Goal: Task Accomplishment & Management: Complete application form

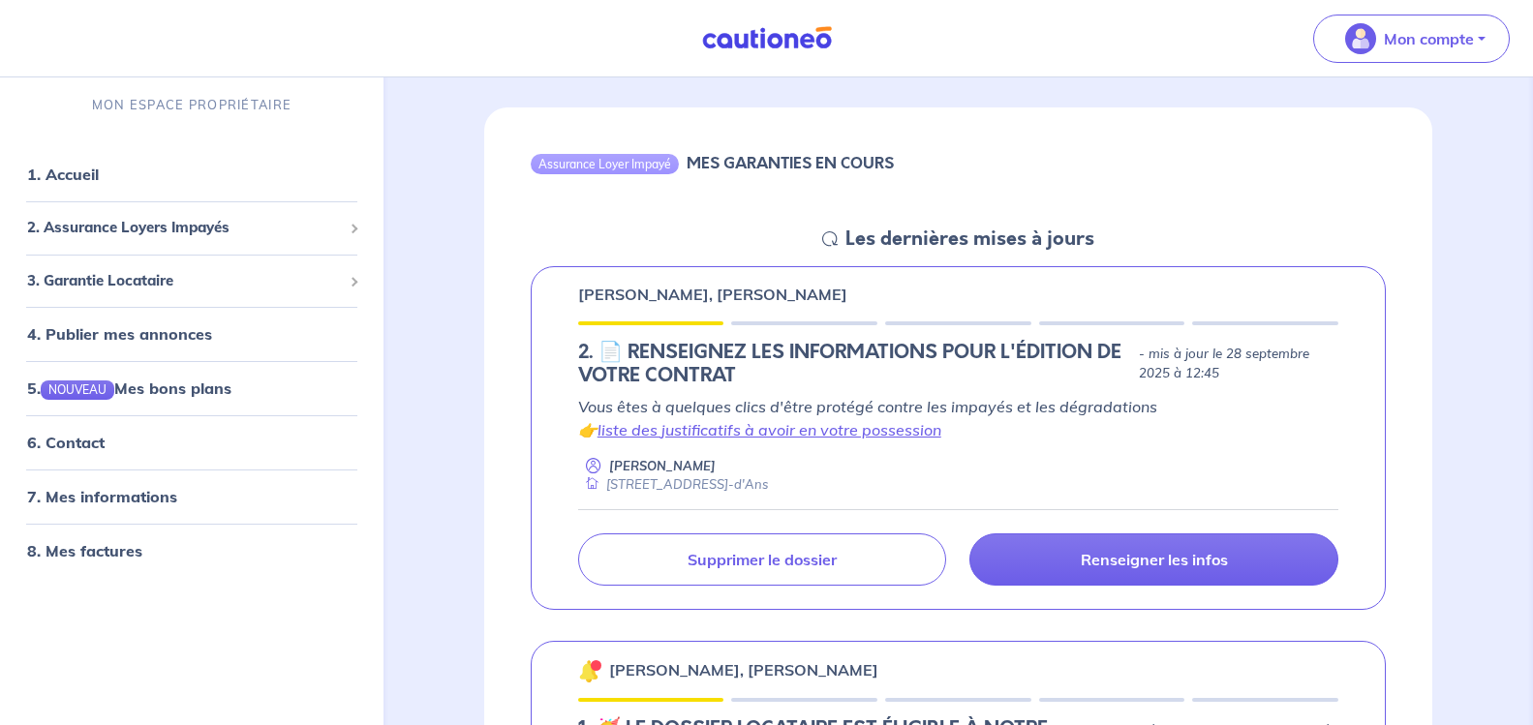
scroll to position [194, 0]
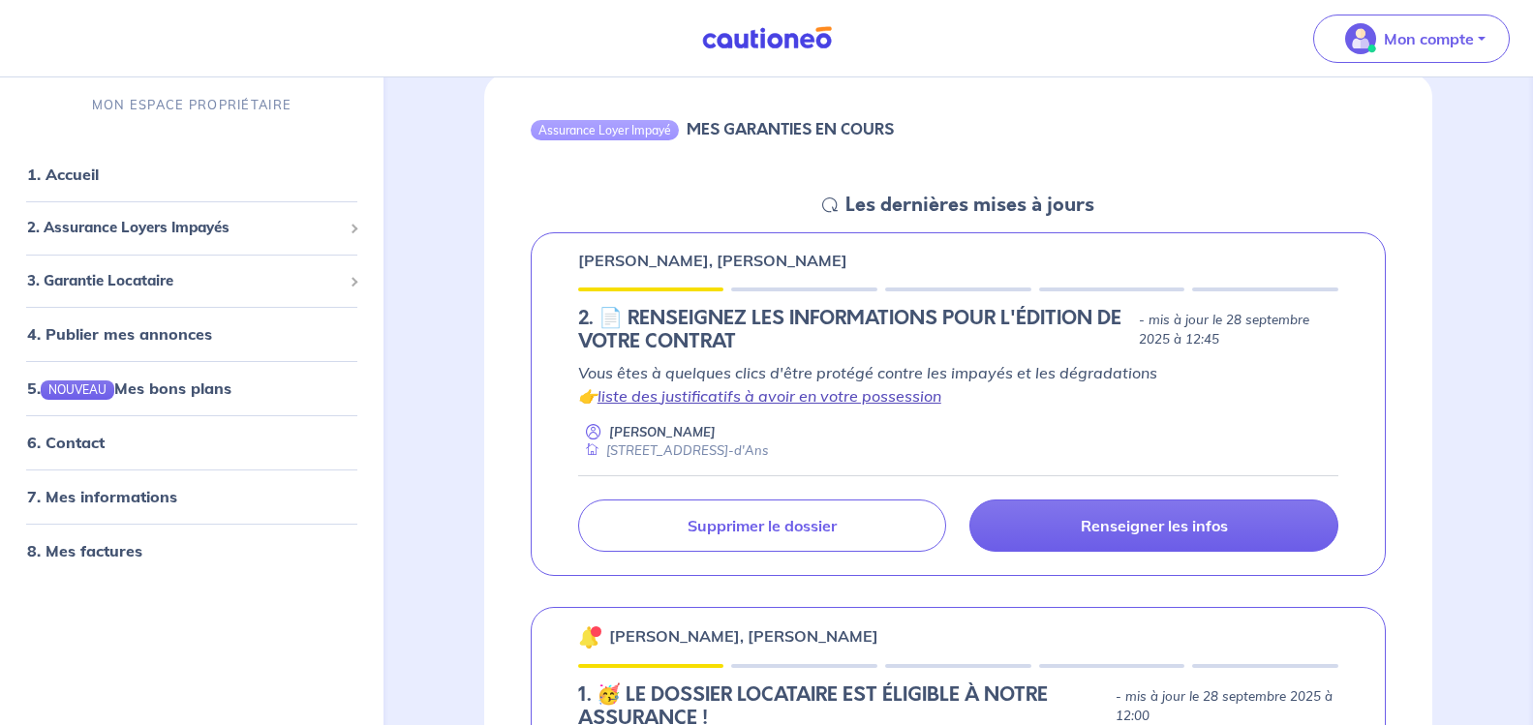
click at [782, 397] on link "liste des justificatifs à avoir en votre possession" at bounding box center [770, 395] width 344 height 19
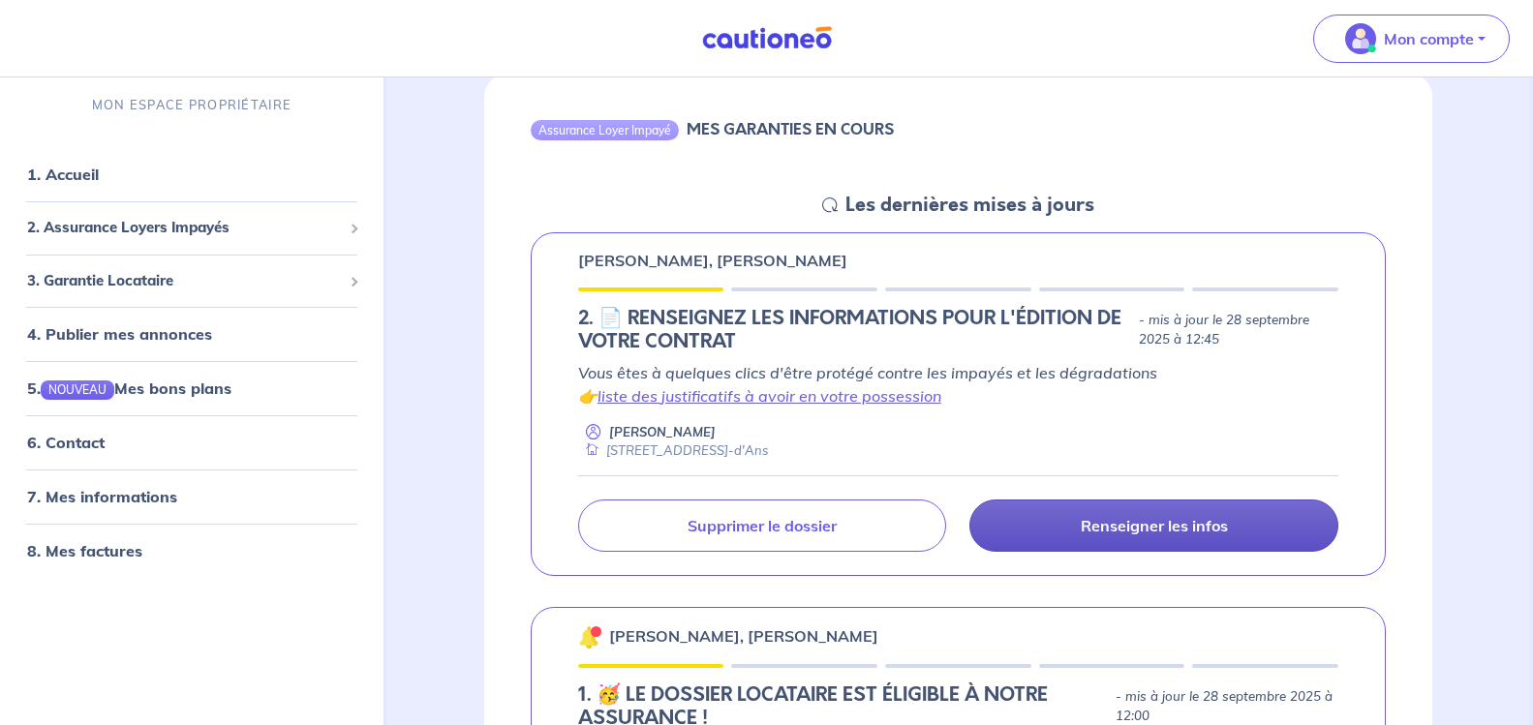
click at [1173, 513] on link "Renseigner les infos" at bounding box center [1154, 526] width 369 height 52
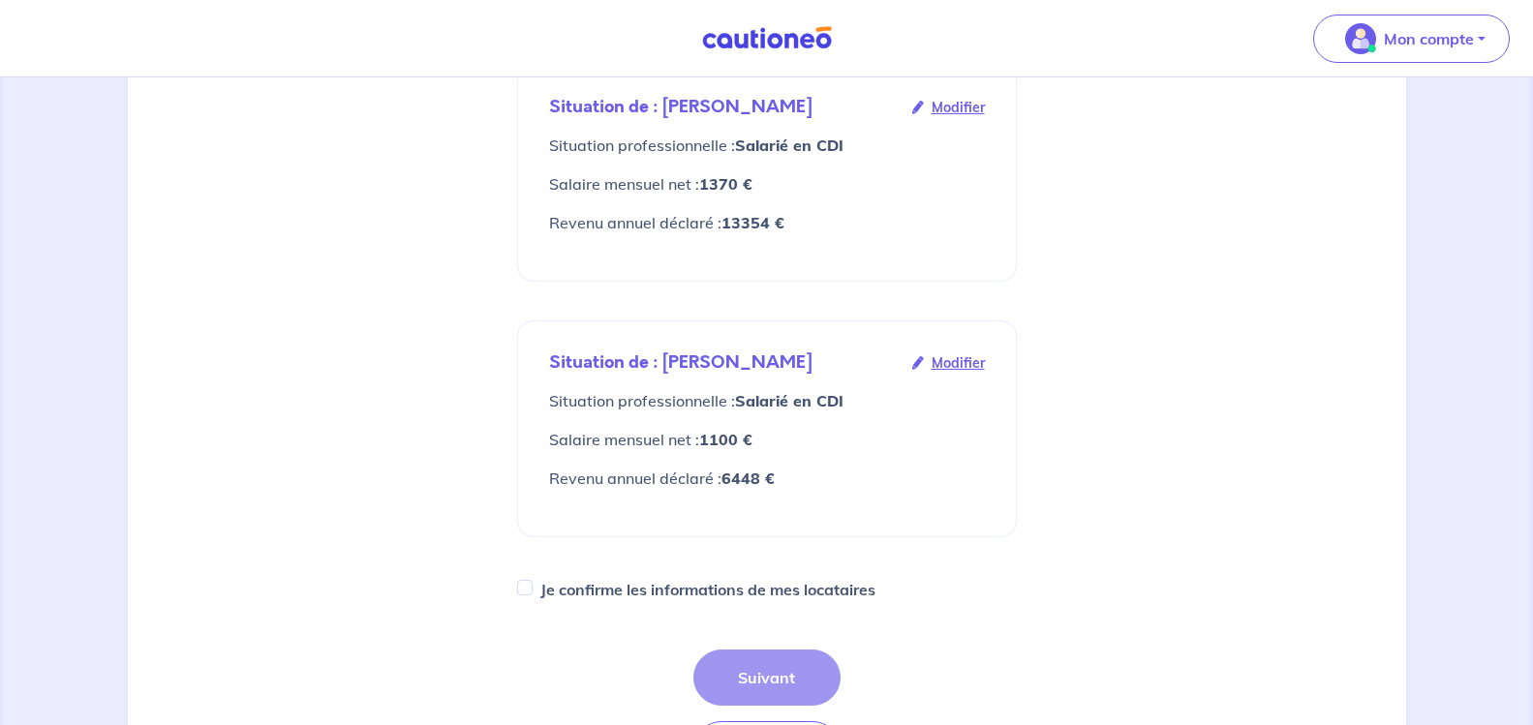
scroll to position [387, 0]
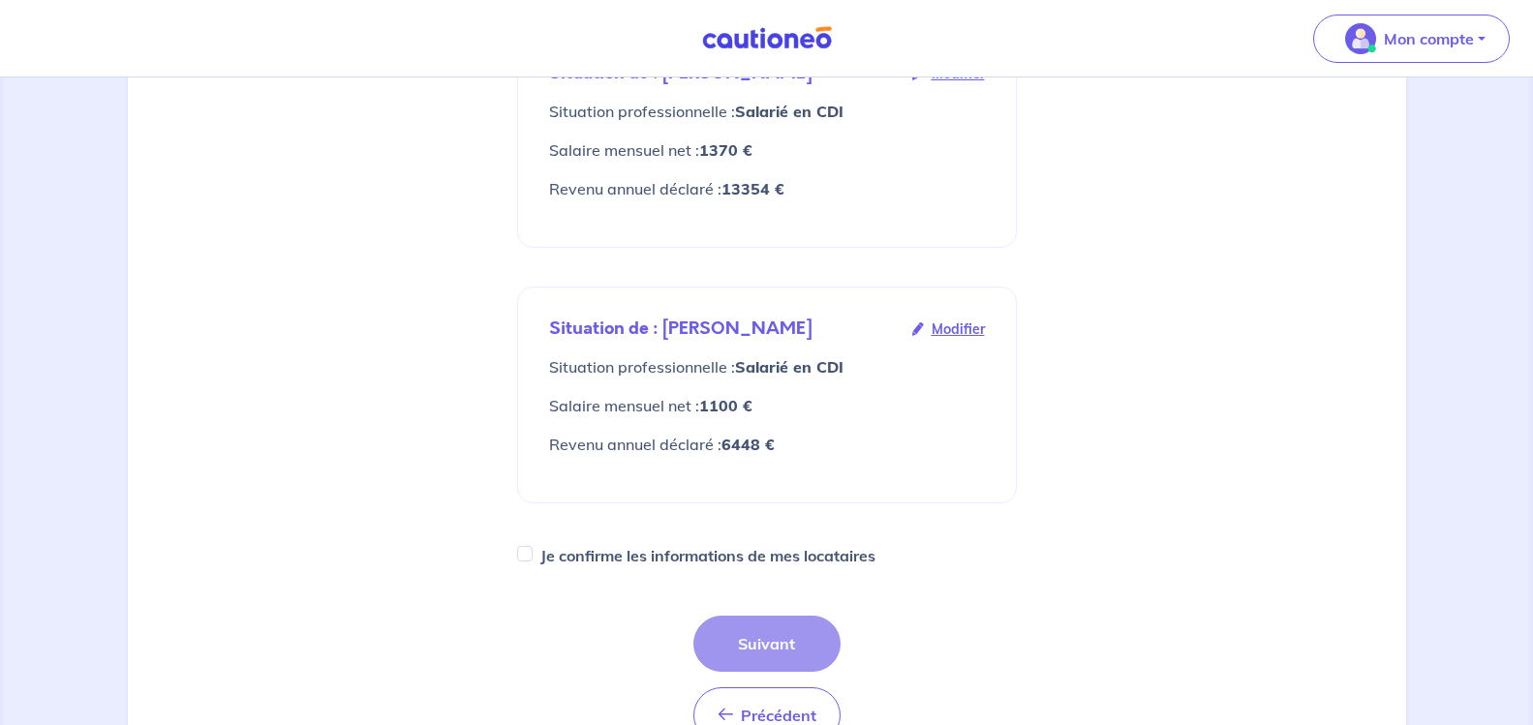
click at [942, 319] on span "Modifier" at bounding box center [958, 329] width 53 height 21
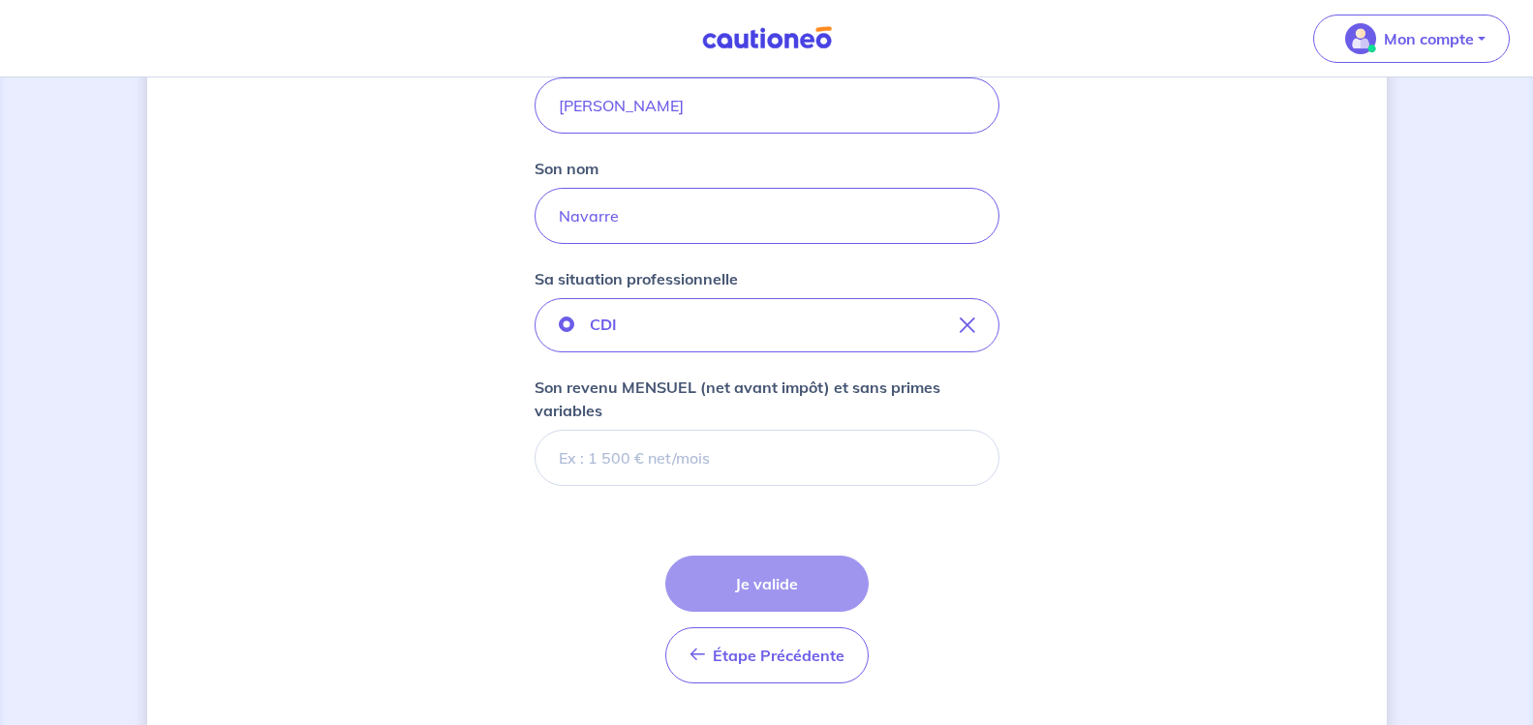
scroll to position [387, 0]
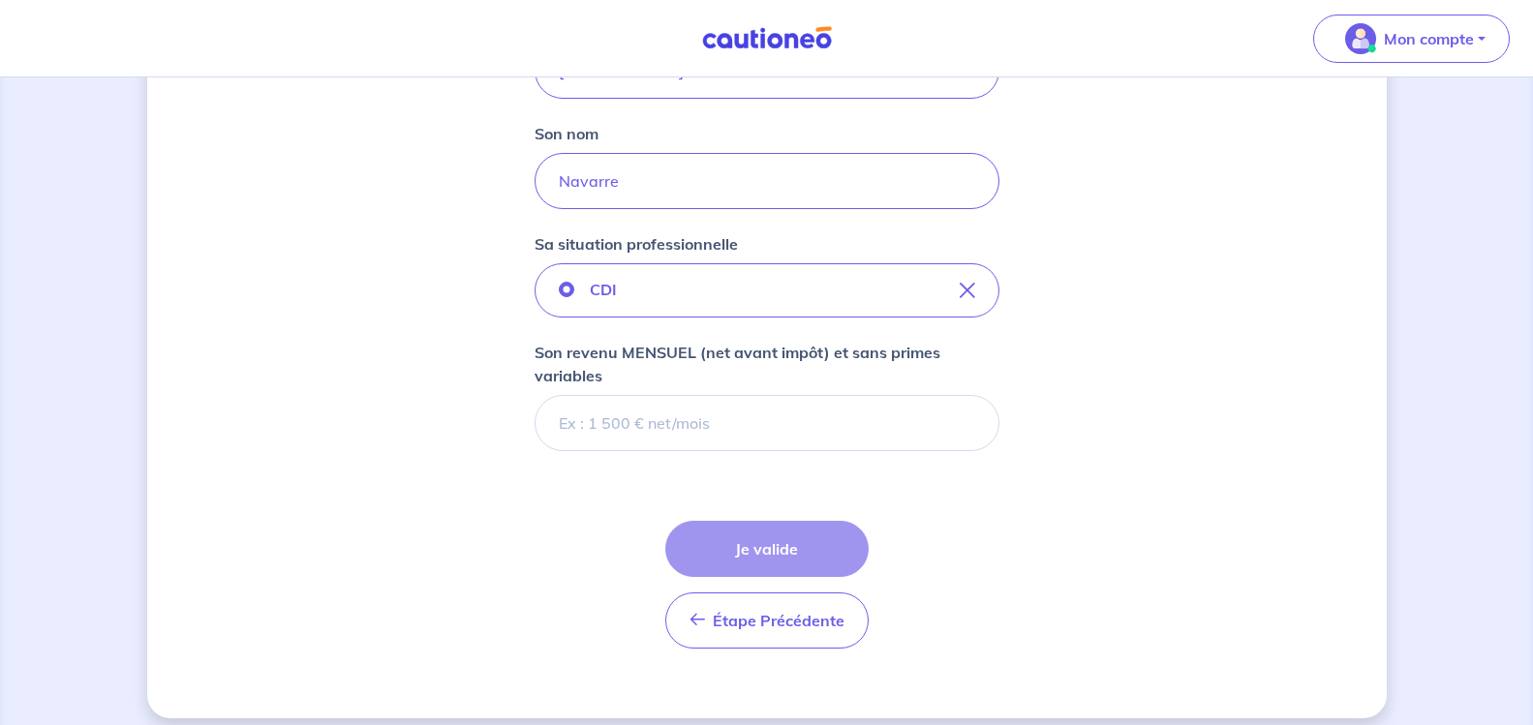
click at [601, 429] on input "Son revenu MENSUEL (net avant impôt) et sans primes variables" at bounding box center [767, 423] width 465 height 56
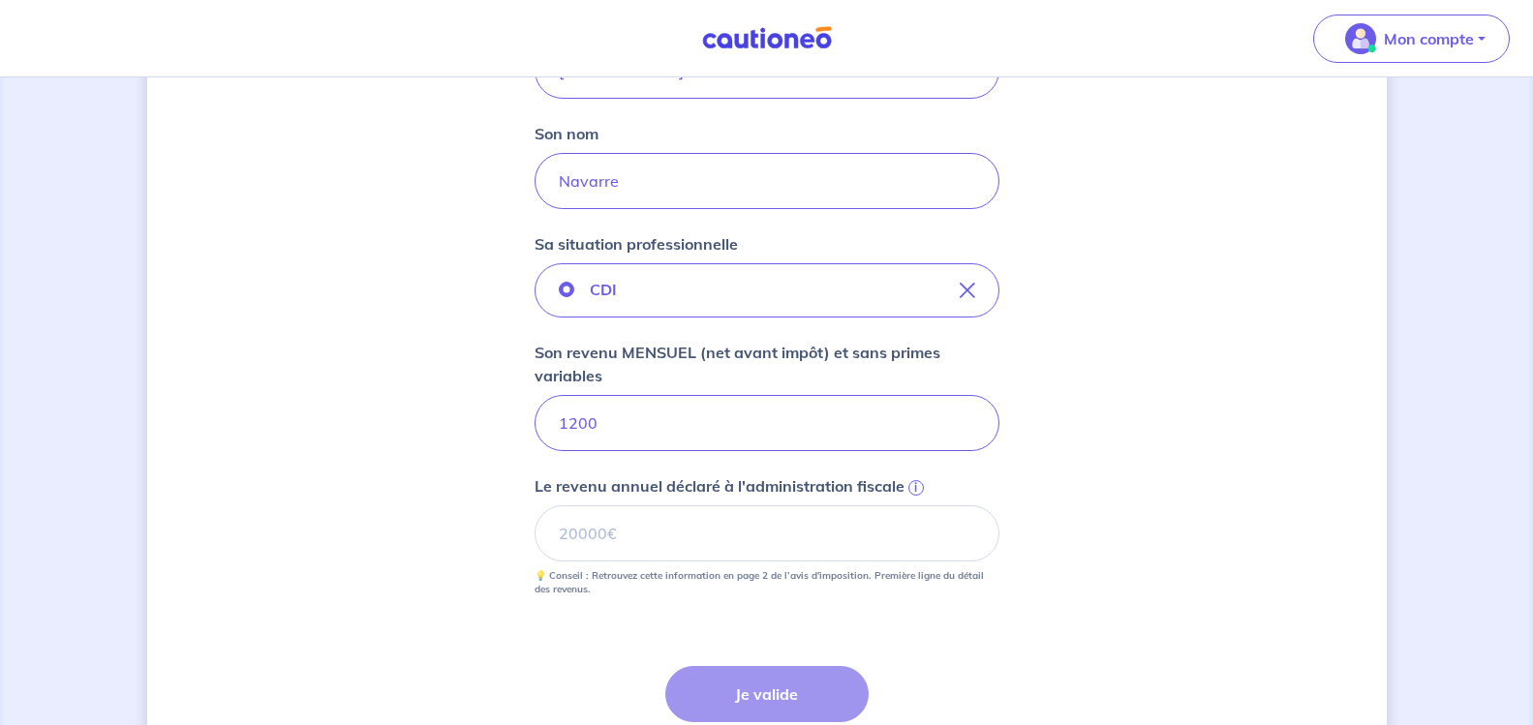
click at [767, 712] on div "Étape Précédente Précédent Je valide Je valide" at bounding box center [766, 730] width 203 height 128
click at [677, 536] on input "Le revenu annuel déclaré à l'administration fiscale i" at bounding box center [767, 534] width 465 height 56
click at [628, 427] on input "1200.01" at bounding box center [767, 423] width 465 height 56
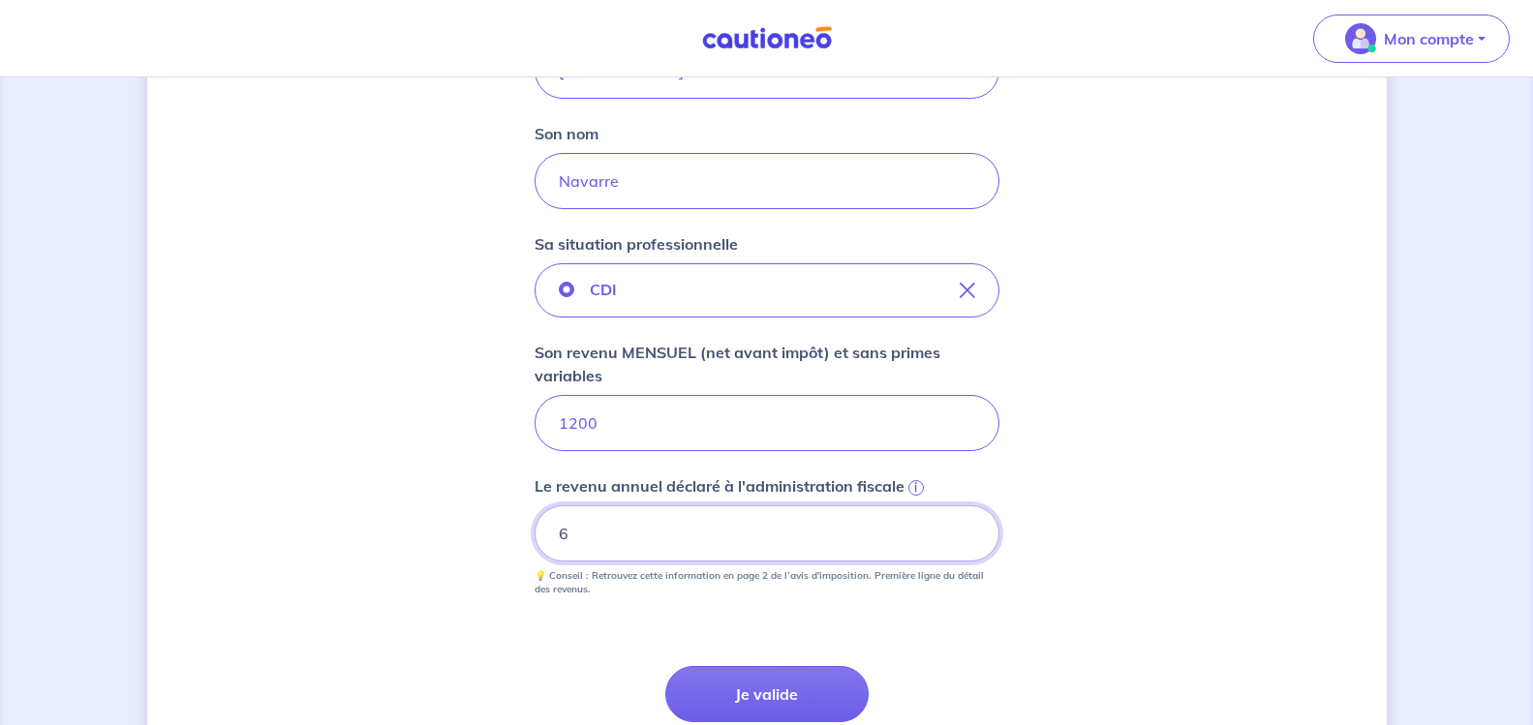
click at [587, 528] on input "6" at bounding box center [767, 534] width 465 height 56
type input "6448"
click at [578, 425] on input "1200" at bounding box center [767, 423] width 465 height 56
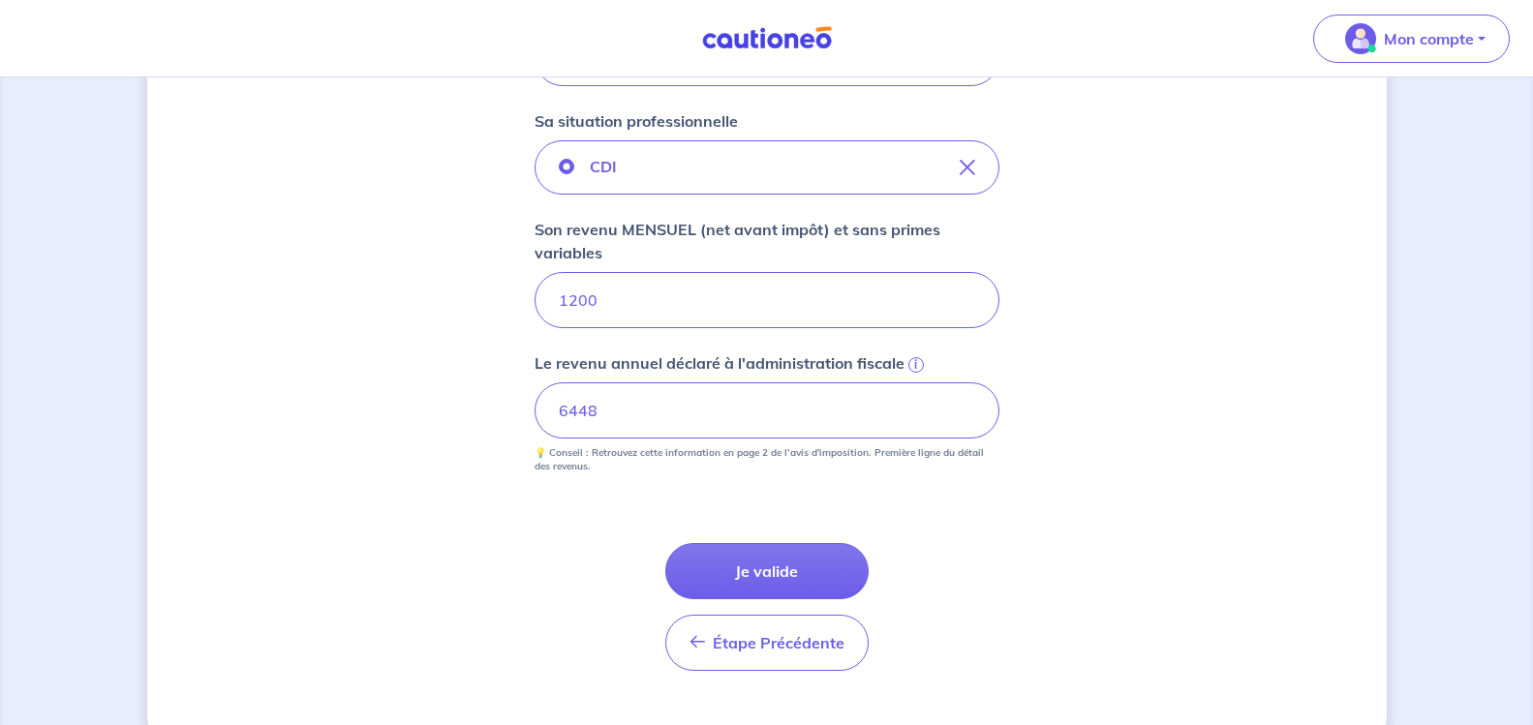
scroll to position [549, 0]
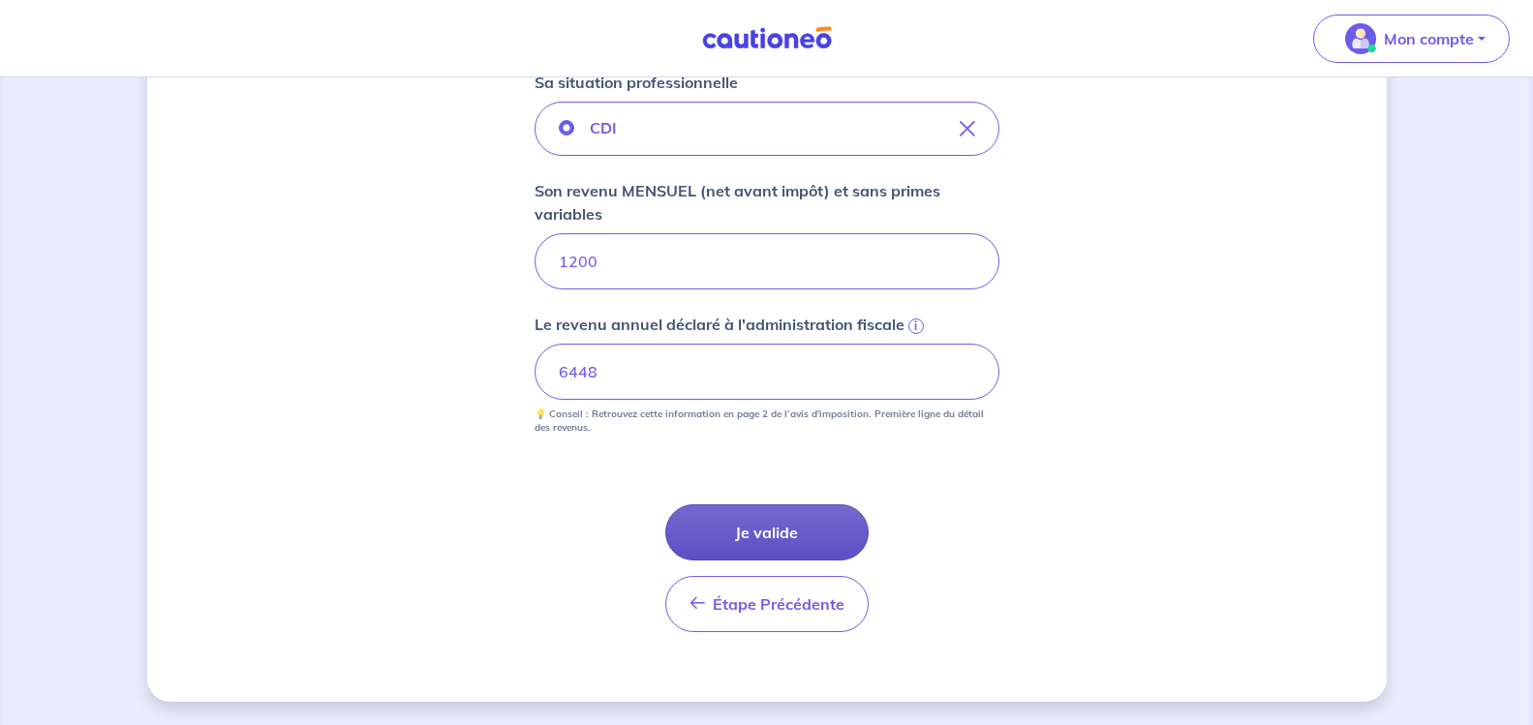
click at [804, 521] on button "Je valide" at bounding box center [766, 533] width 203 height 56
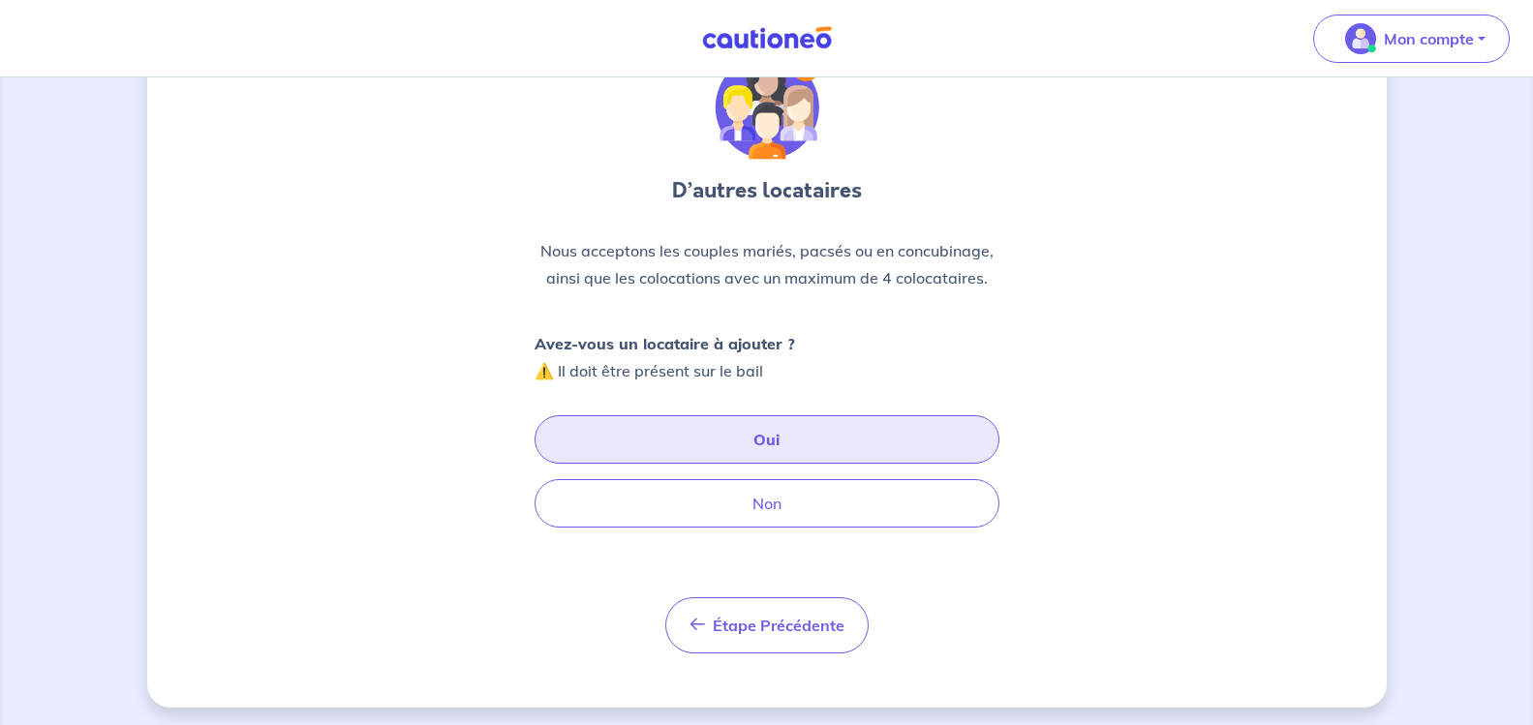
scroll to position [98, 0]
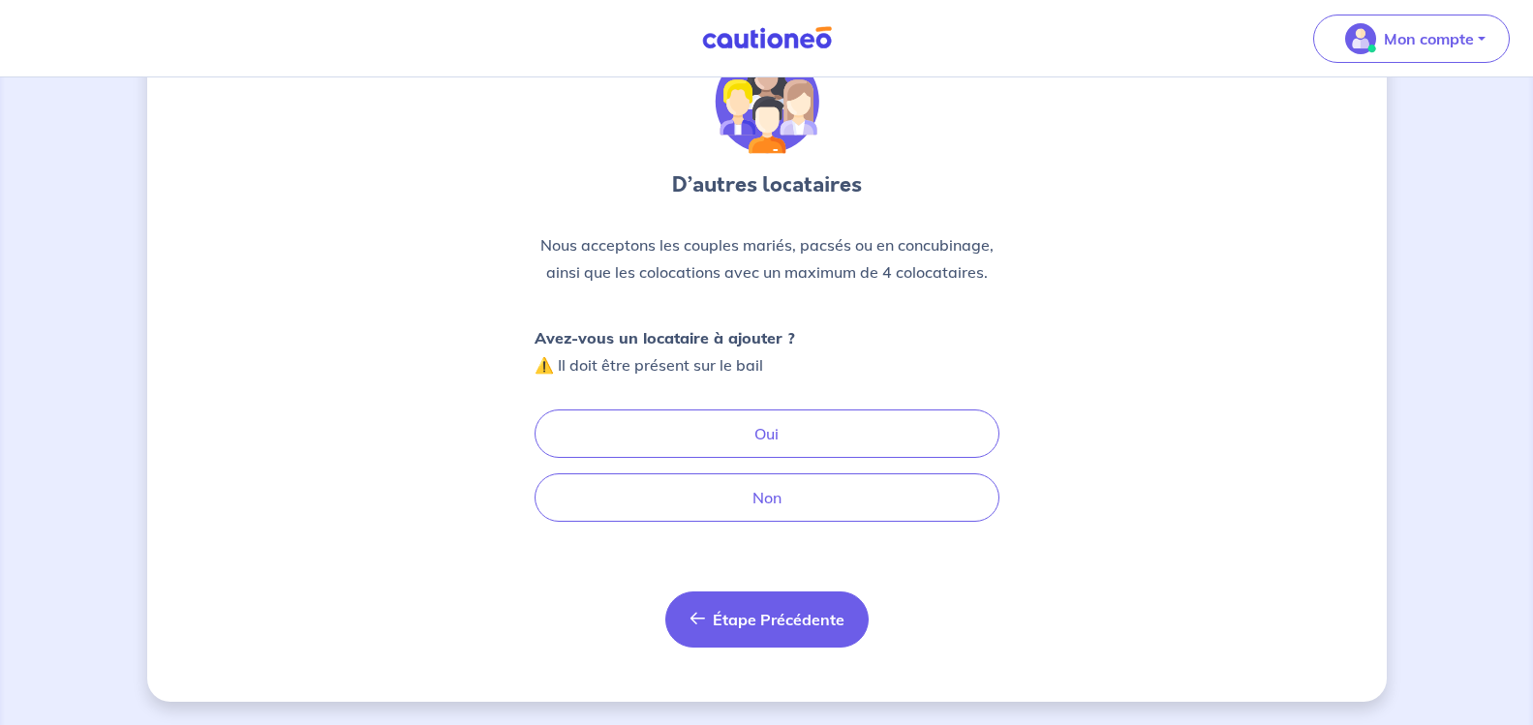
click at [756, 607] on button "Étape Précédente Précédent" at bounding box center [766, 620] width 203 height 56
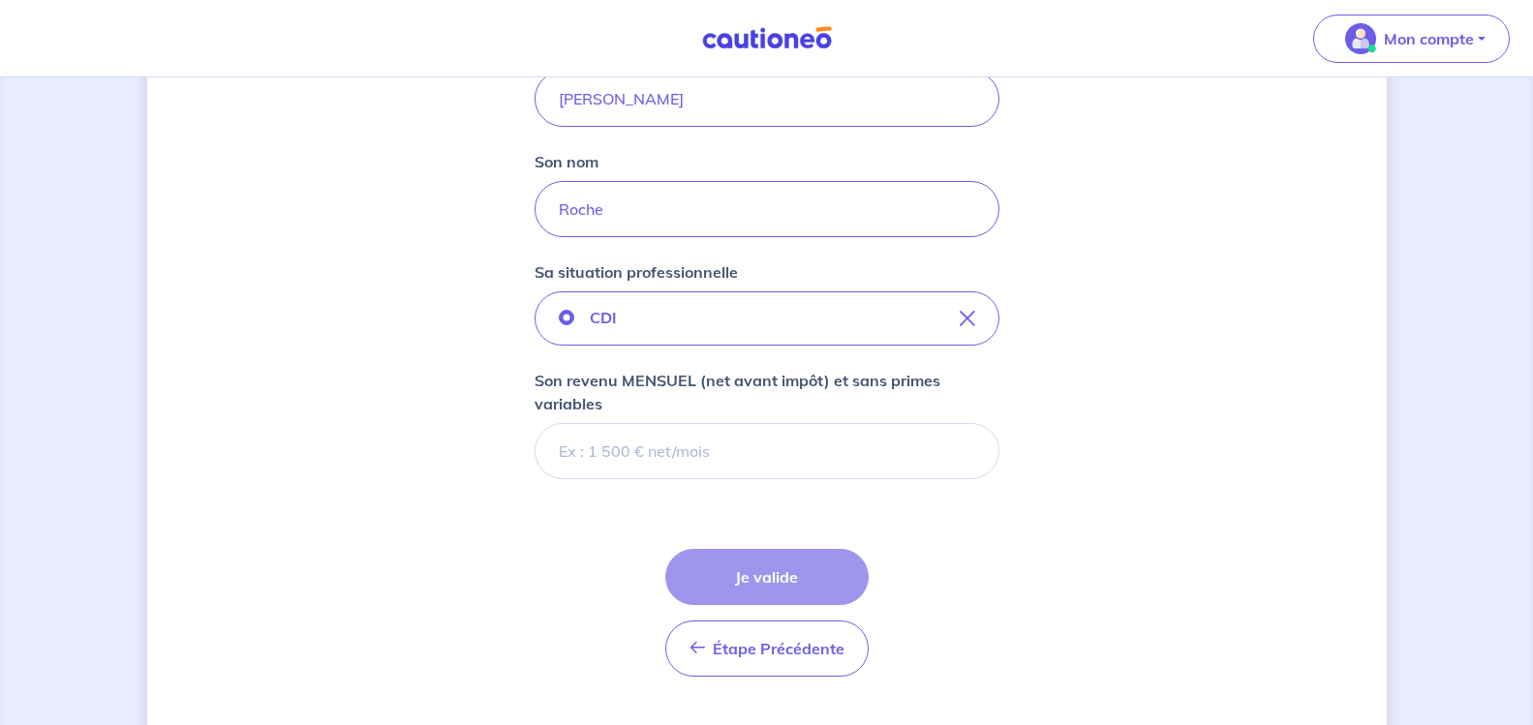
scroll to position [484, 0]
click at [618, 449] on input "Son revenu MENSUEL (net avant impôt) et sans primes variables" at bounding box center [767, 450] width 465 height 56
click at [633, 446] on input "Son revenu MENSUEL (net avant impôt) et sans primes variables" at bounding box center [767, 450] width 465 height 56
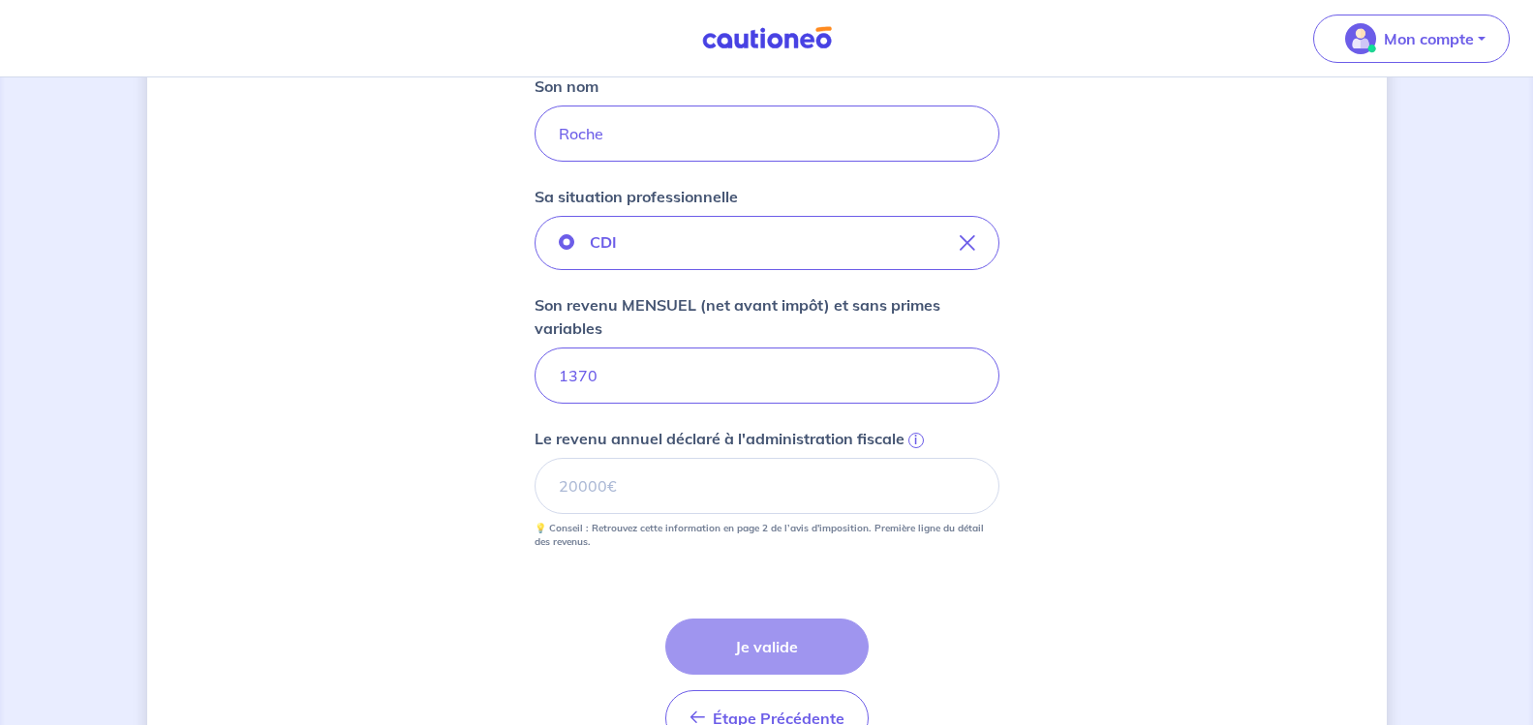
scroll to position [581, 0]
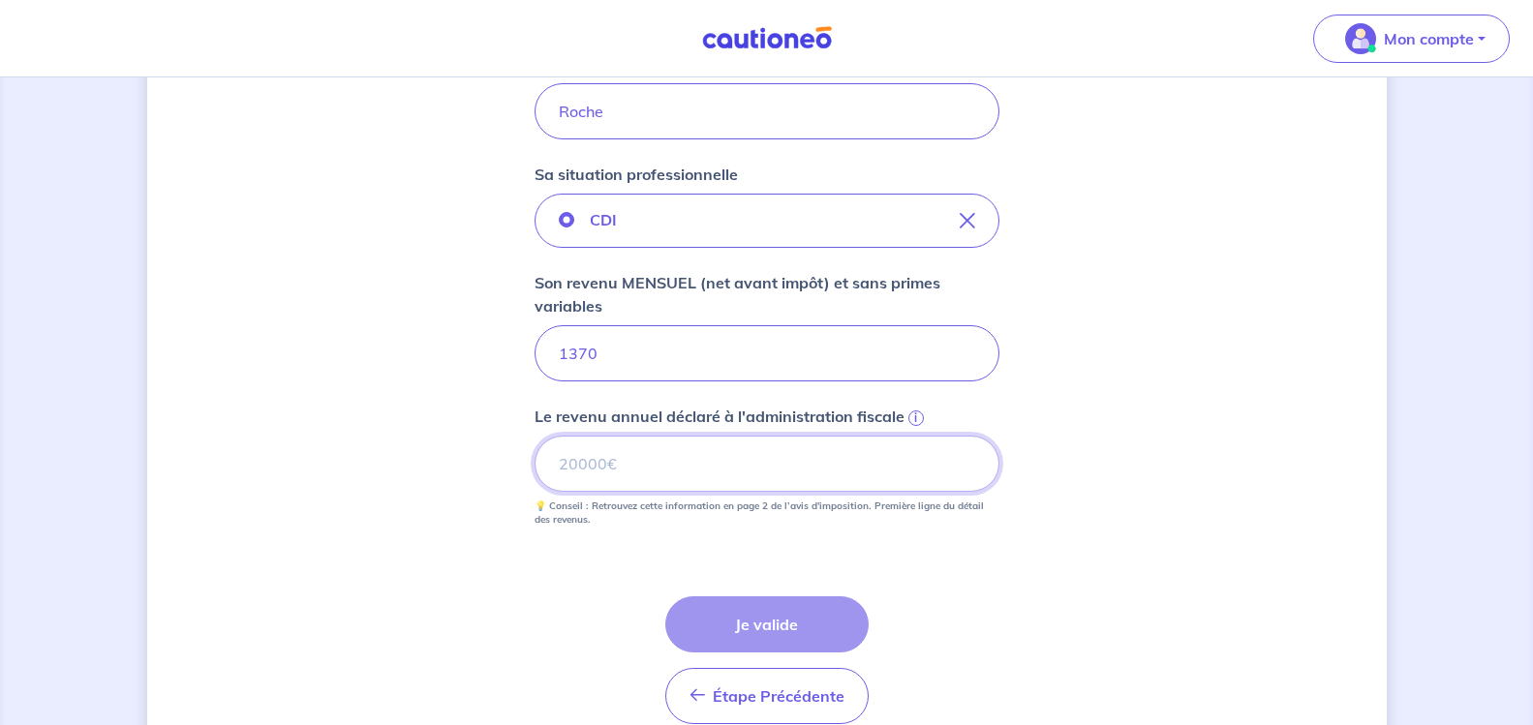
click at [583, 440] on input "Le revenu annuel déclaré à l'administration fiscale i" at bounding box center [767, 464] width 465 height 56
type input "13354"
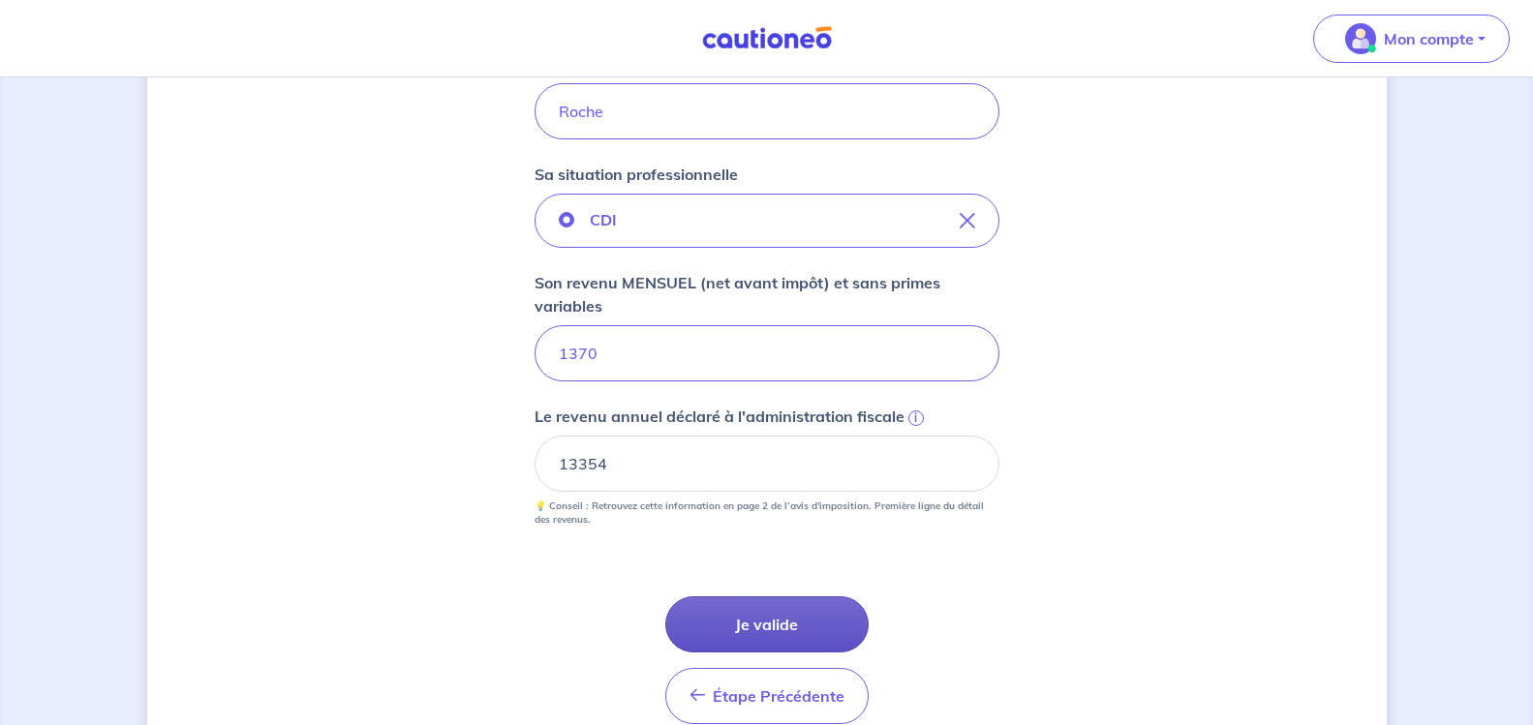
click at [782, 619] on button "Je valide" at bounding box center [766, 625] width 203 height 56
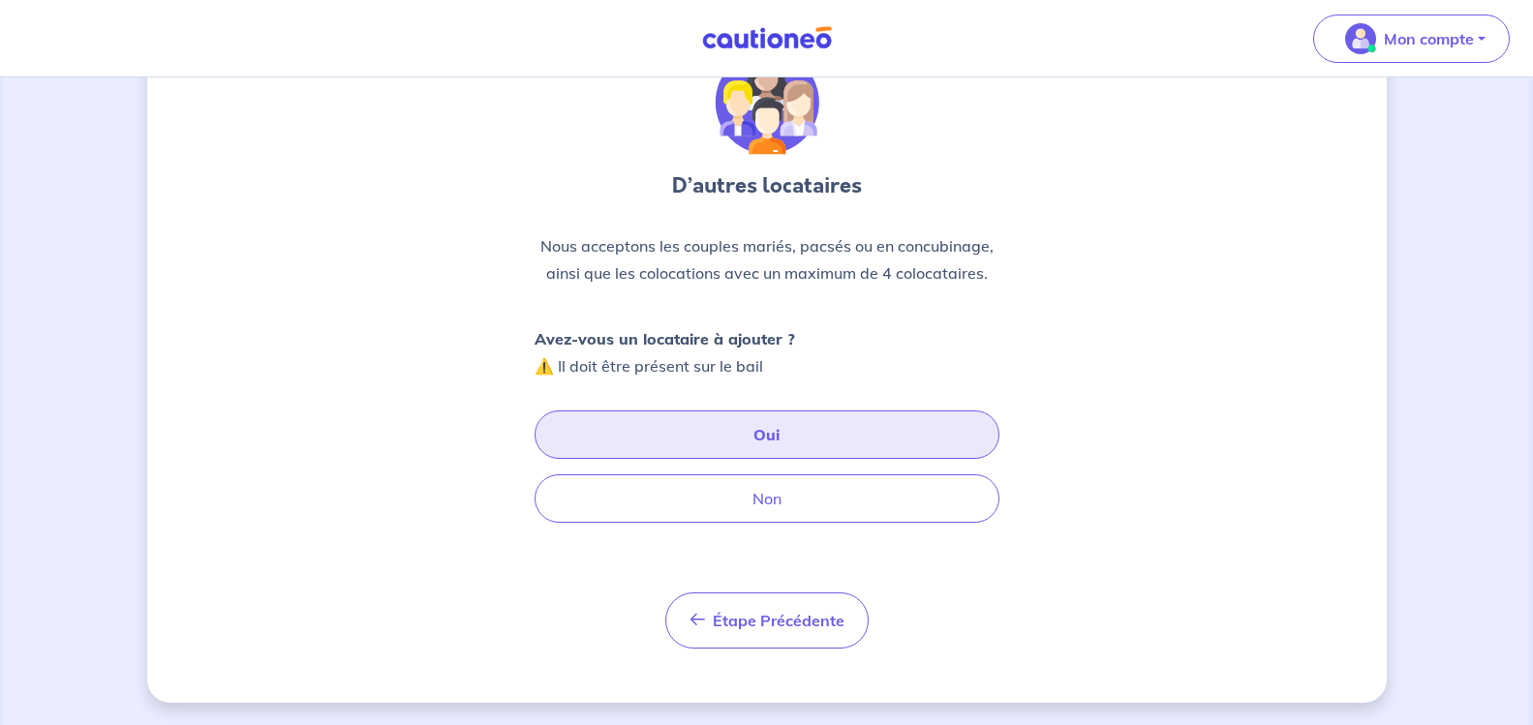
scroll to position [98, 0]
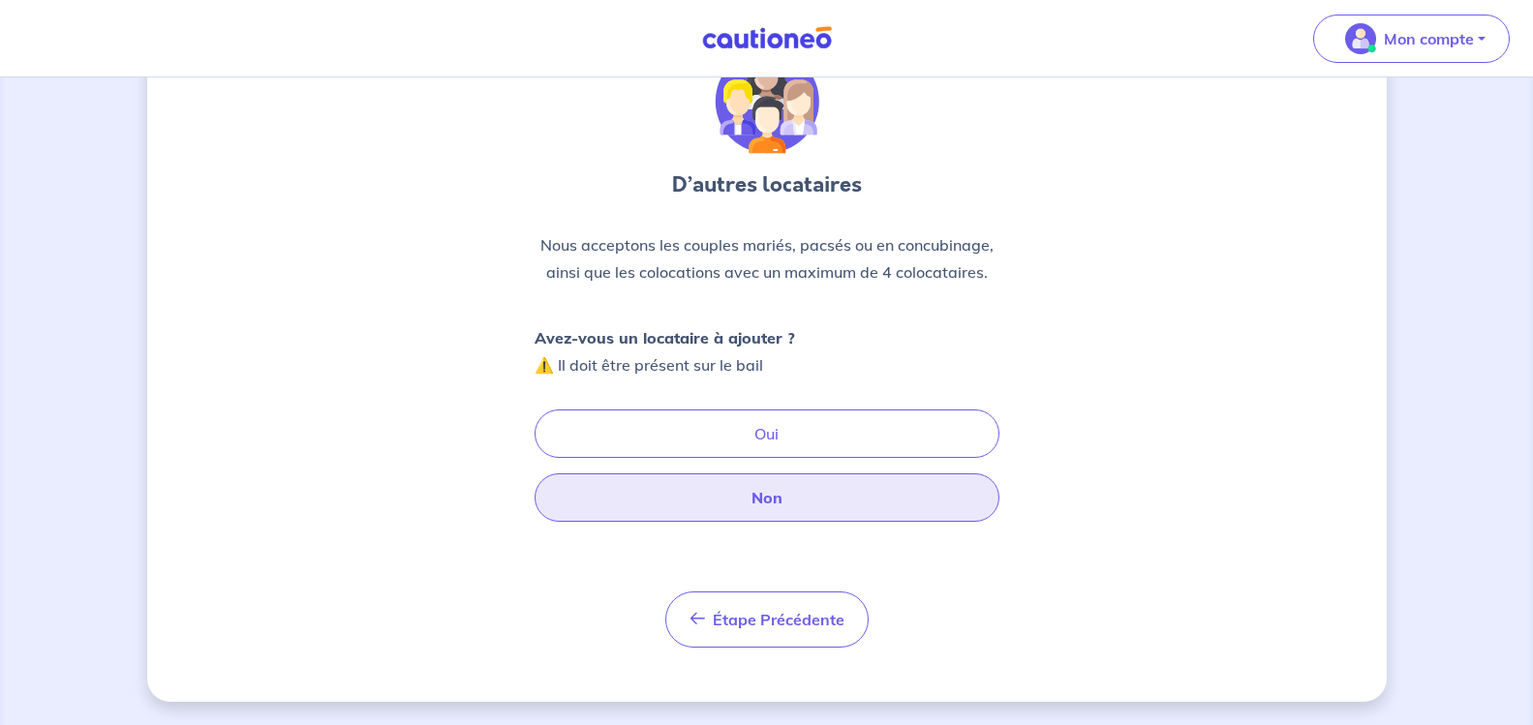
click at [855, 494] on button "Non" at bounding box center [767, 498] width 465 height 48
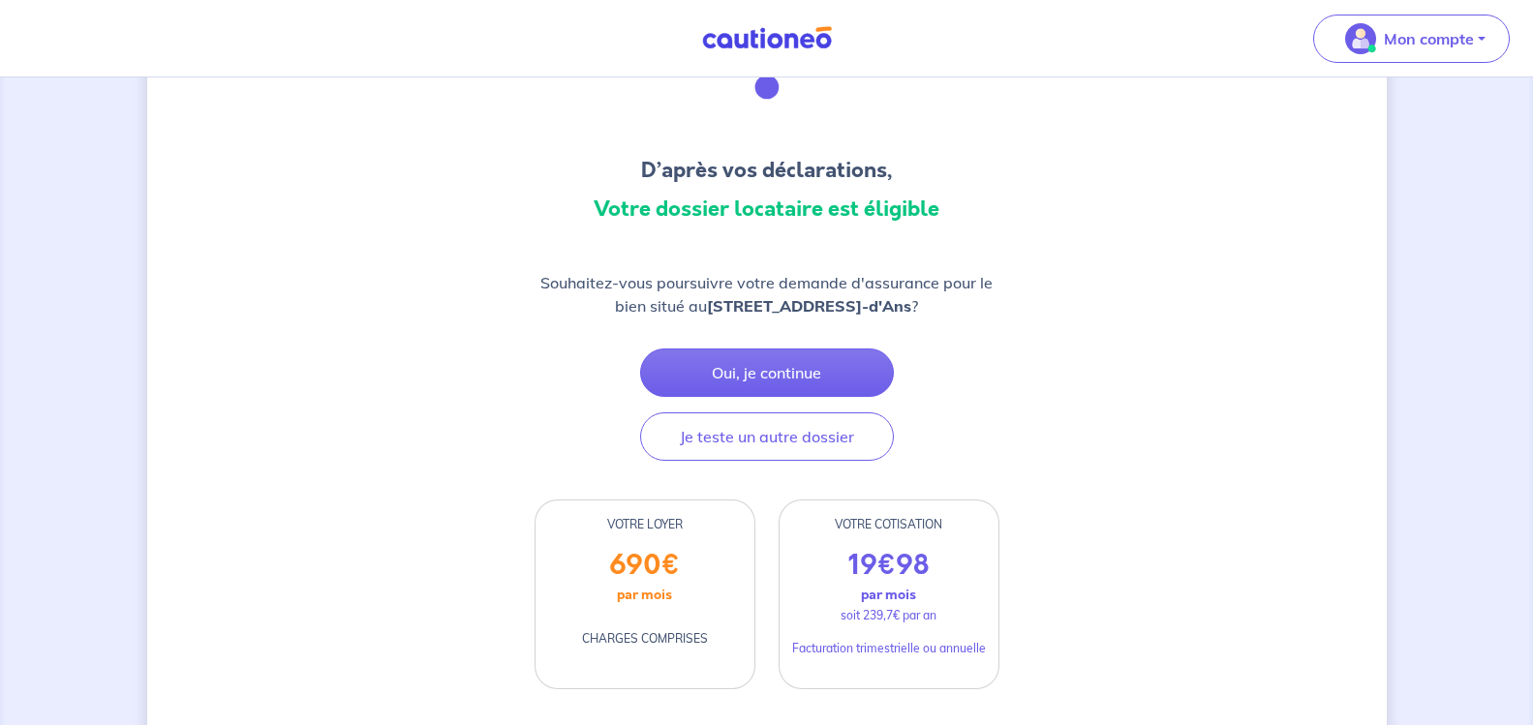
scroll to position [194, 0]
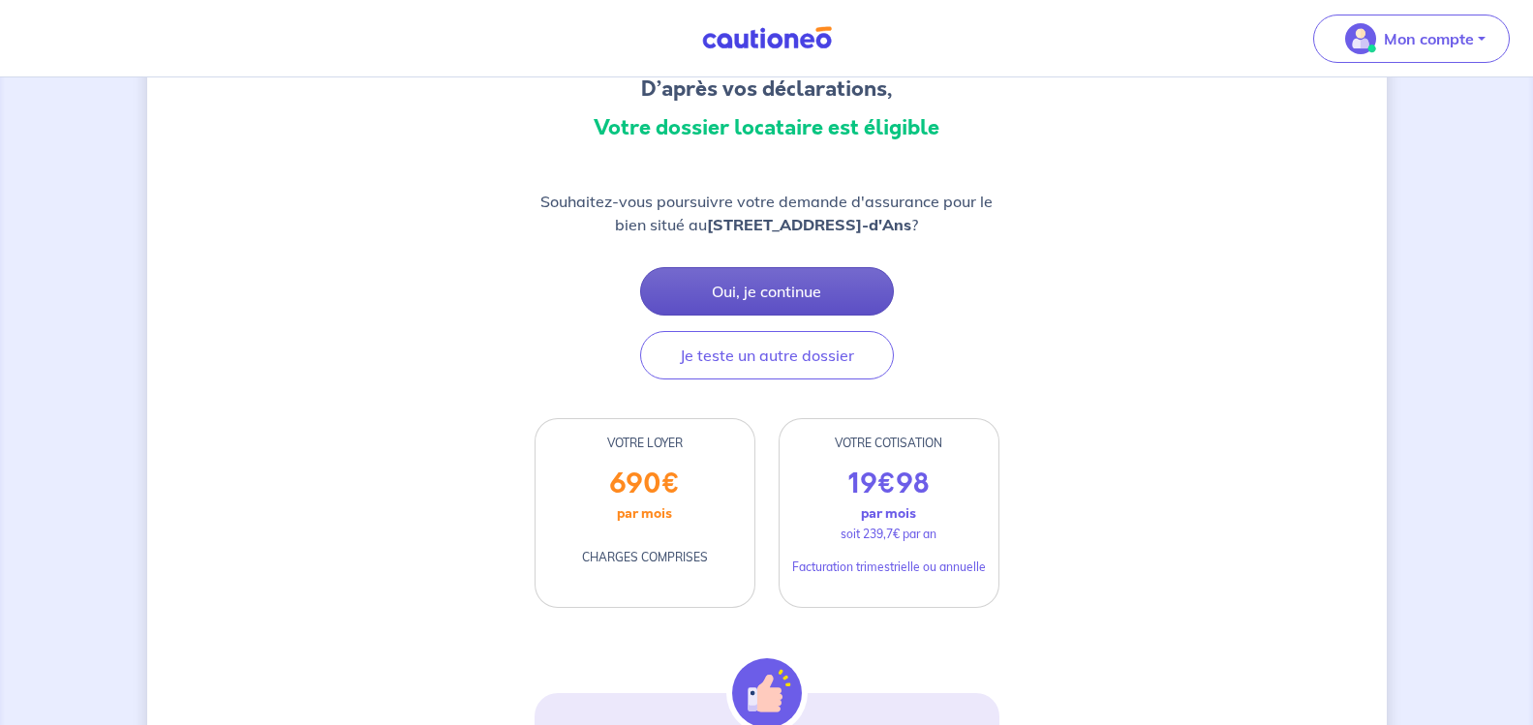
click at [799, 315] on button "Oui, je continue" at bounding box center [767, 291] width 254 height 48
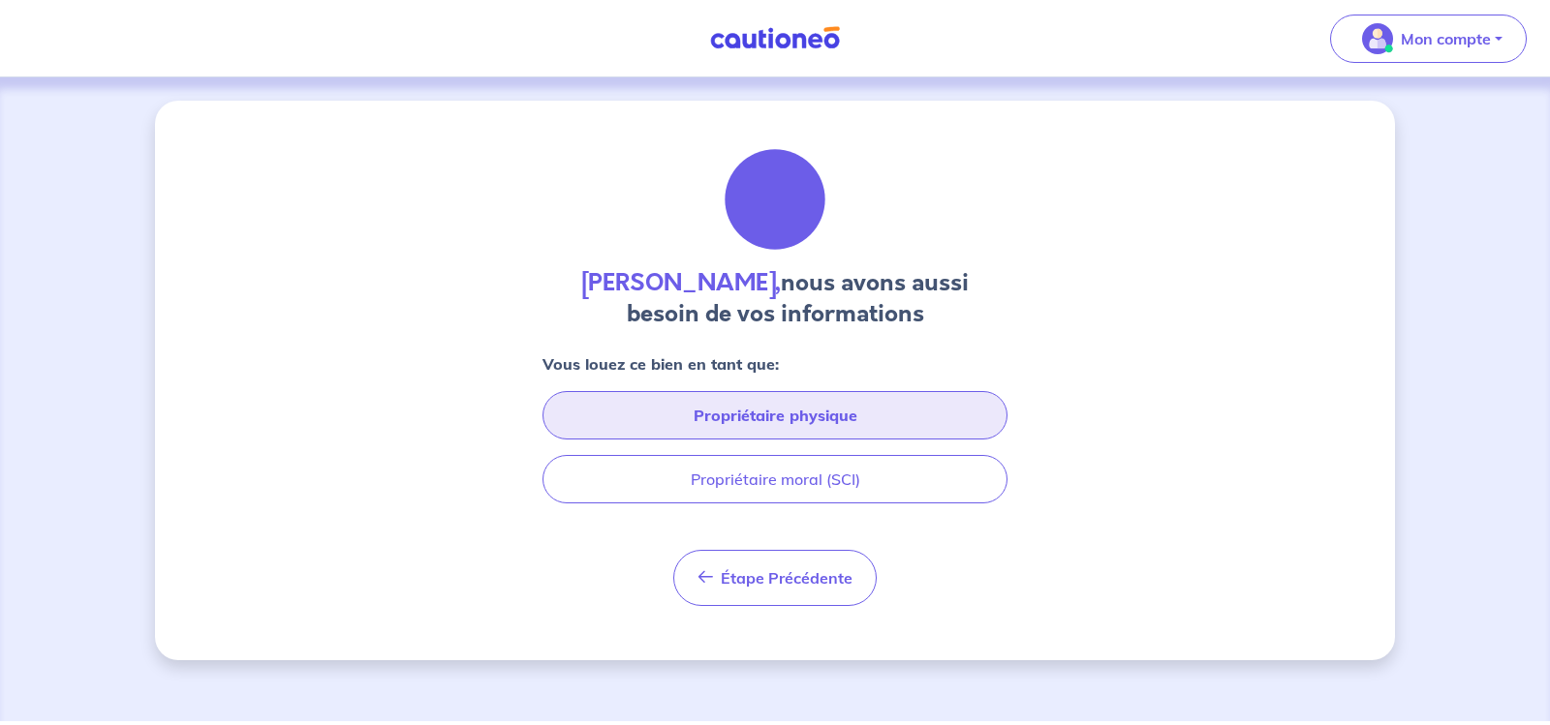
click at [735, 415] on button "Propriétaire physique" at bounding box center [774, 415] width 465 height 48
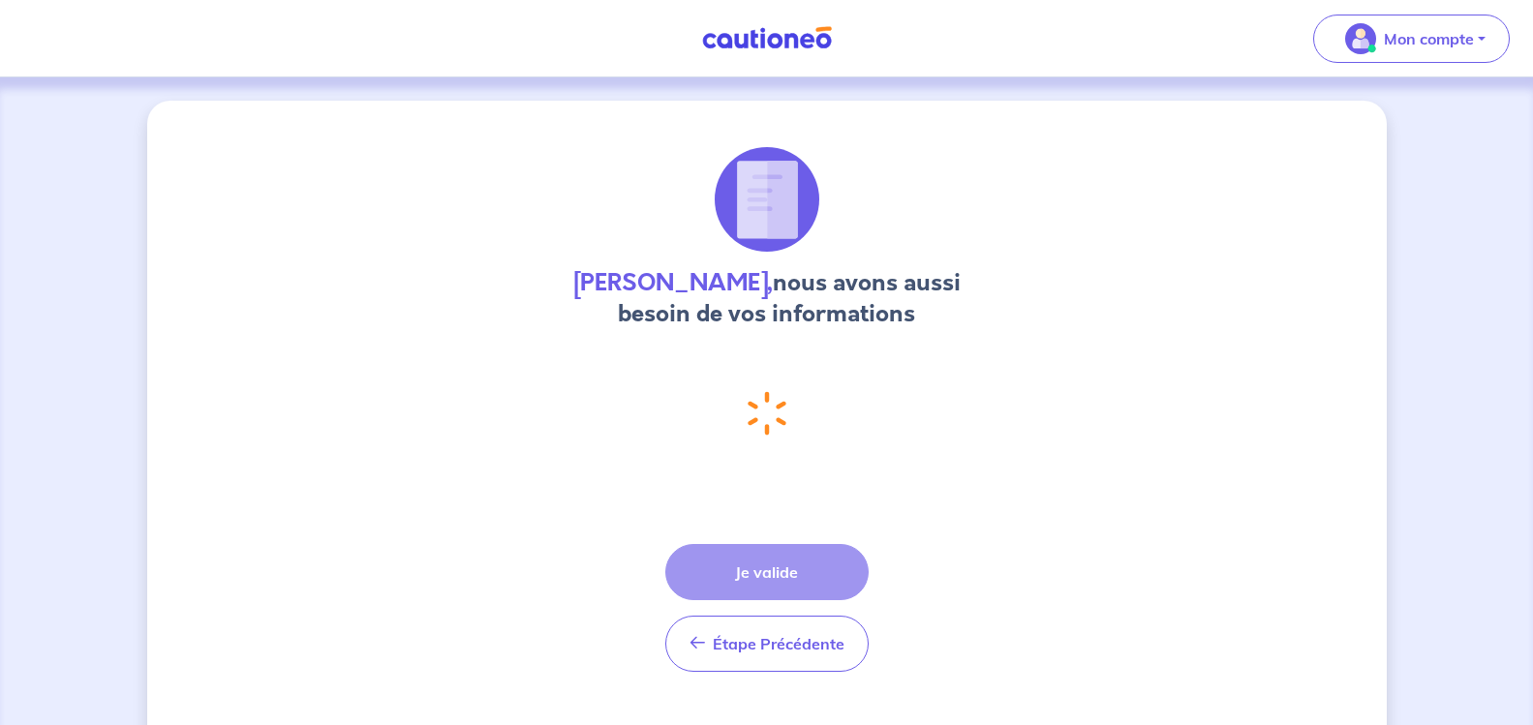
select select "FR"
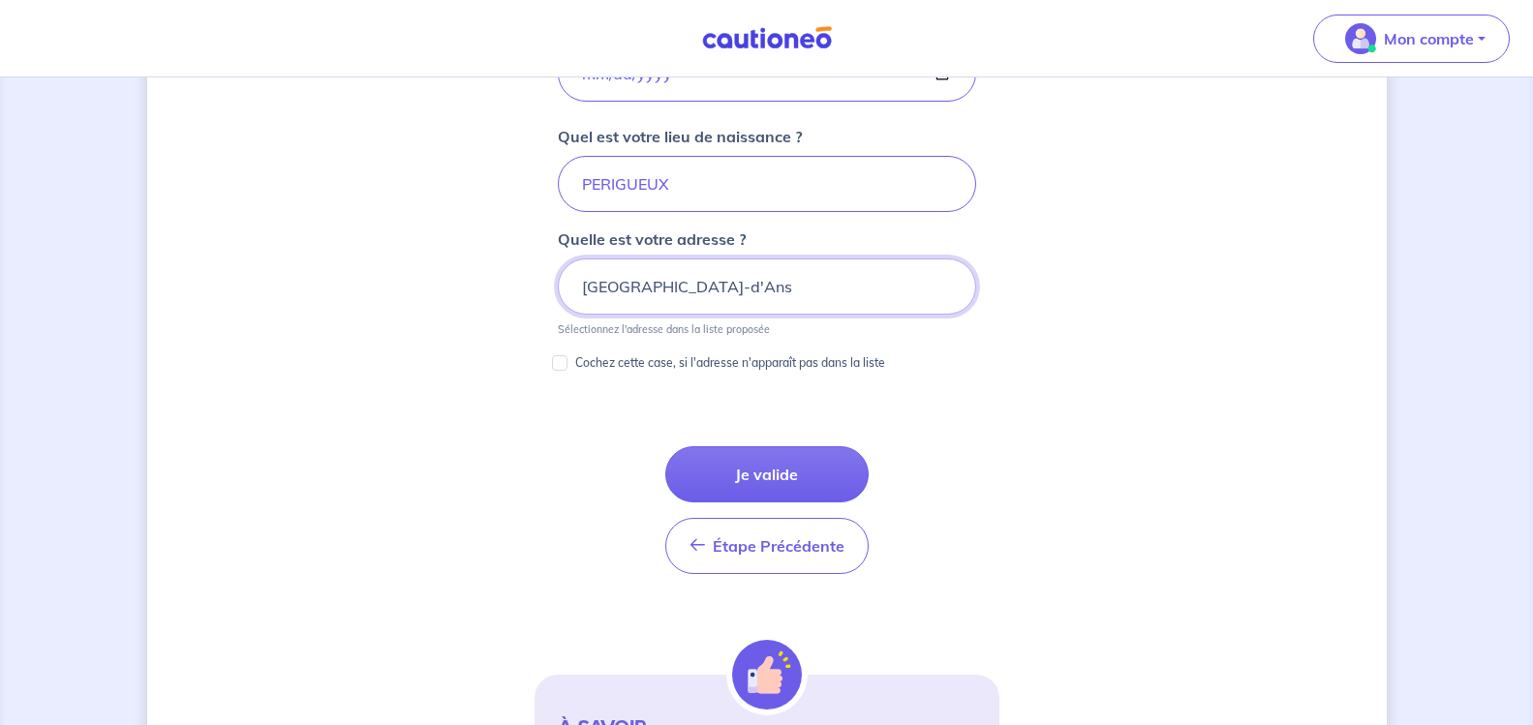
scroll to position [980, 0]
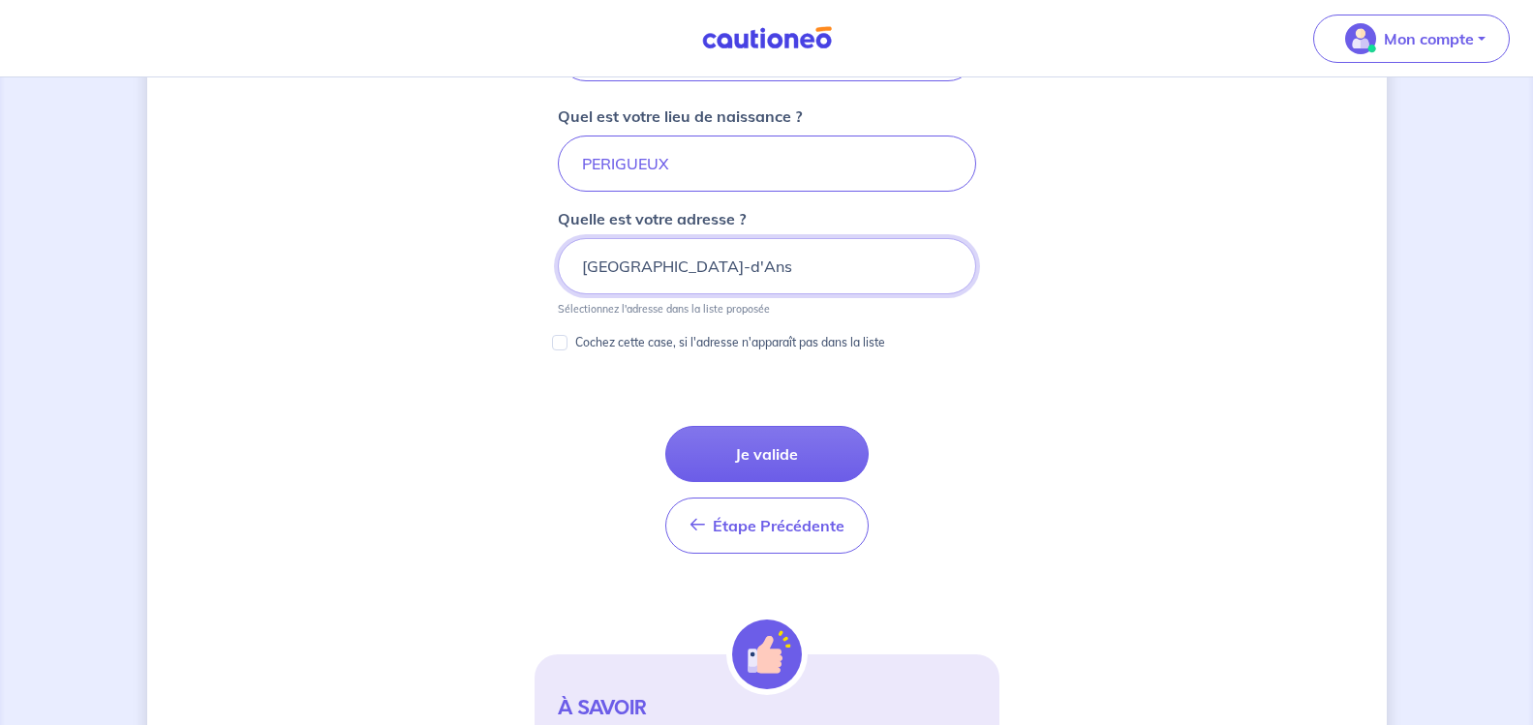
click at [795, 267] on input "[GEOGRAPHIC_DATA]-d'Ans" at bounding box center [767, 266] width 418 height 56
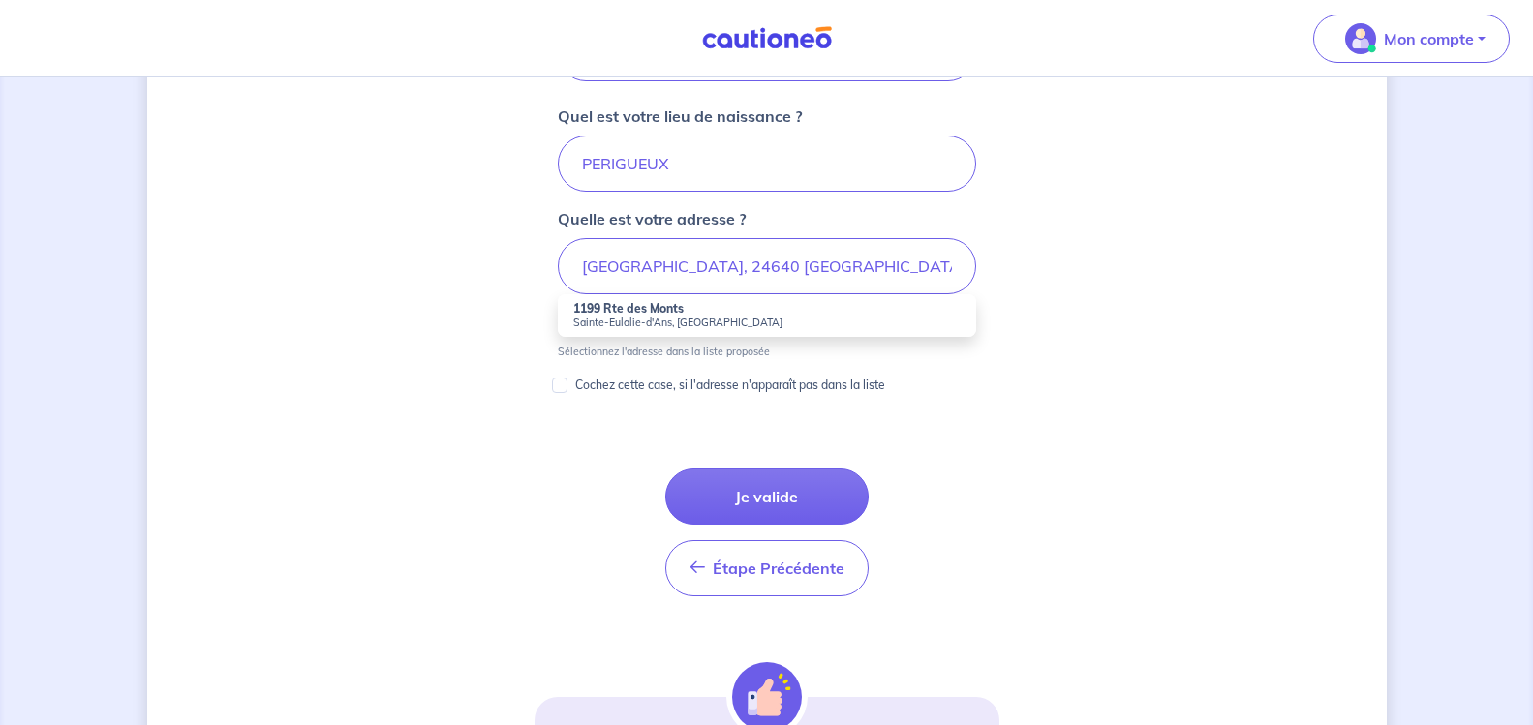
click at [667, 316] on small "Sainte-Eulalie-d'Ans, [GEOGRAPHIC_DATA]" at bounding box center [766, 323] width 387 height 14
type input "[GEOGRAPHIC_DATA], [GEOGRAPHIC_DATA]-d'Ans, [GEOGRAPHIC_DATA]"
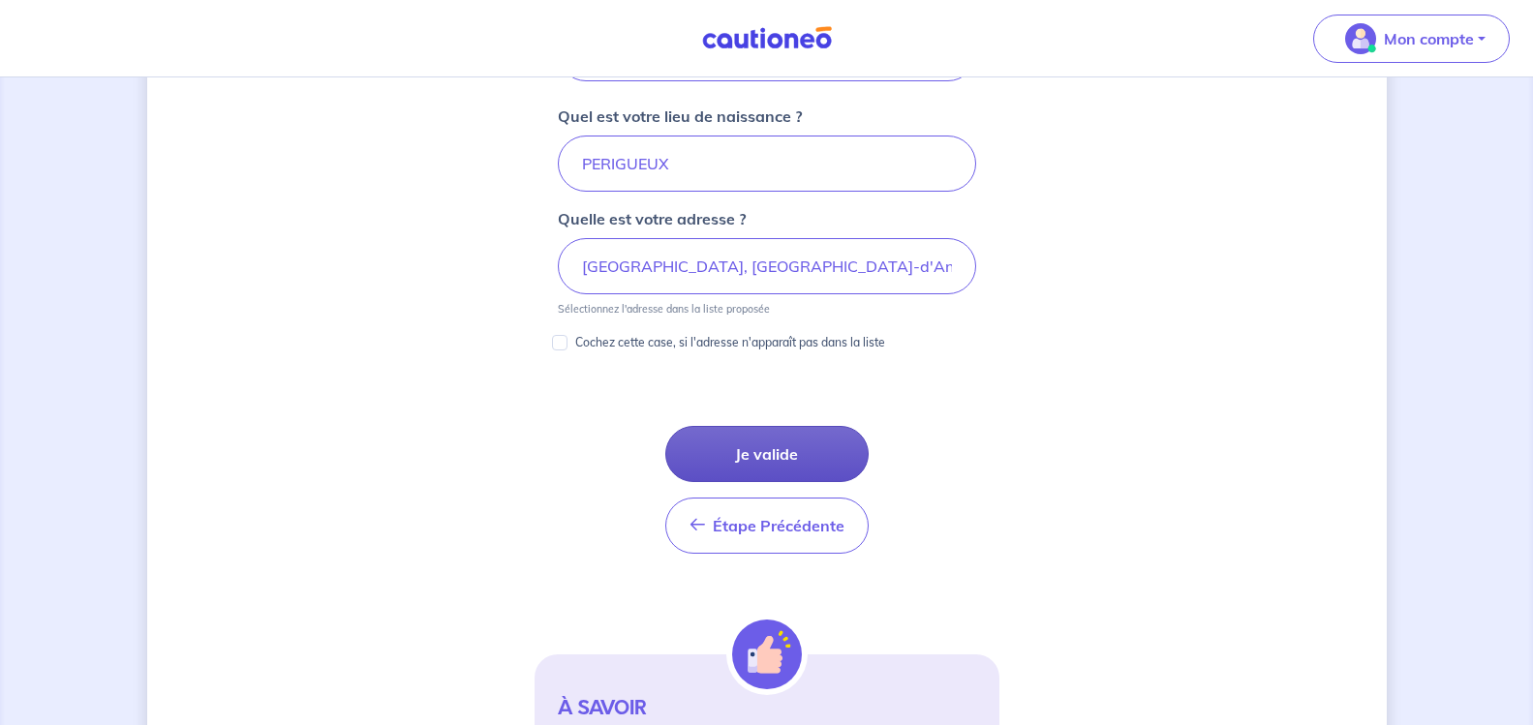
click at [816, 448] on button "Je valide" at bounding box center [766, 454] width 203 height 56
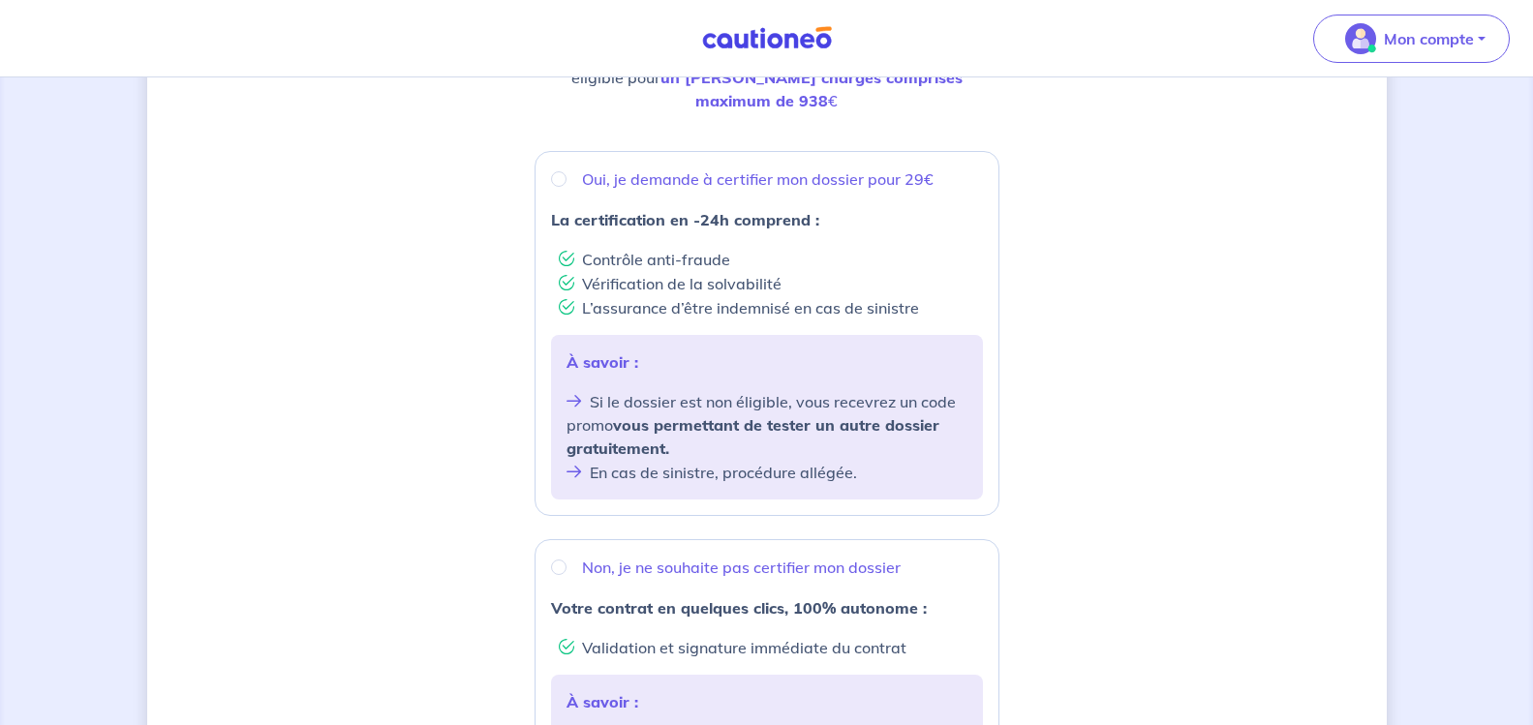
scroll to position [387, 0]
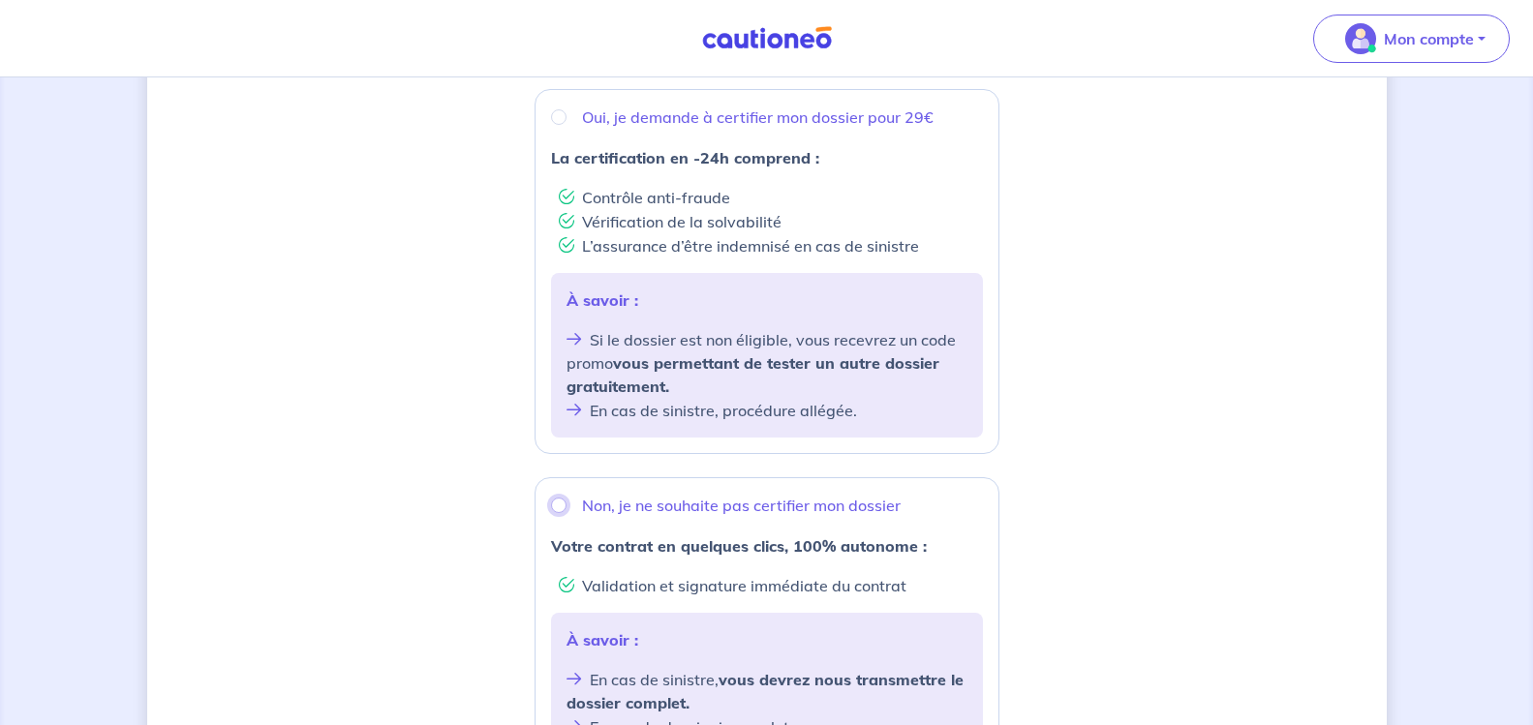
click at [567, 498] on input "Non, je ne souhaite pas certifier mon dossier" at bounding box center [558, 505] width 15 height 15
radio input "true"
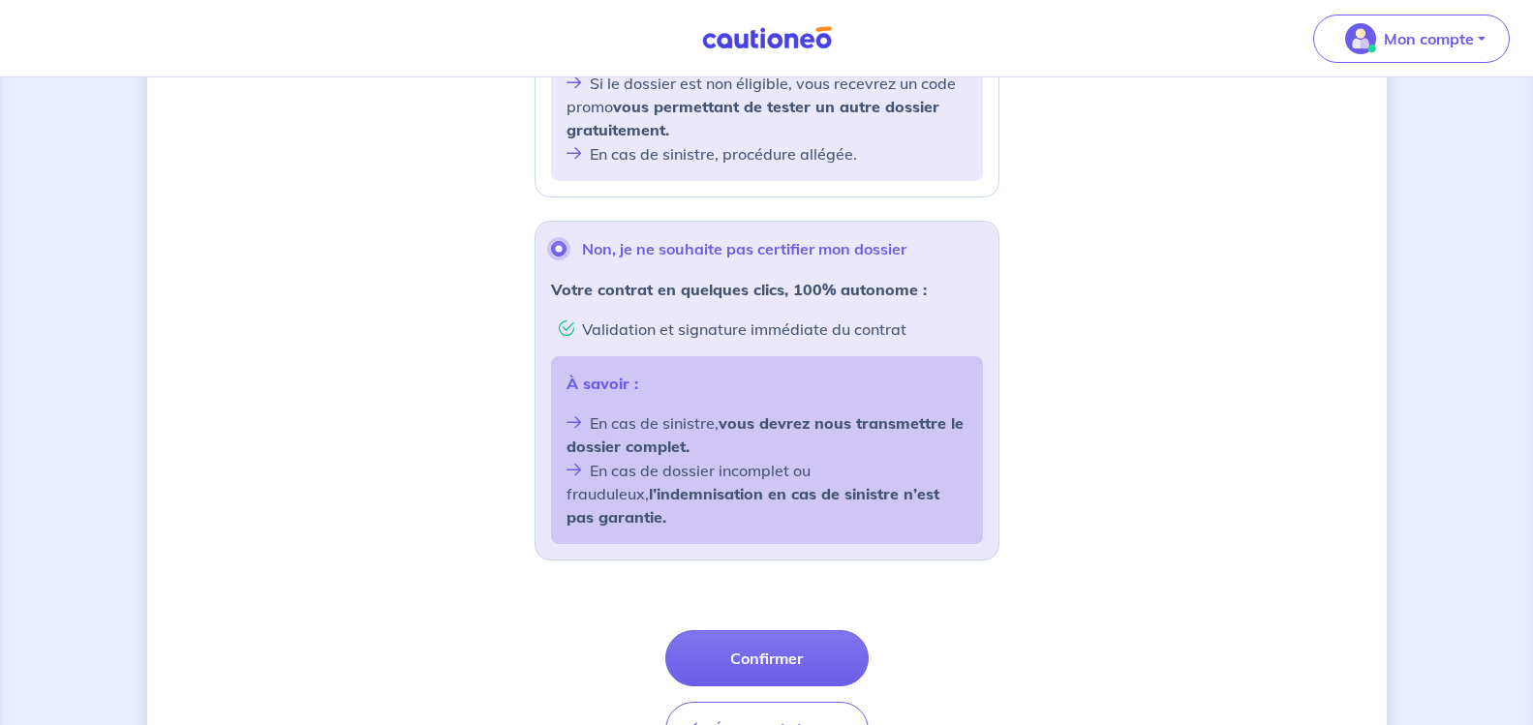
scroll to position [678, 0]
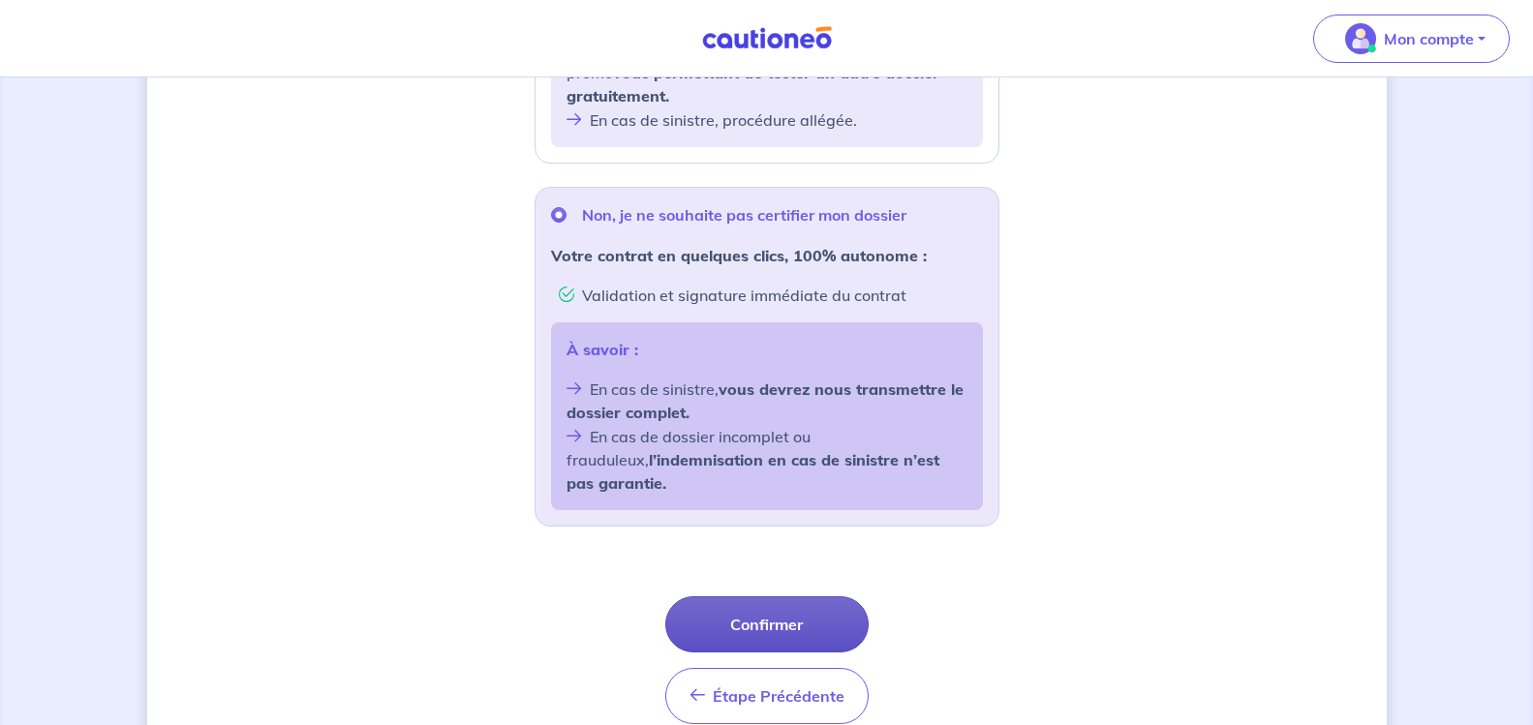
click at [794, 597] on button "Confirmer" at bounding box center [766, 625] width 203 height 56
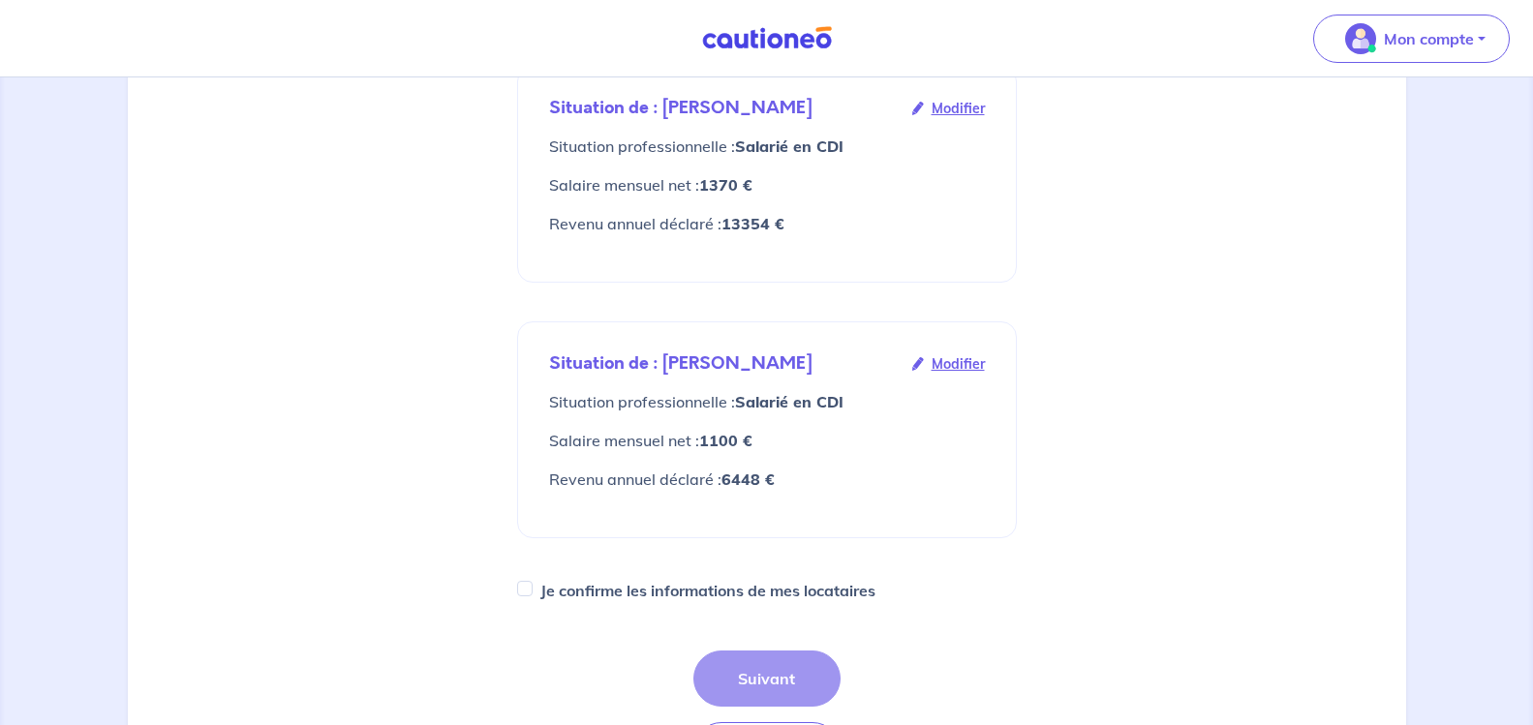
scroll to position [387, 0]
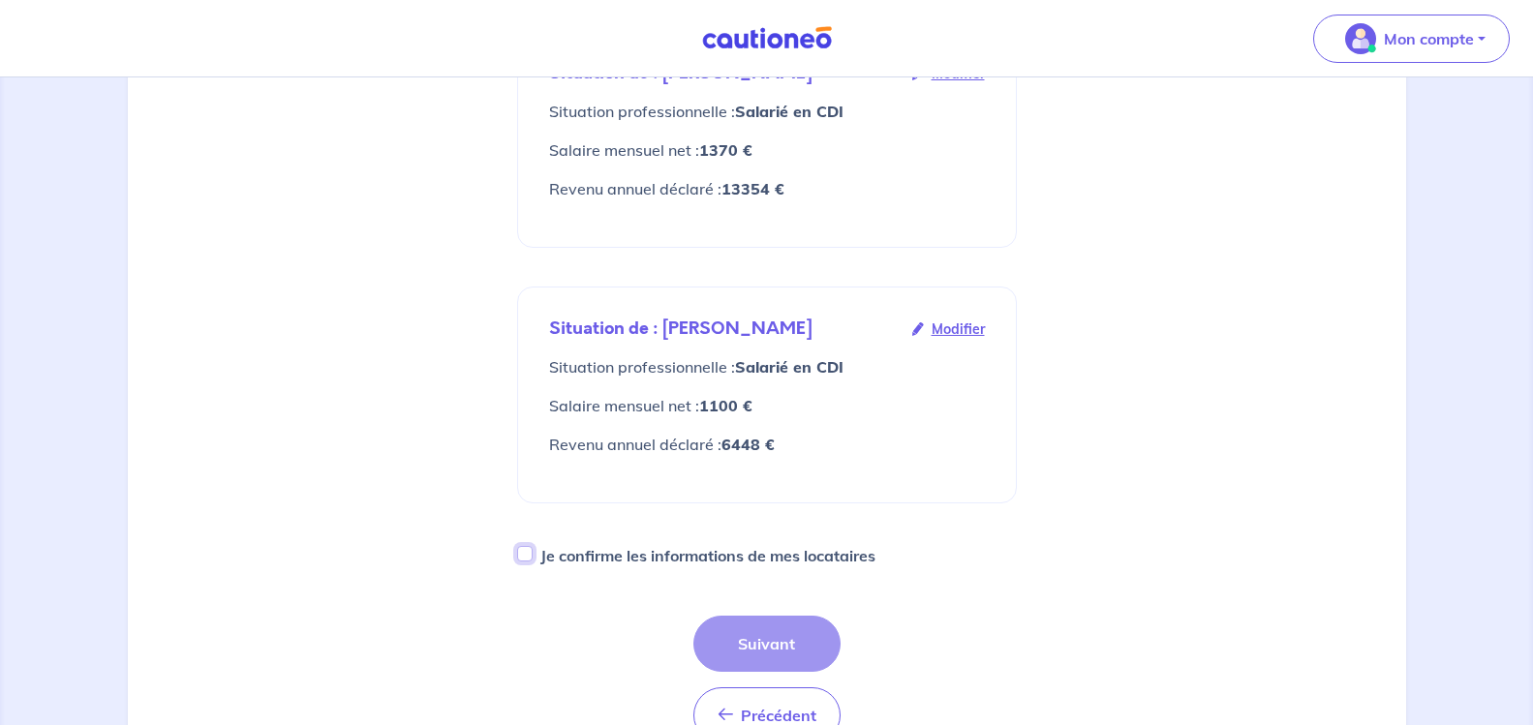
click at [522, 546] on input "Je confirme les informations de mes locataires" at bounding box center [524, 553] width 15 height 15
checkbox input "true"
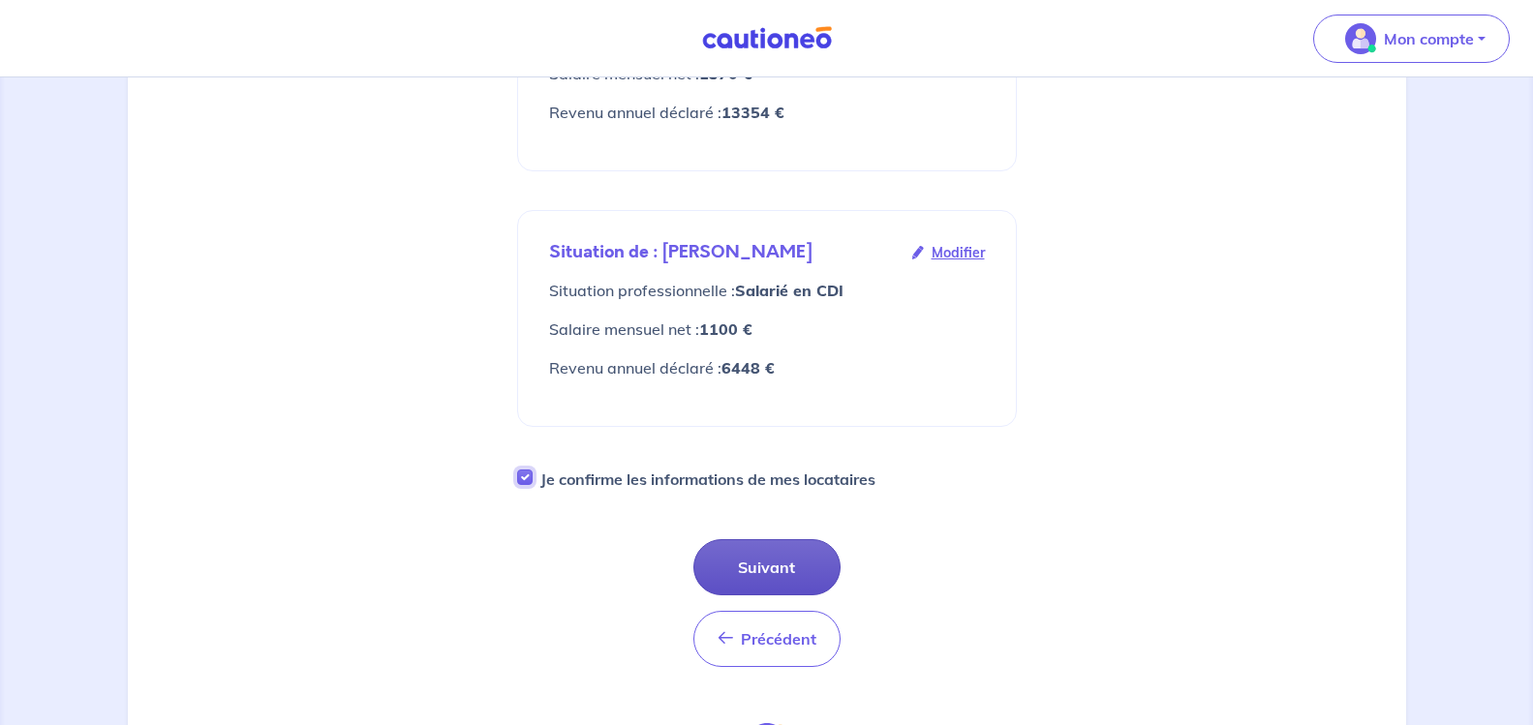
scroll to position [484, 0]
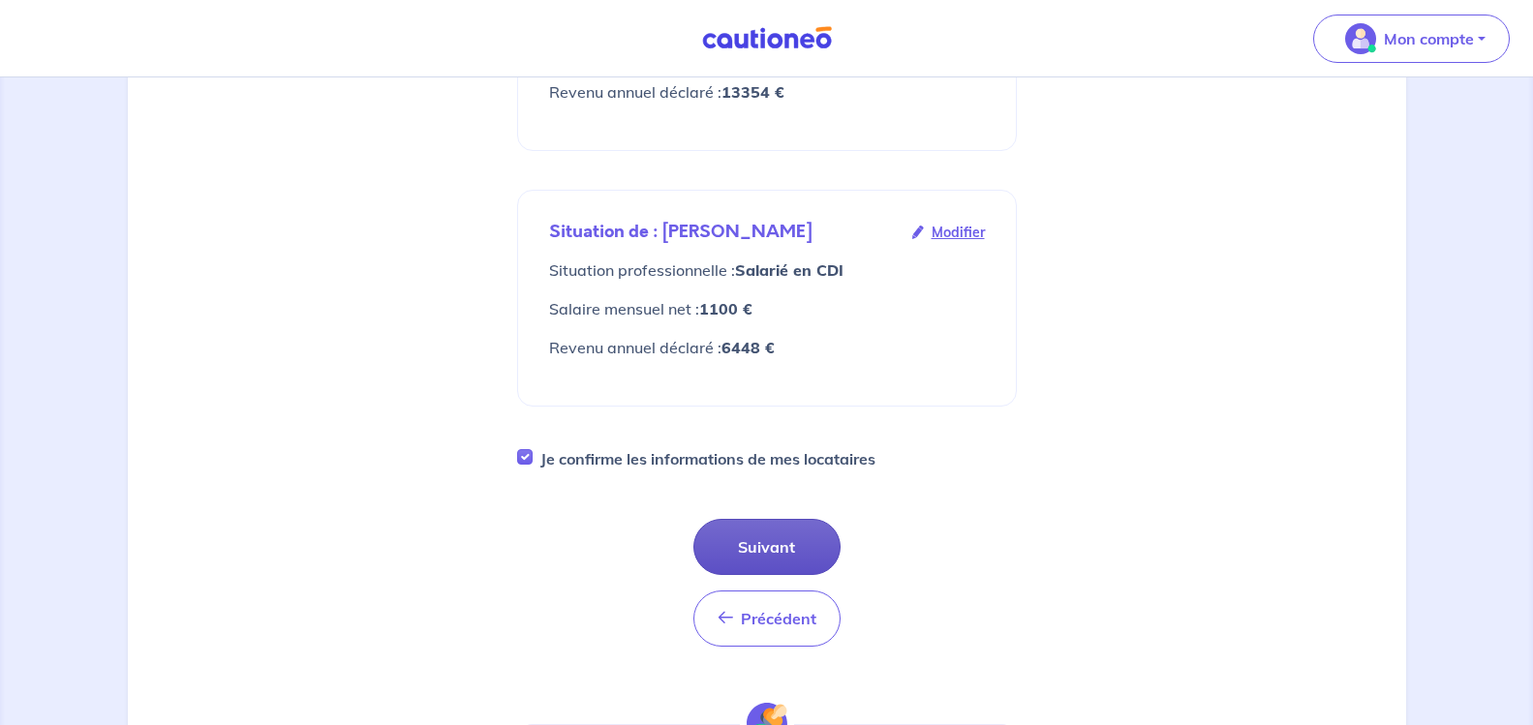
click at [781, 519] on button "Suivant" at bounding box center [767, 547] width 147 height 56
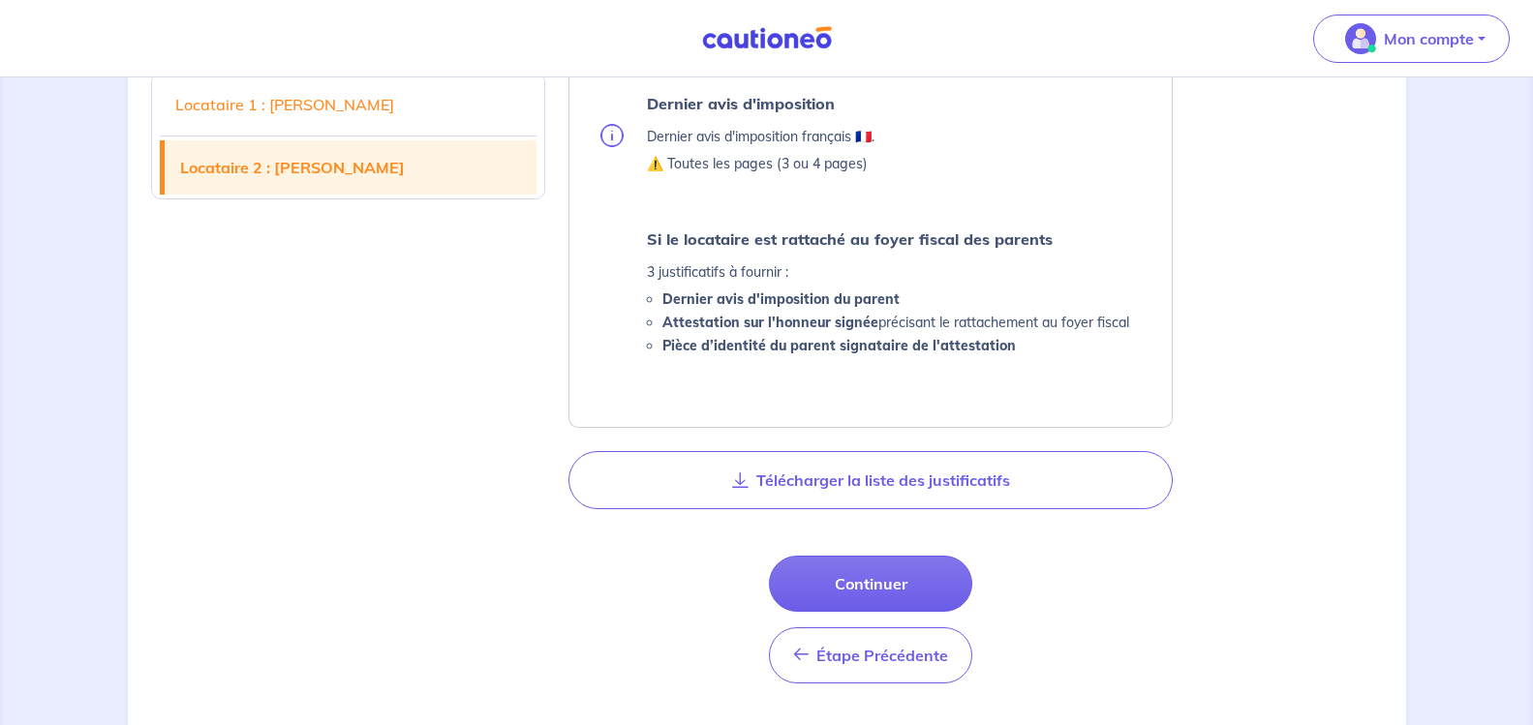
scroll to position [1937, 0]
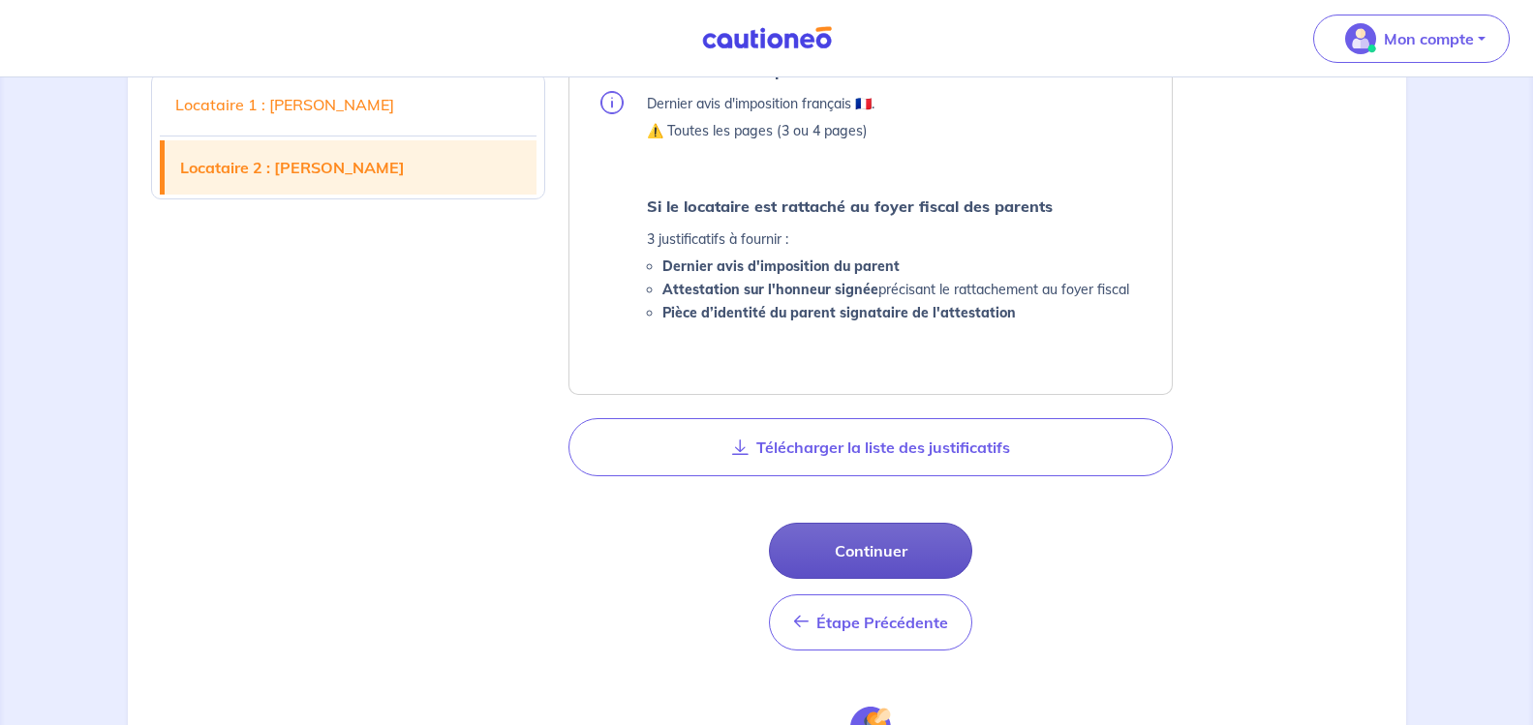
click at [919, 547] on button "Continuer" at bounding box center [870, 551] width 203 height 56
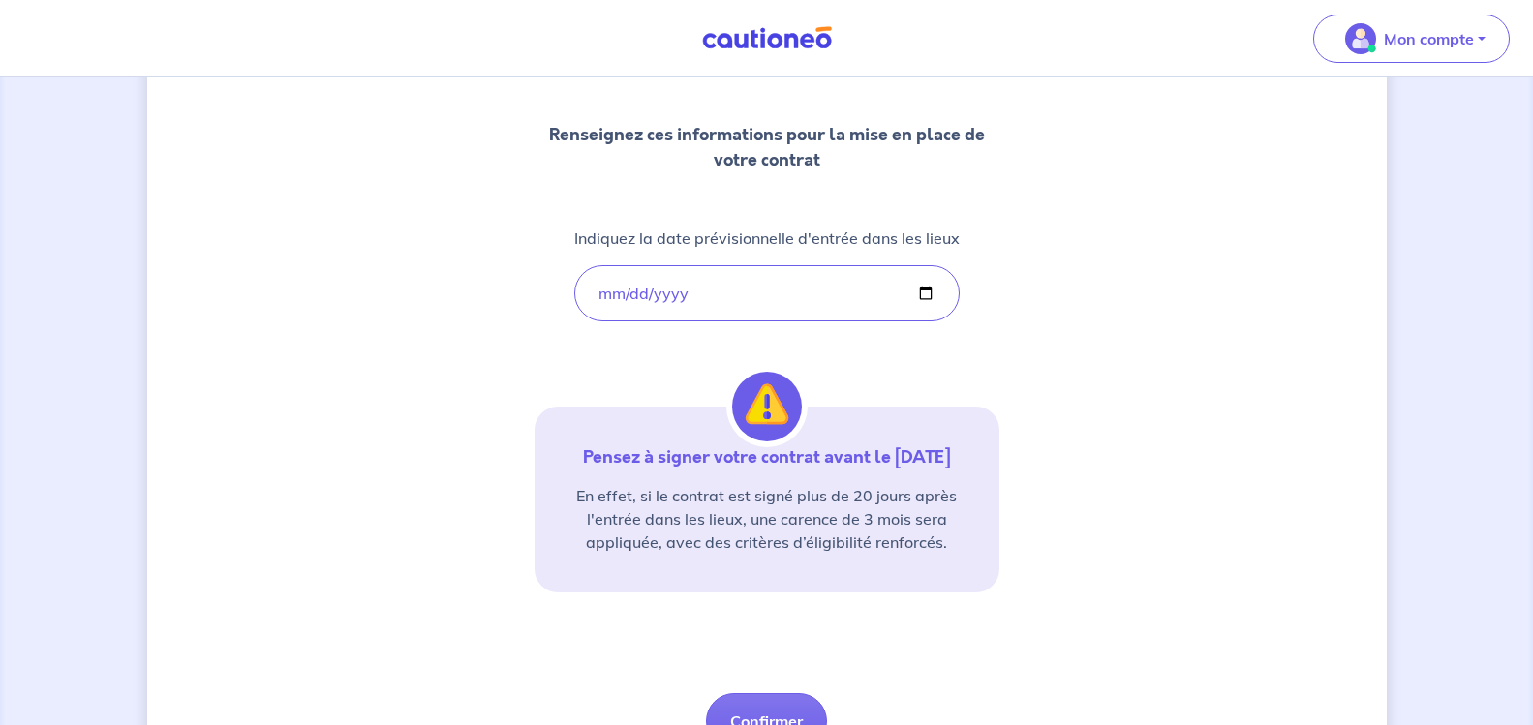
scroll to position [336, 0]
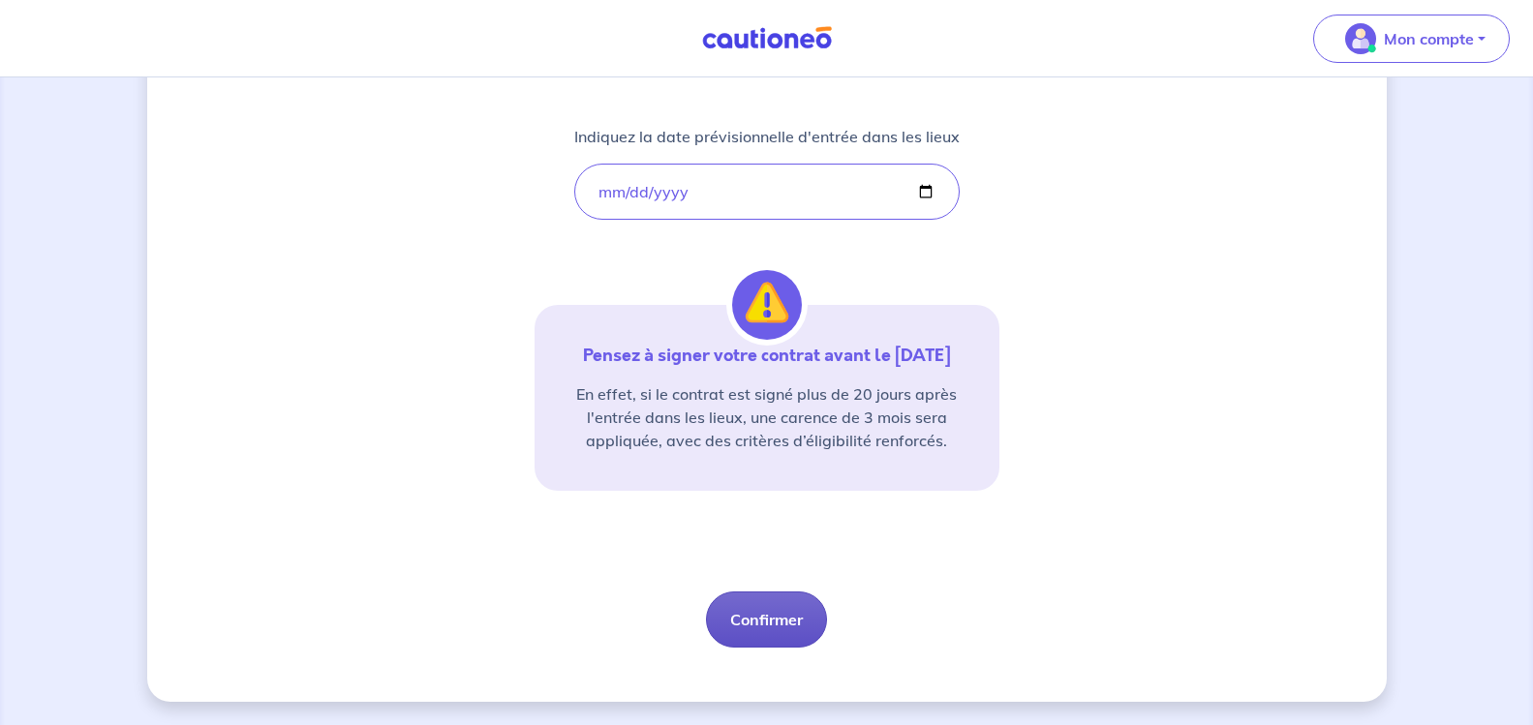
click at [785, 615] on button "Confirmer" at bounding box center [766, 620] width 121 height 56
select select "FR"
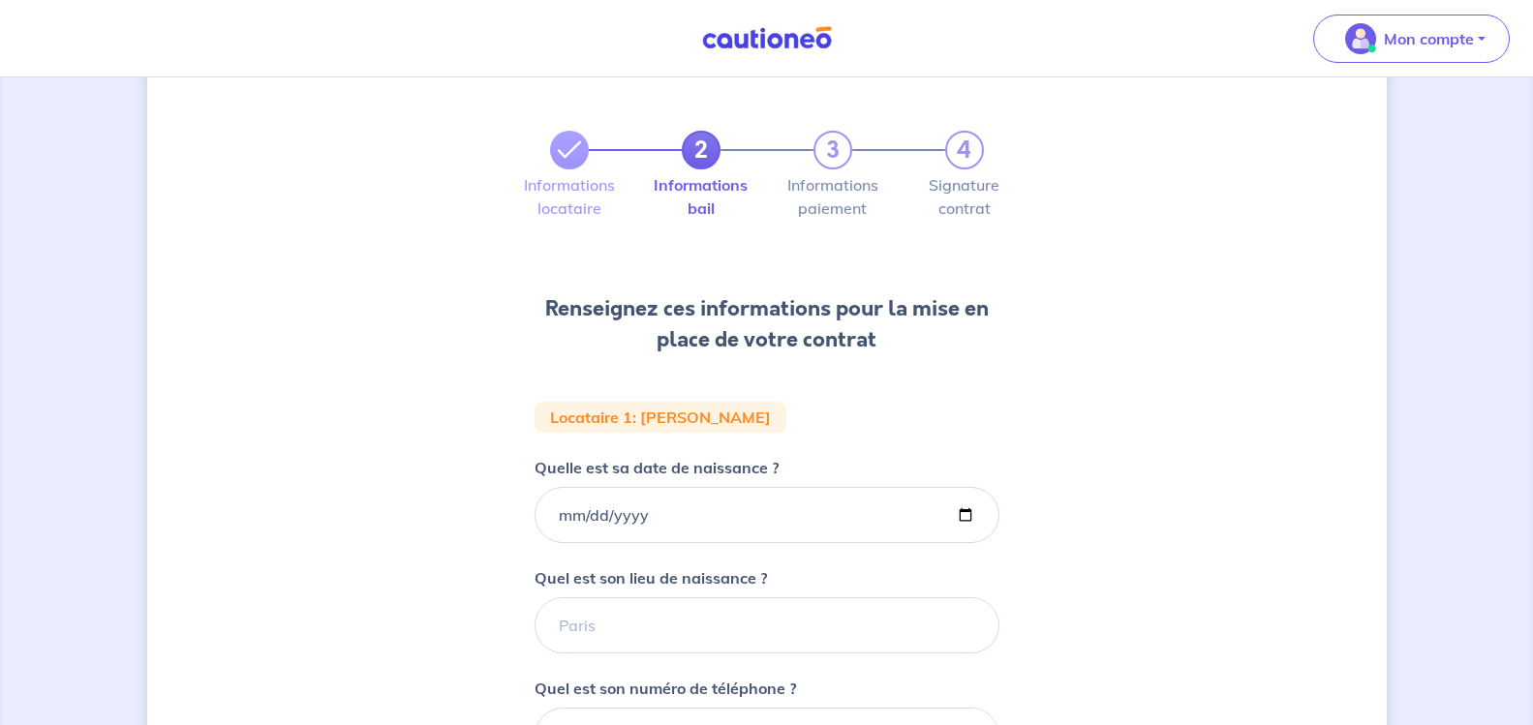
scroll to position [97, 0]
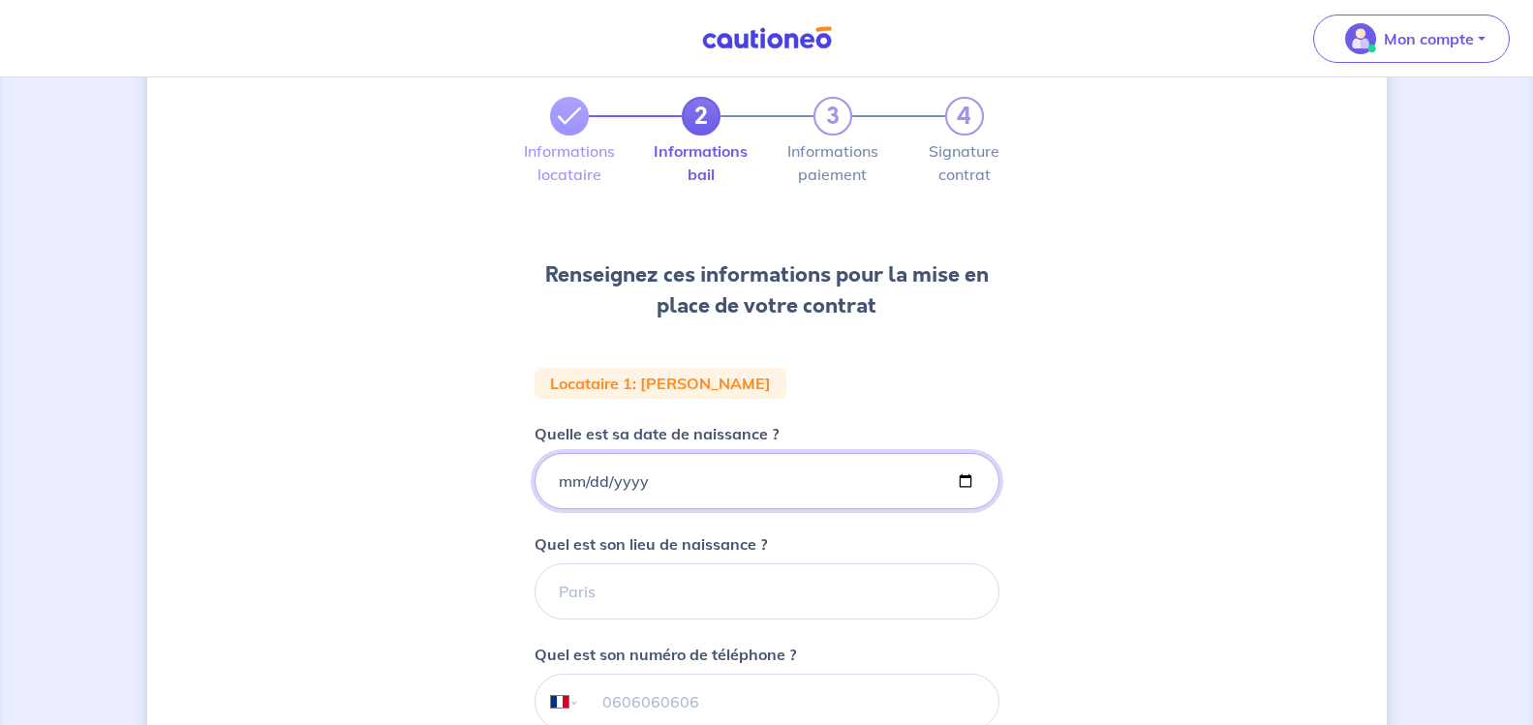
click at [657, 473] on input "Quelle est sa date de naissance ?" at bounding box center [767, 481] width 465 height 56
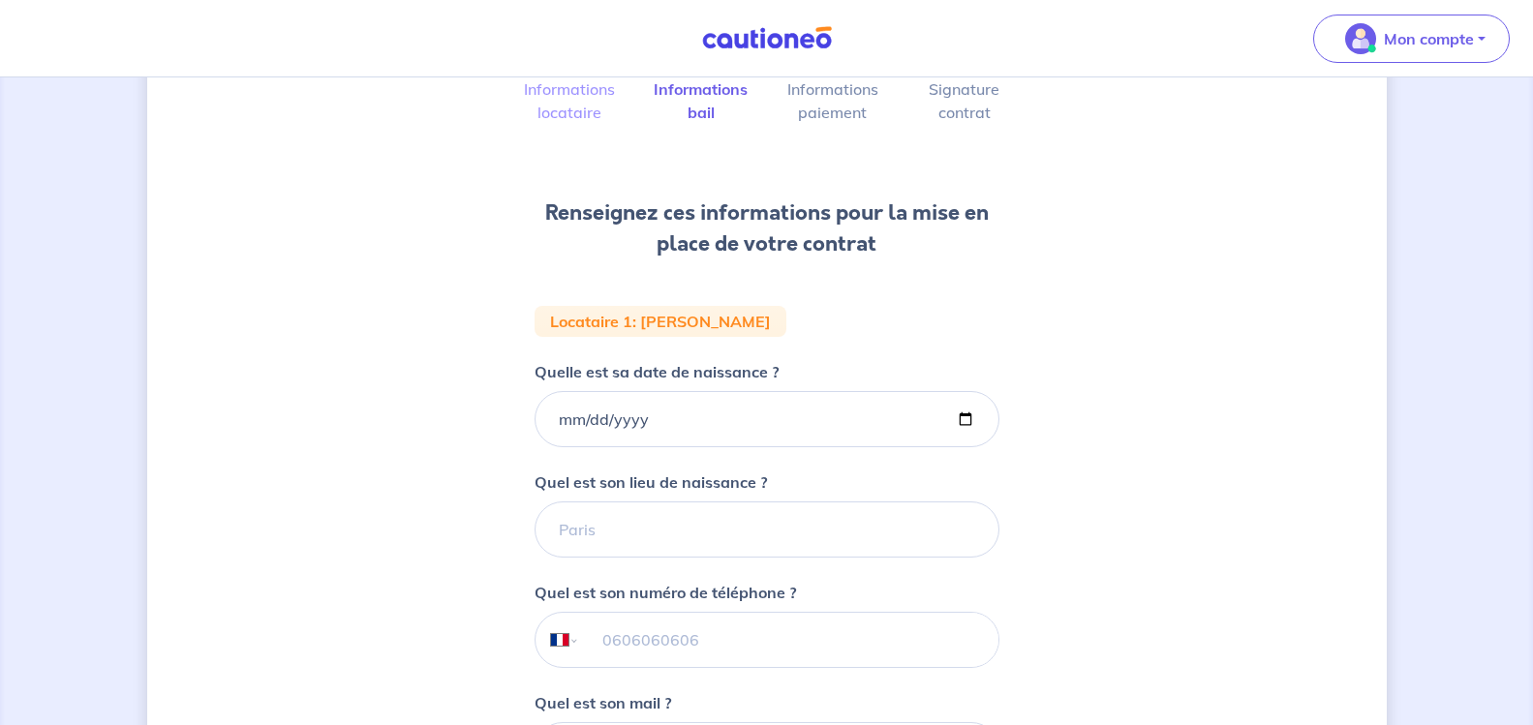
scroll to position [194, 0]
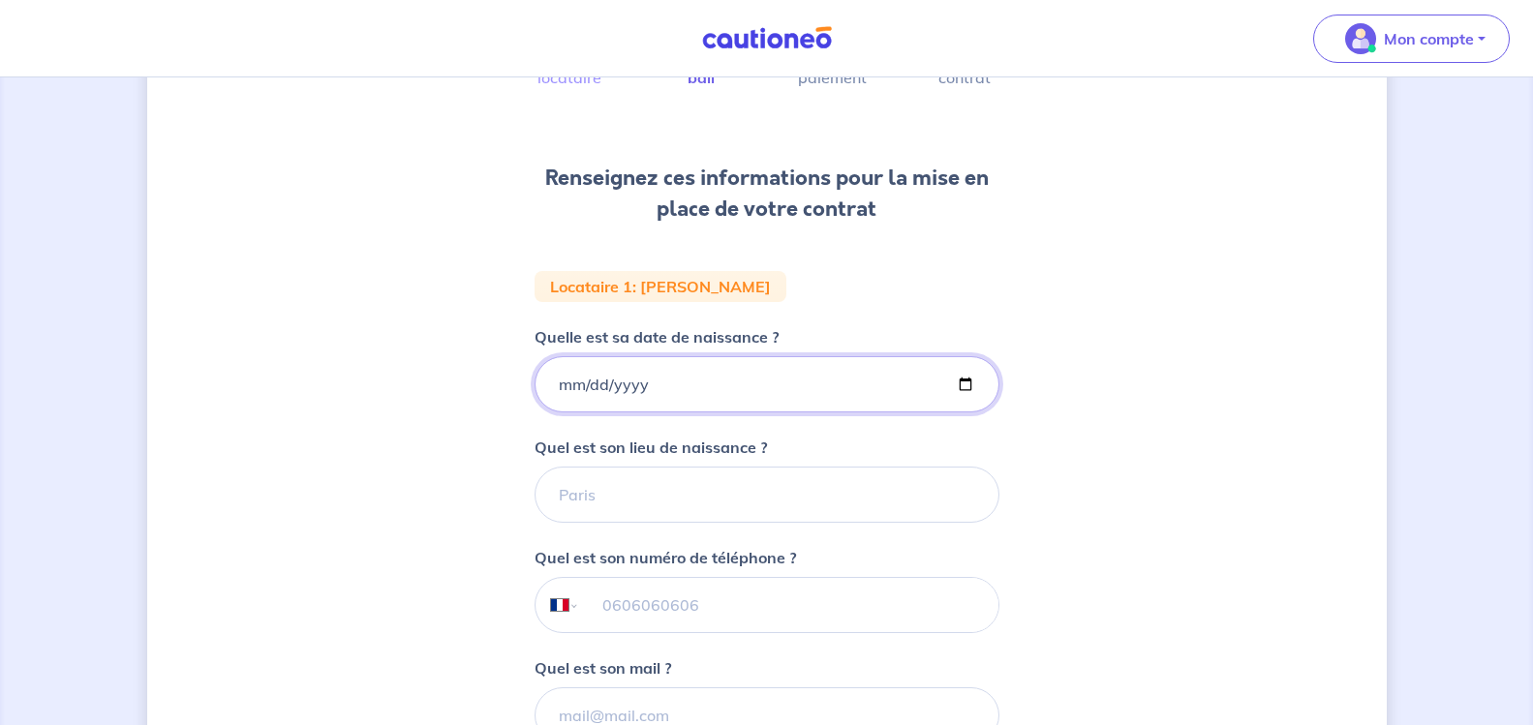
click at [959, 383] on input "Quelle est sa date de naissance ?" at bounding box center [767, 384] width 465 height 56
type input "[DATE]"
click at [615, 506] on input "Quel est son lieu de naissance ?" at bounding box center [767, 495] width 465 height 56
type input "perigueux"
click at [598, 595] on input "tel" at bounding box center [788, 605] width 418 height 54
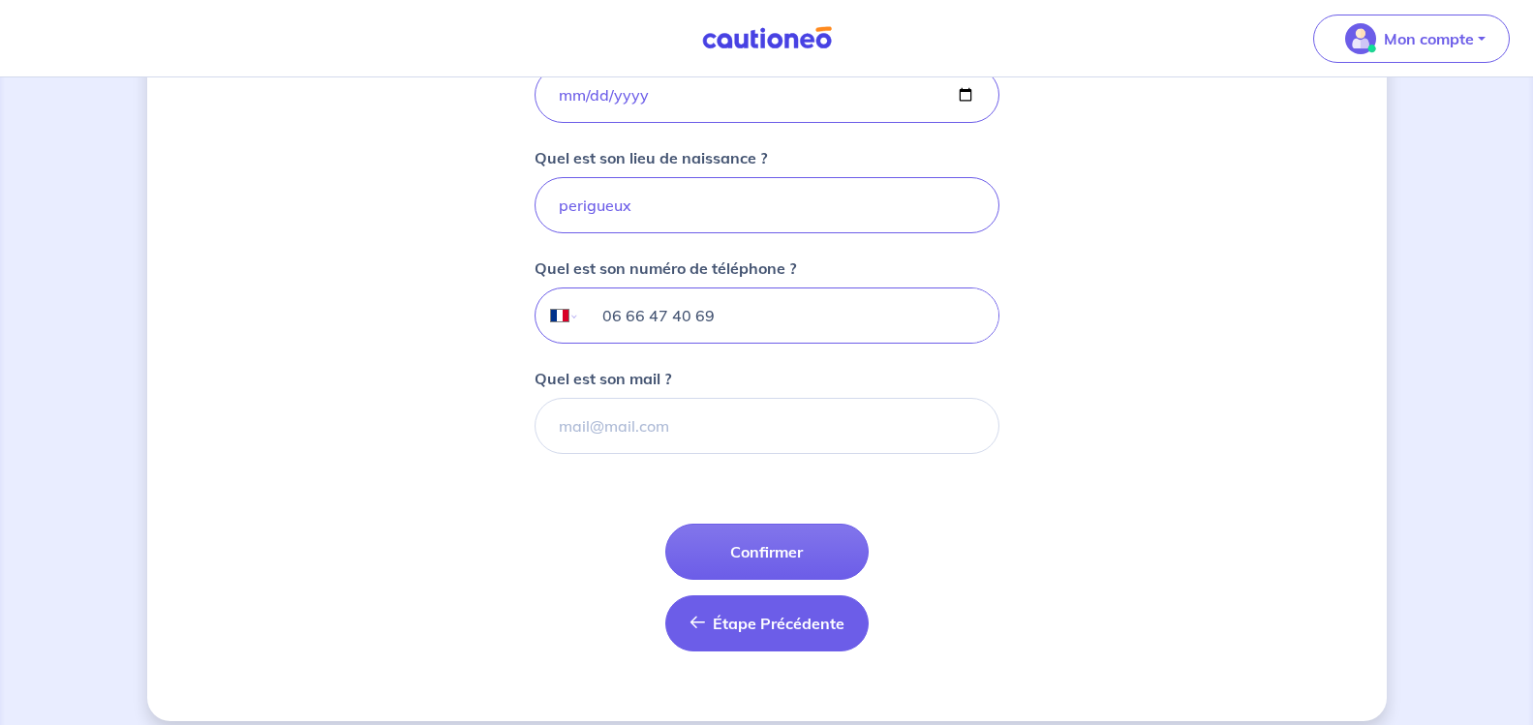
scroll to position [484, 0]
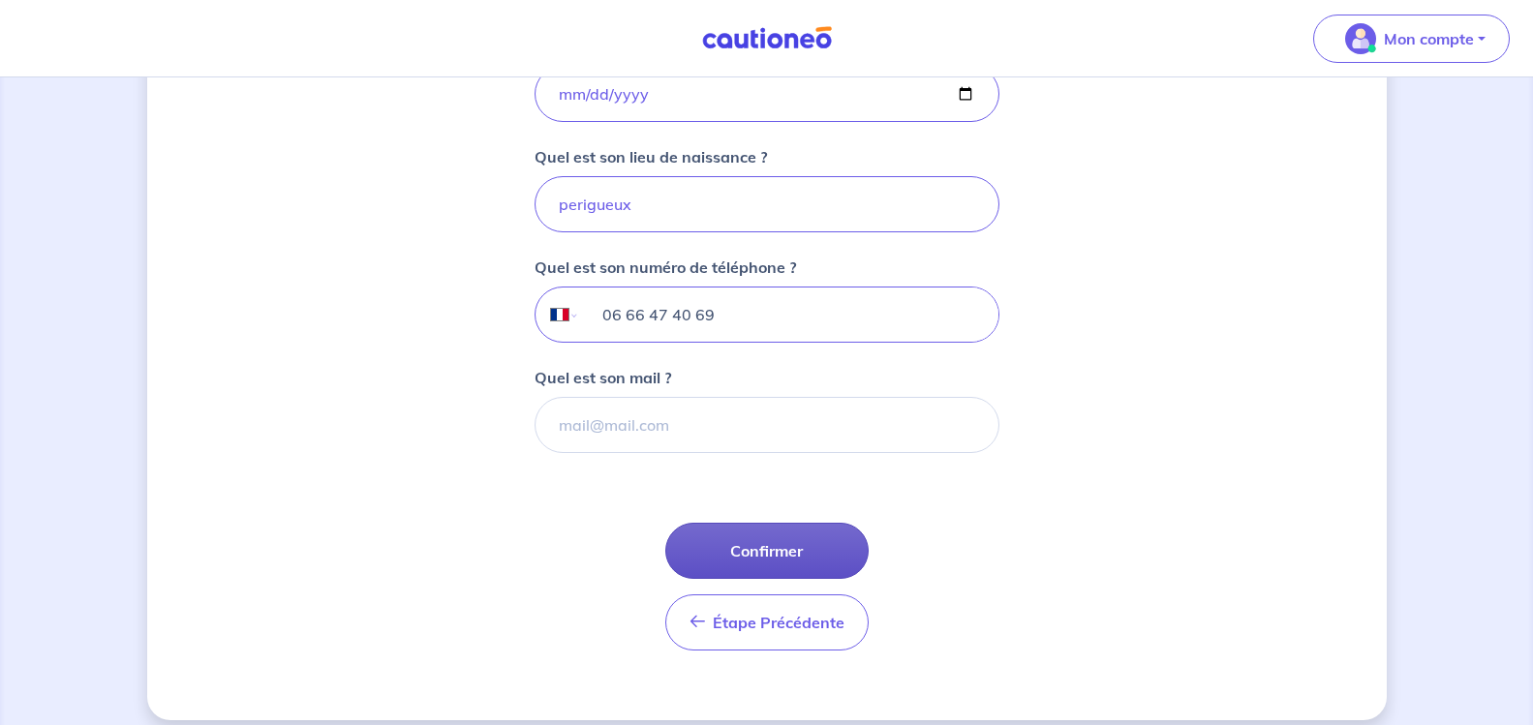
type input "06 66 47 40 69"
click at [781, 551] on button "Confirmer" at bounding box center [766, 551] width 203 height 56
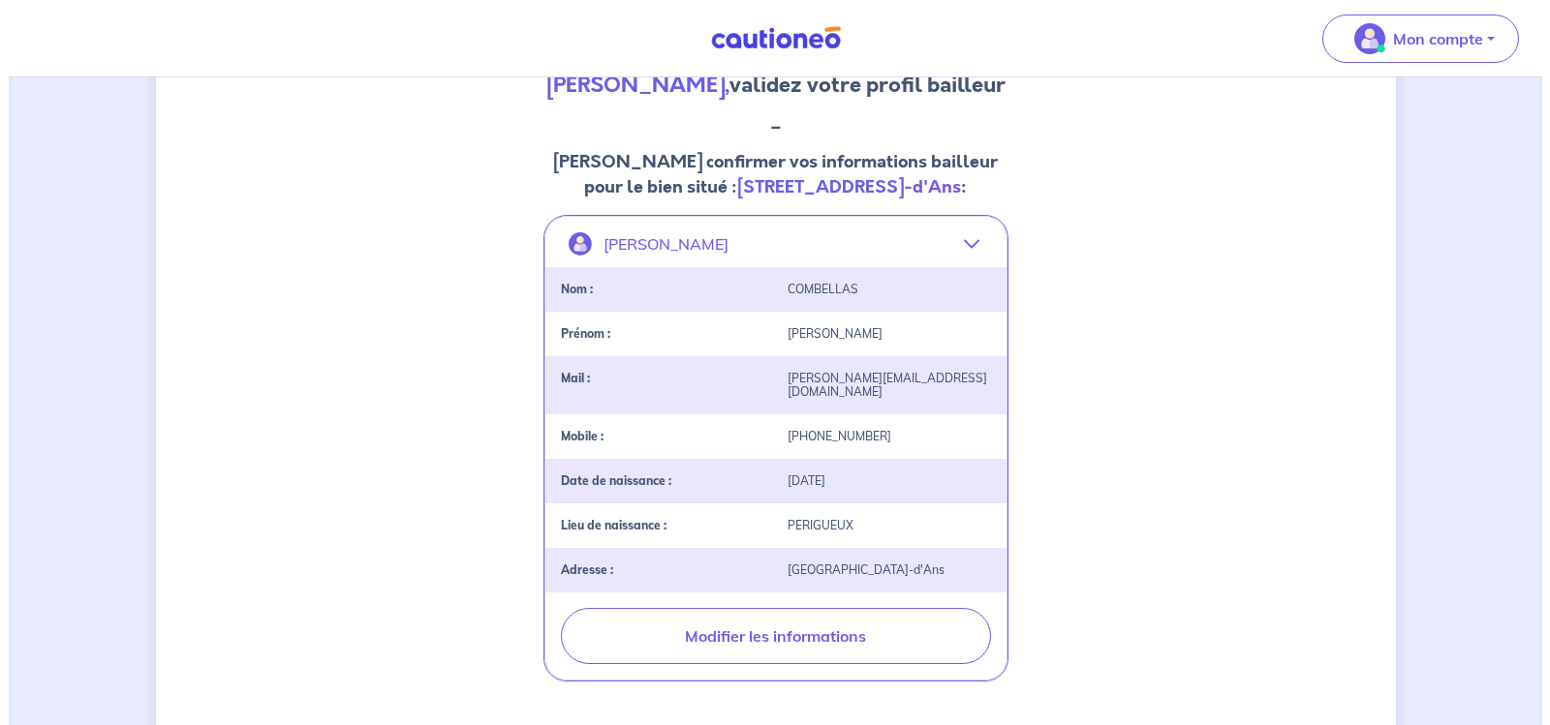
scroll to position [291, 0]
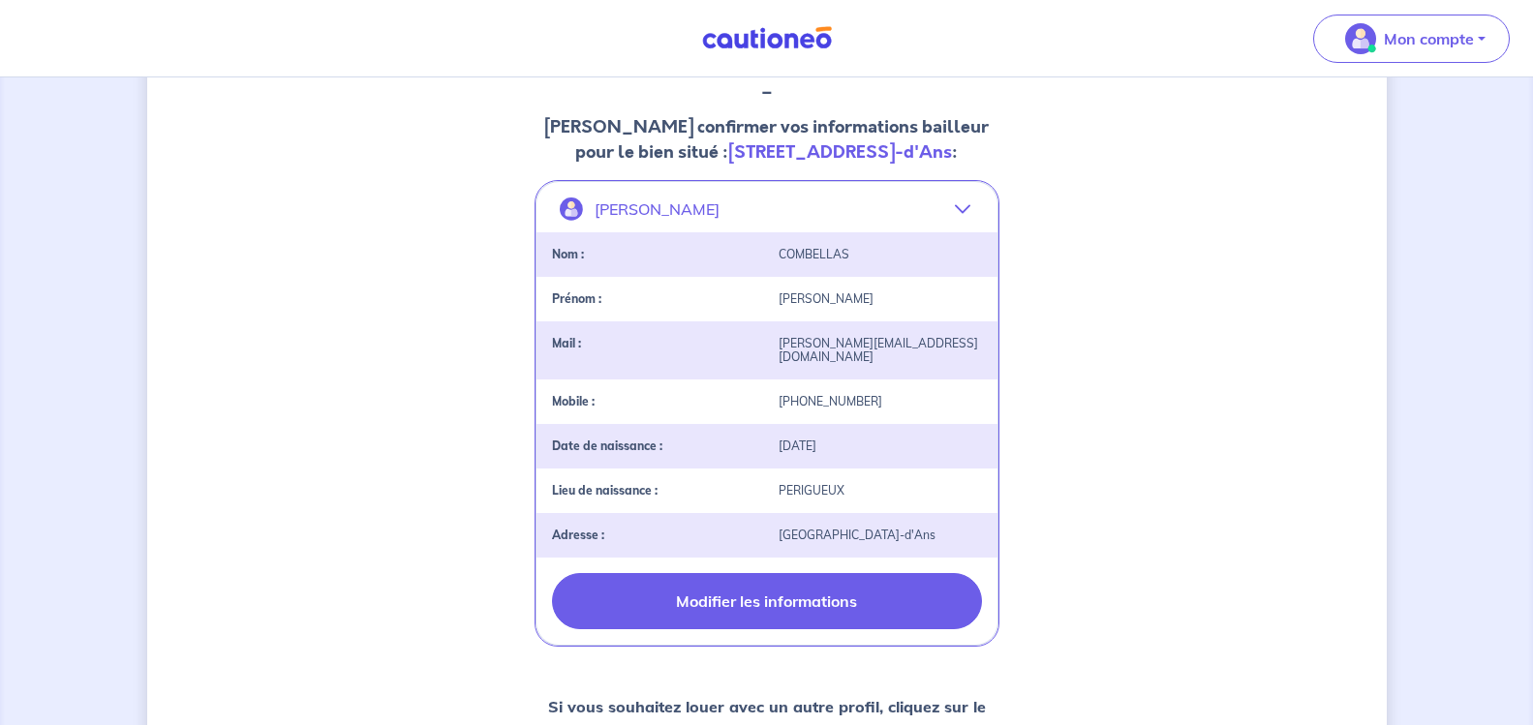
click at [821, 630] on button "Modifier les informations" at bounding box center [767, 601] width 430 height 56
click at [821, 653] on body "Mon compte Me déconnecter 2 3 4 Informations locataire Informations bail Inform…" at bounding box center [766, 415] width 1533 height 1412
select select "FR"
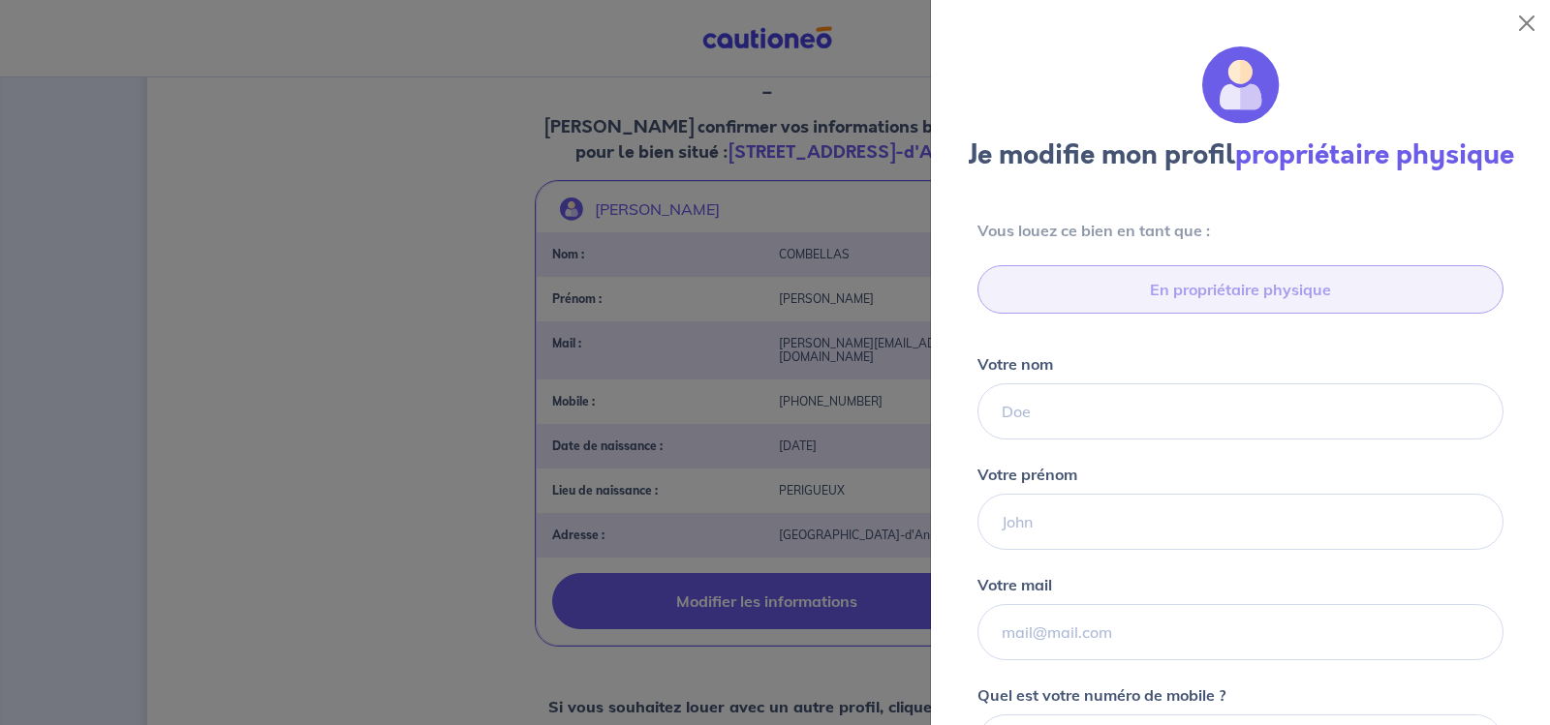
type input "06 82 47 97 44"
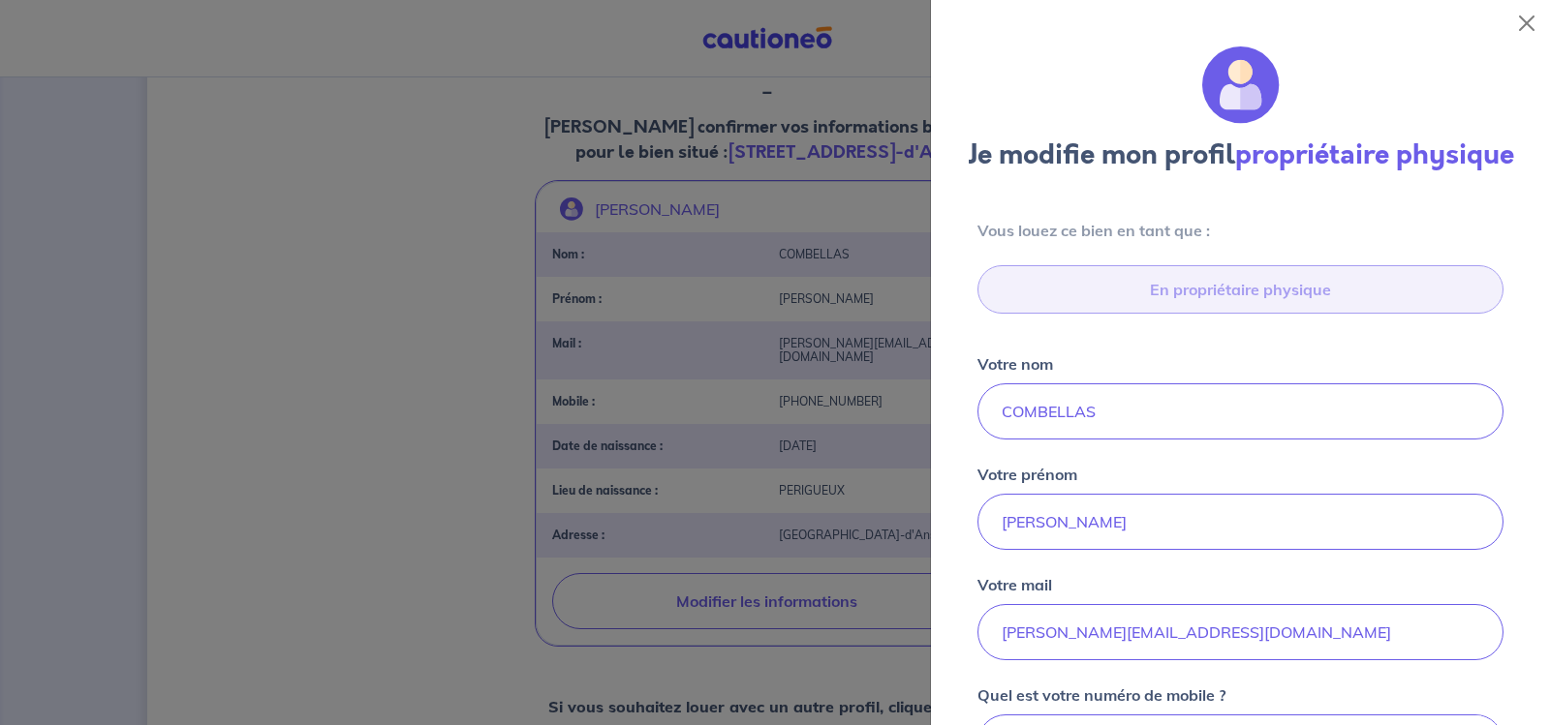
scroll to position [680, 0]
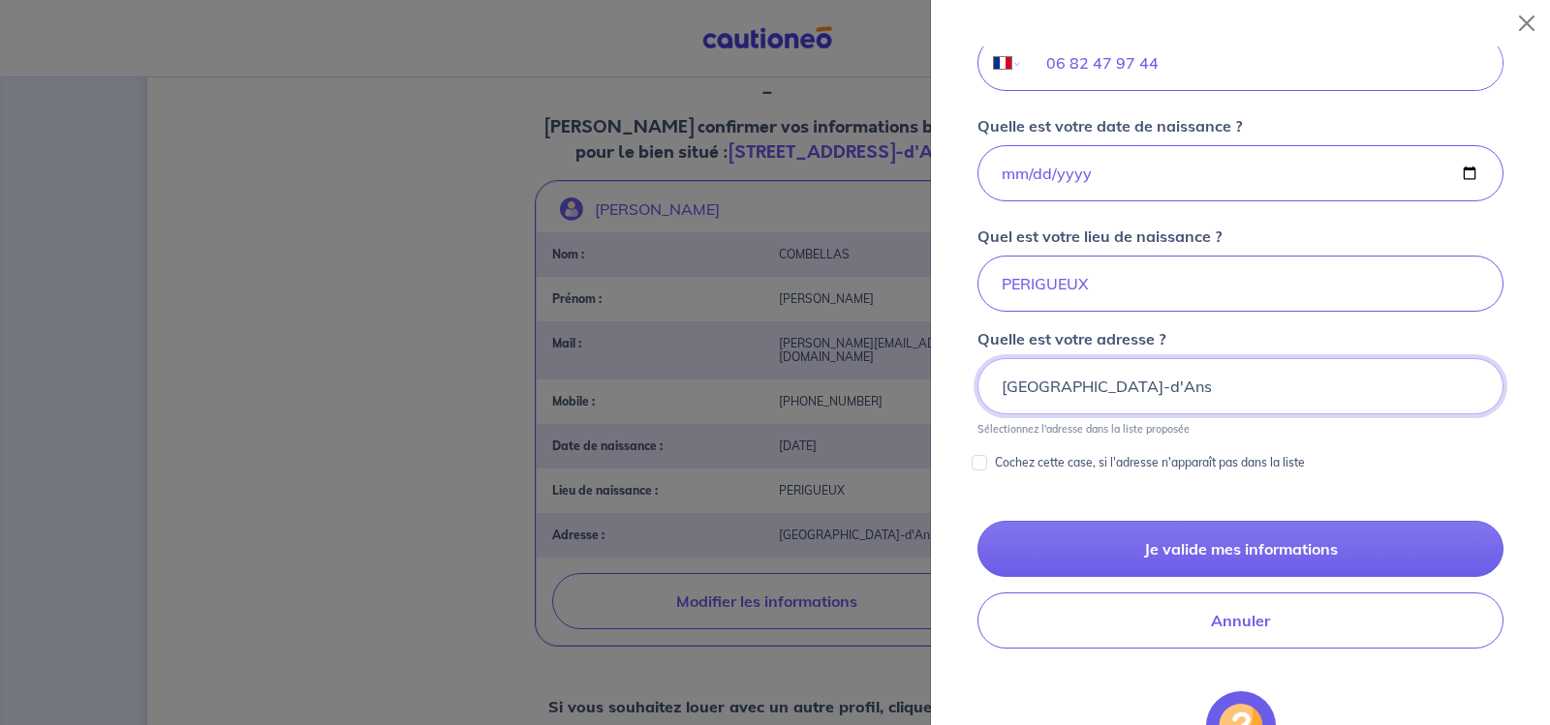
click at [1380, 385] on input "[GEOGRAPHIC_DATA]-d'Ans" at bounding box center [1240, 386] width 526 height 56
click at [1217, 386] on input "[GEOGRAPHIC_DATA]-d'Ans" at bounding box center [1240, 386] width 526 height 56
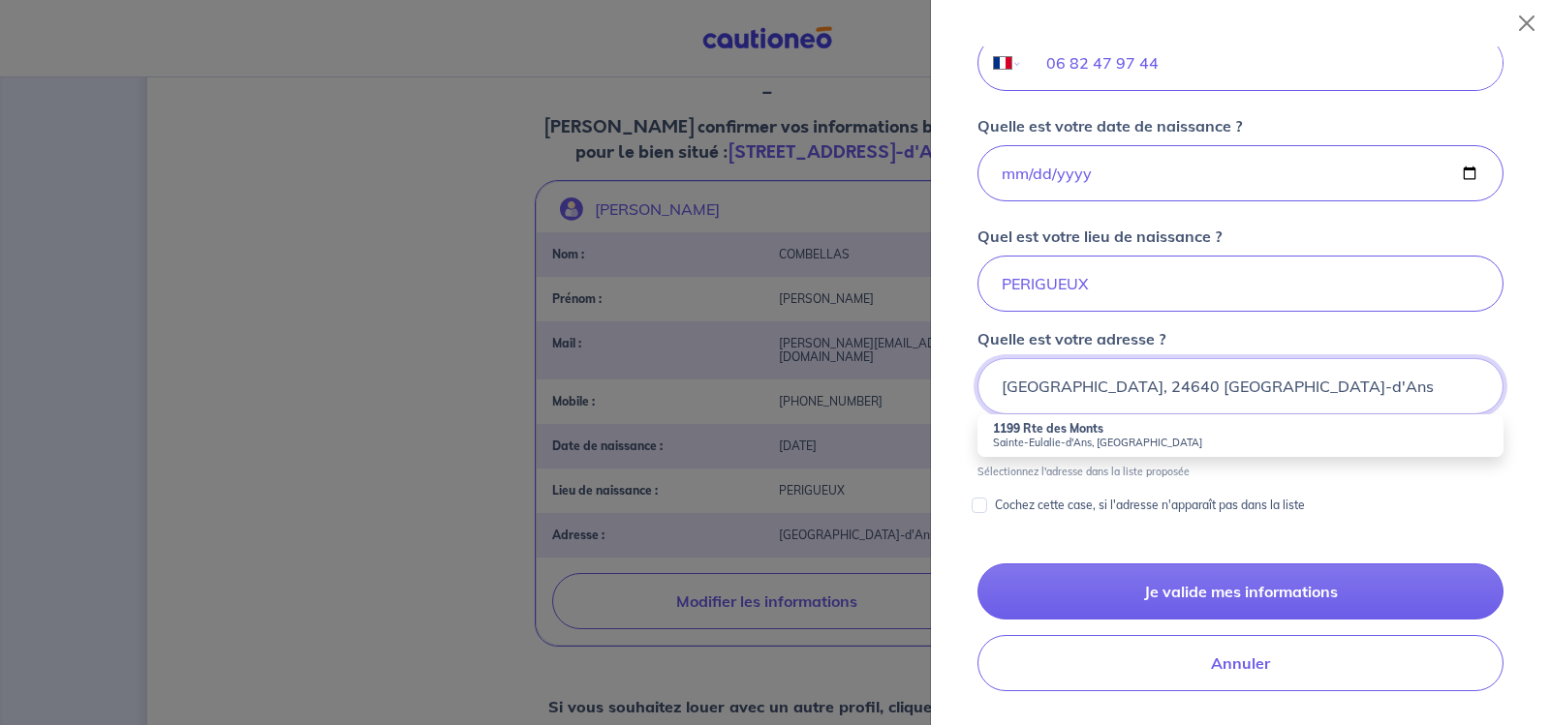
type input "[GEOGRAPHIC_DATA], 24640 [GEOGRAPHIC_DATA]-d'Ans"
click at [981, 509] on input "Cochez cette case, si l'adresse n'apparaît pas dans la liste" at bounding box center [978, 505] width 15 height 15
checkbox input "true"
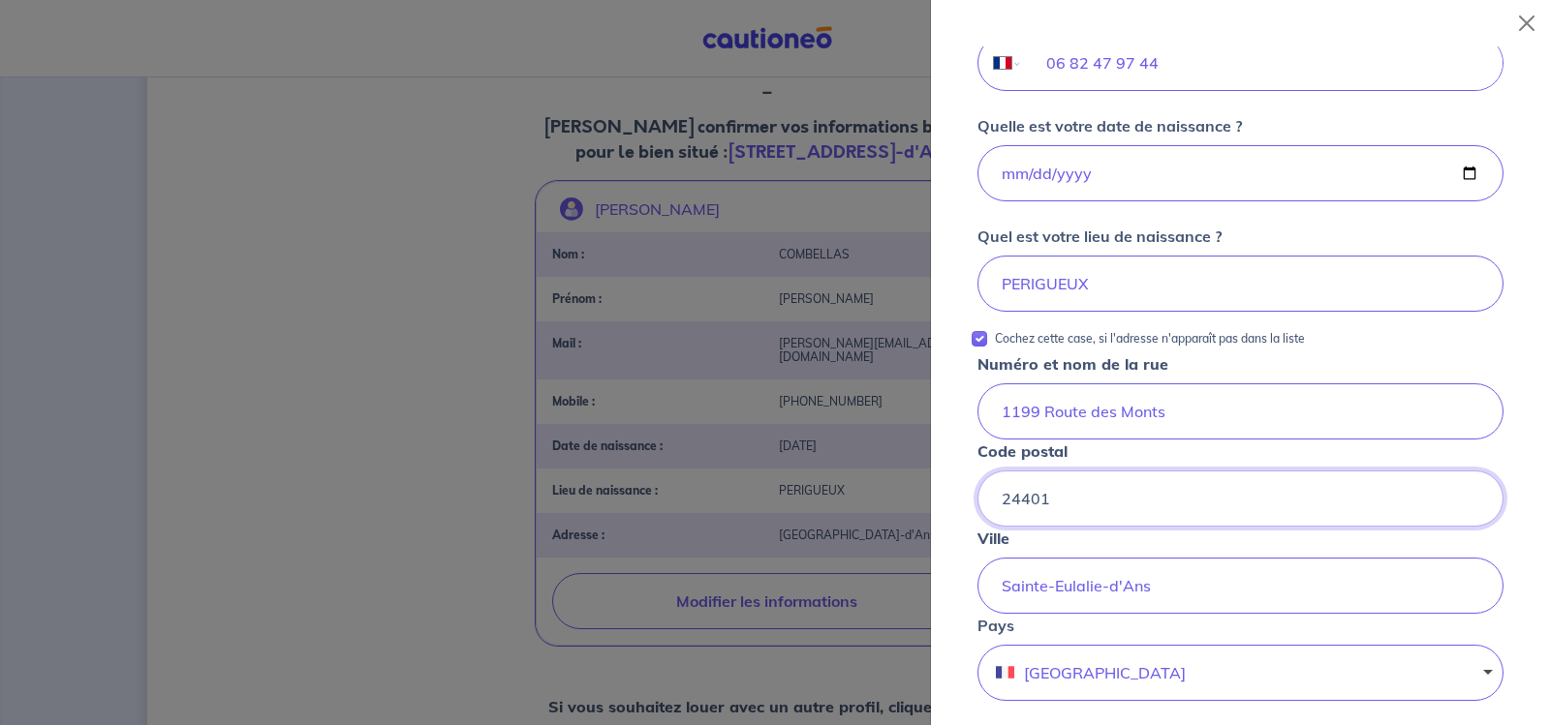
click at [1059, 502] on input "24401" at bounding box center [1240, 499] width 526 height 56
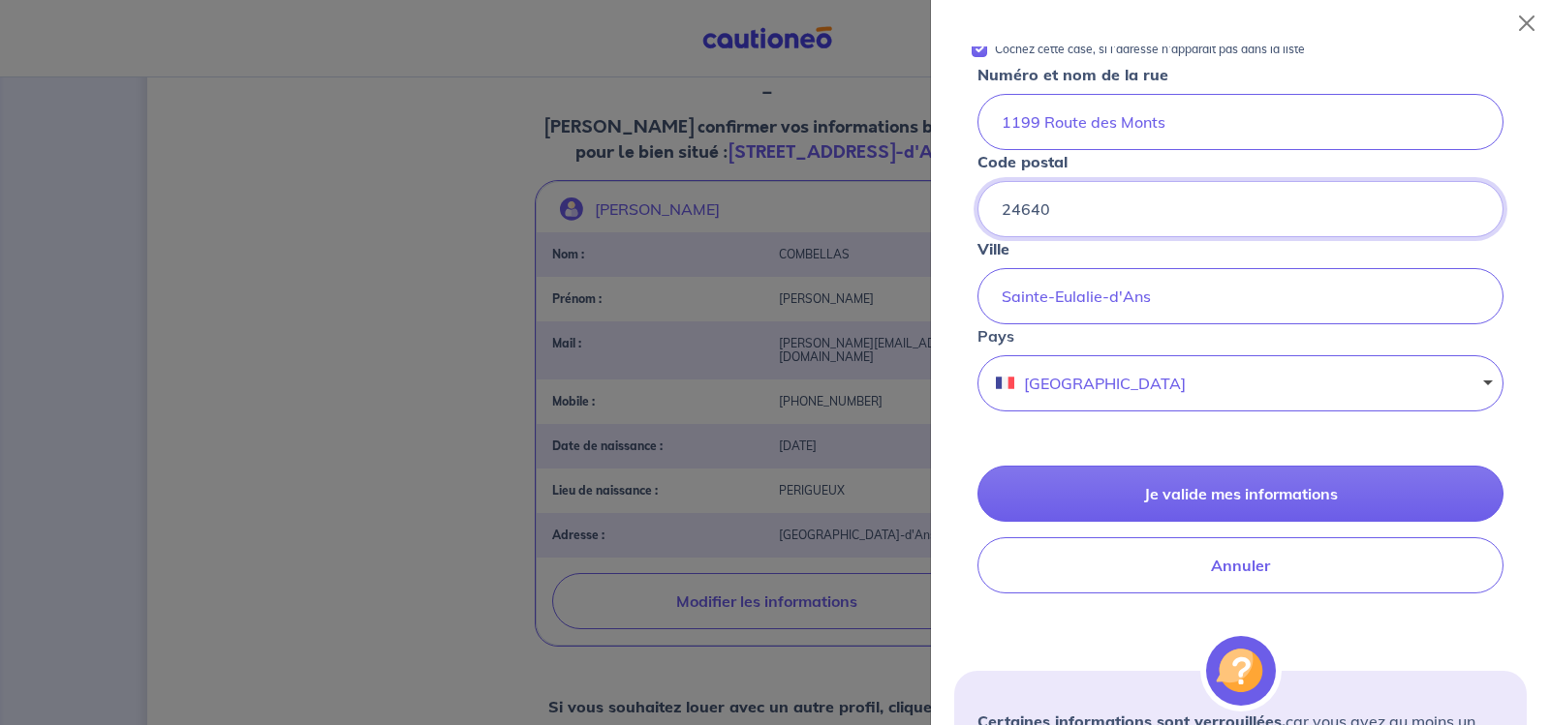
scroll to position [971, 0]
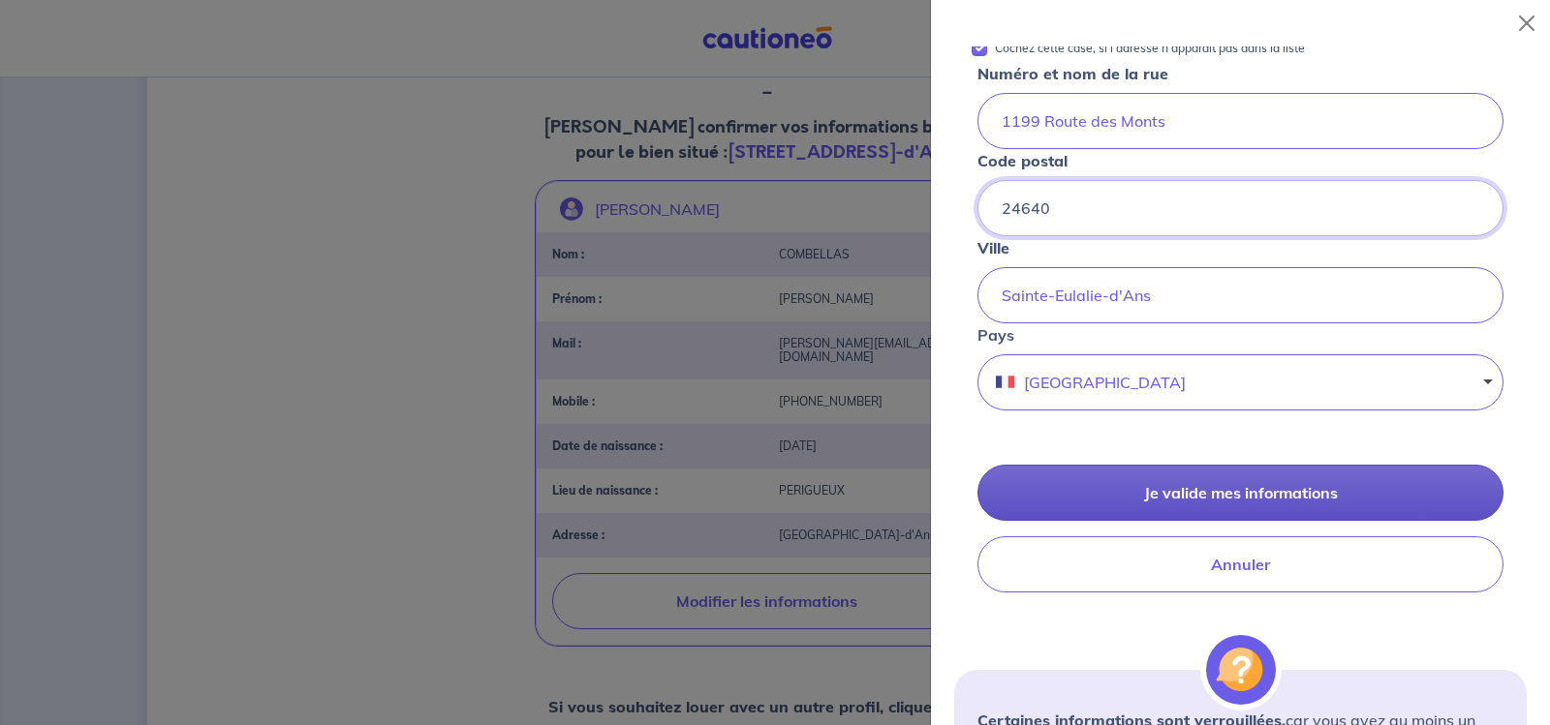
type input "24640"
click at [1250, 490] on button "Je valide mes informations" at bounding box center [1240, 493] width 526 height 56
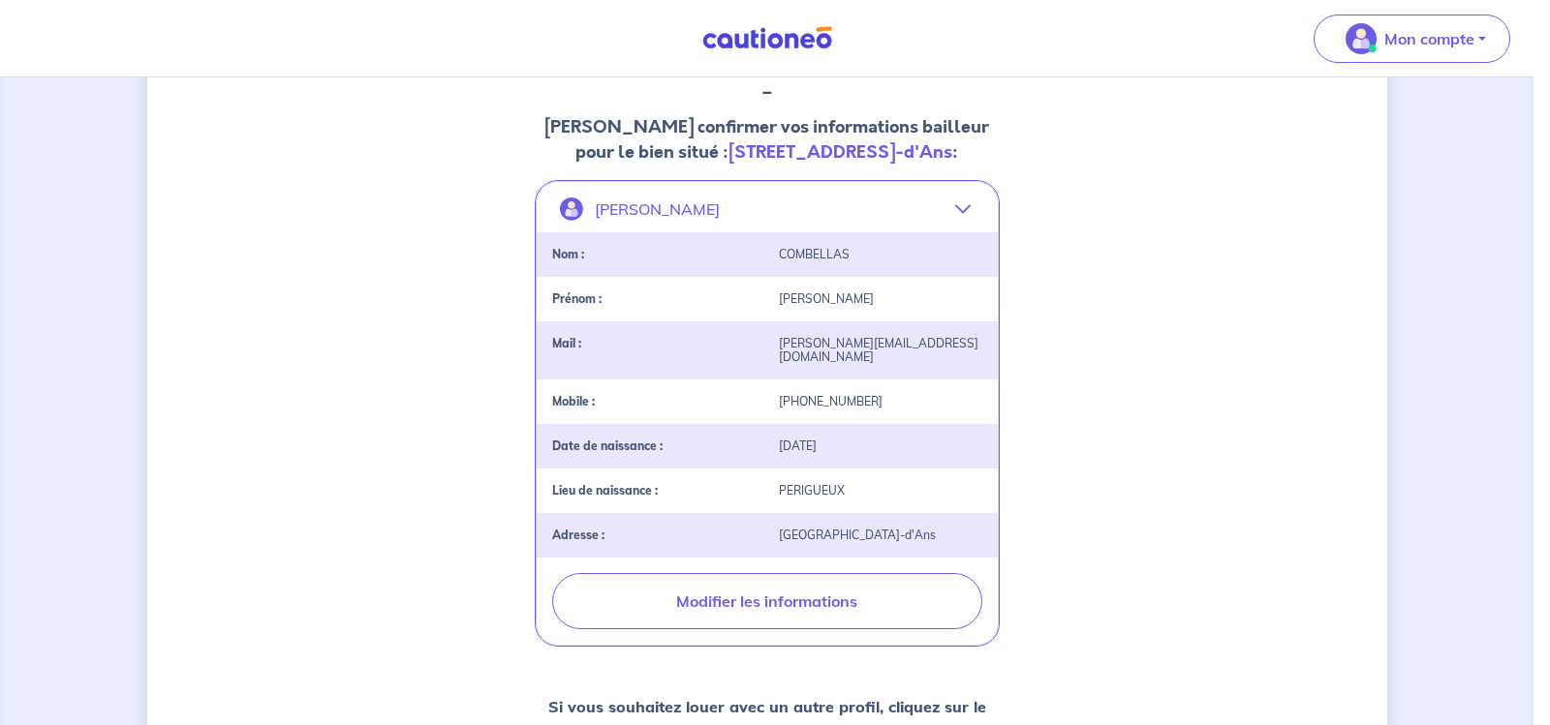
scroll to position [0, 0]
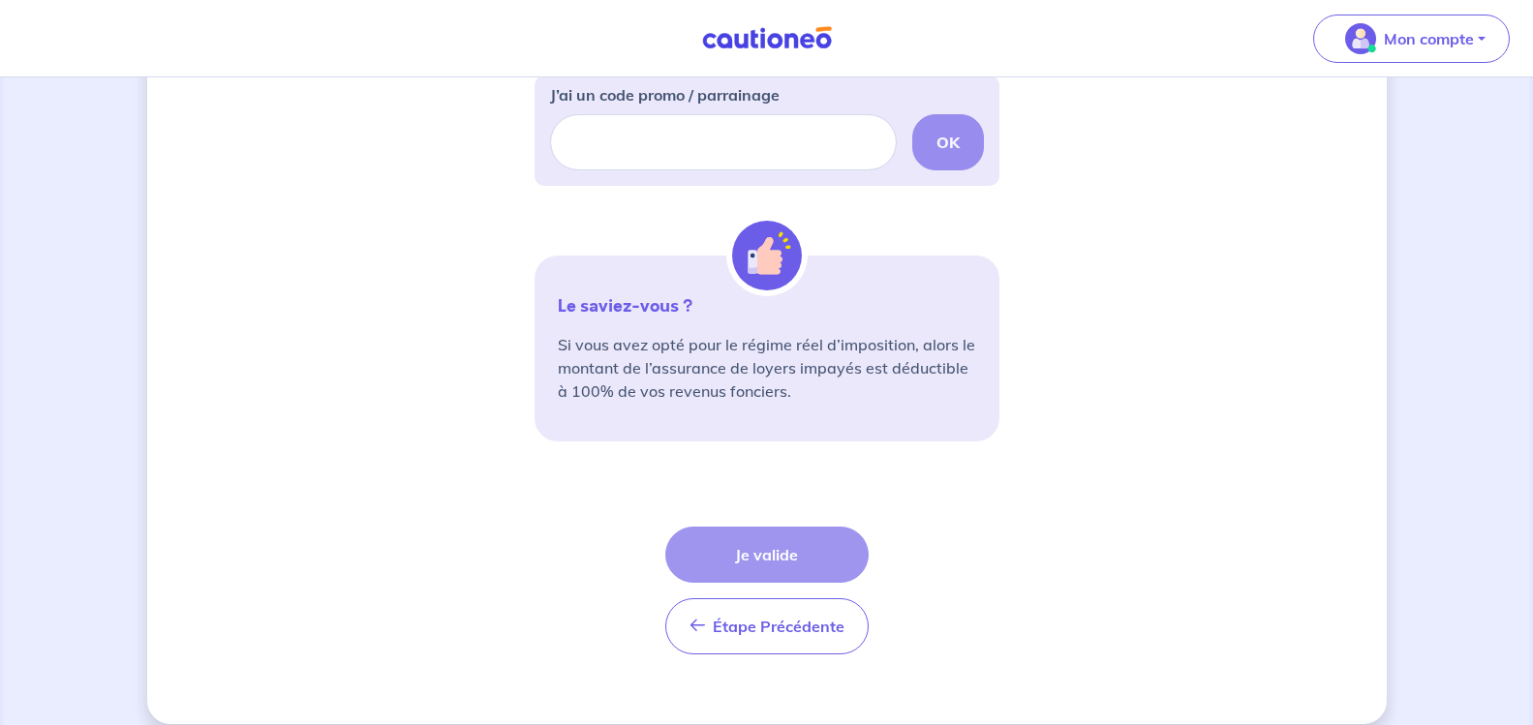
scroll to position [658, 0]
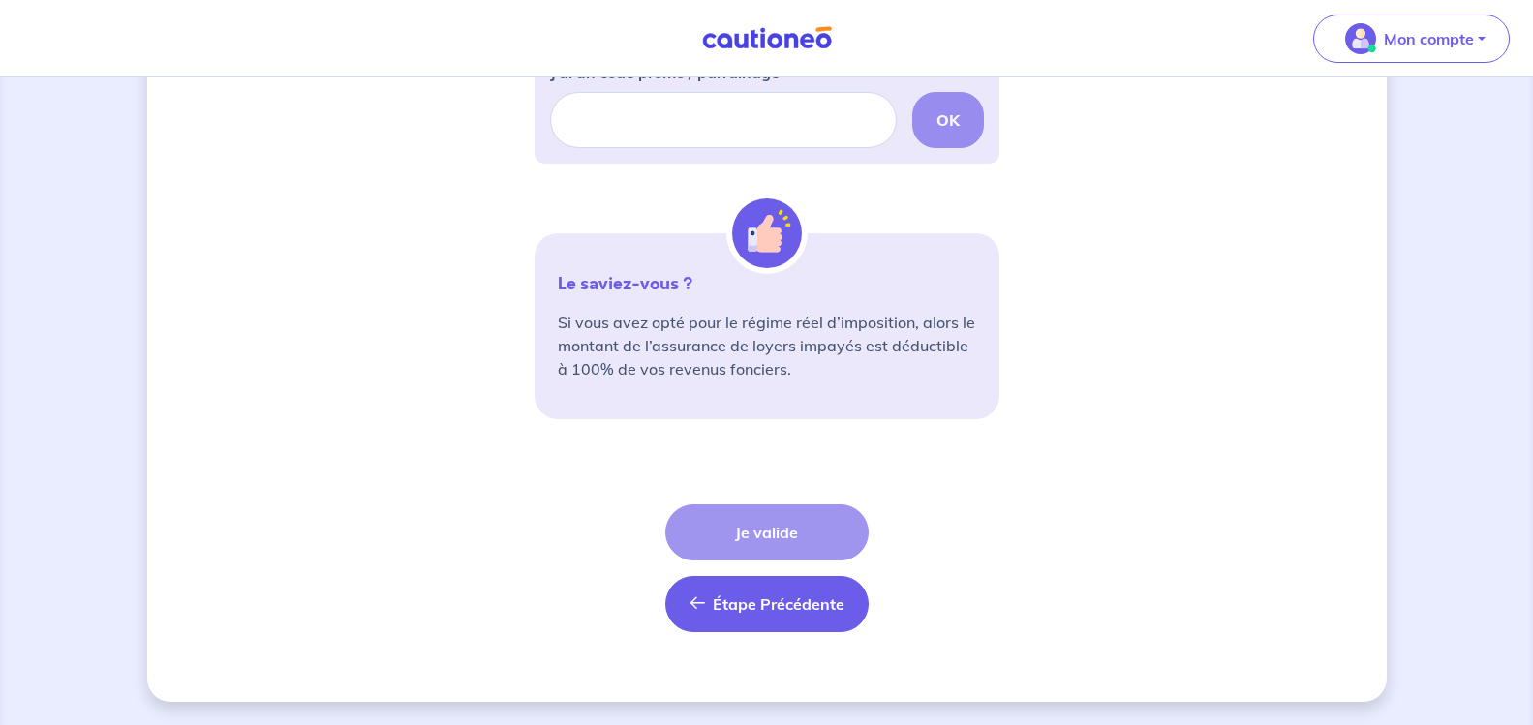
click at [804, 601] on span "Étape Précédente" at bounding box center [779, 604] width 132 height 19
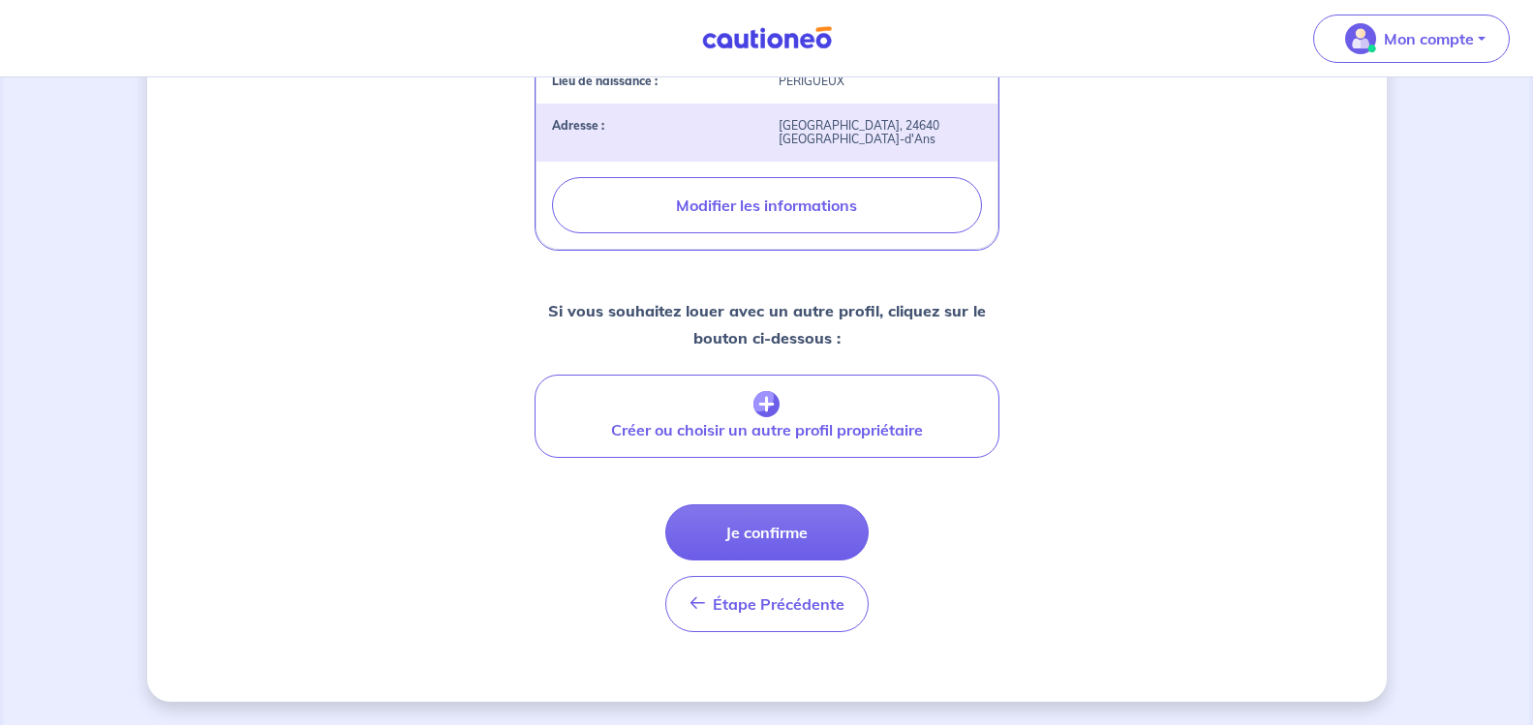
scroll to position [743, 0]
click at [776, 524] on button "Je confirme" at bounding box center [766, 533] width 203 height 56
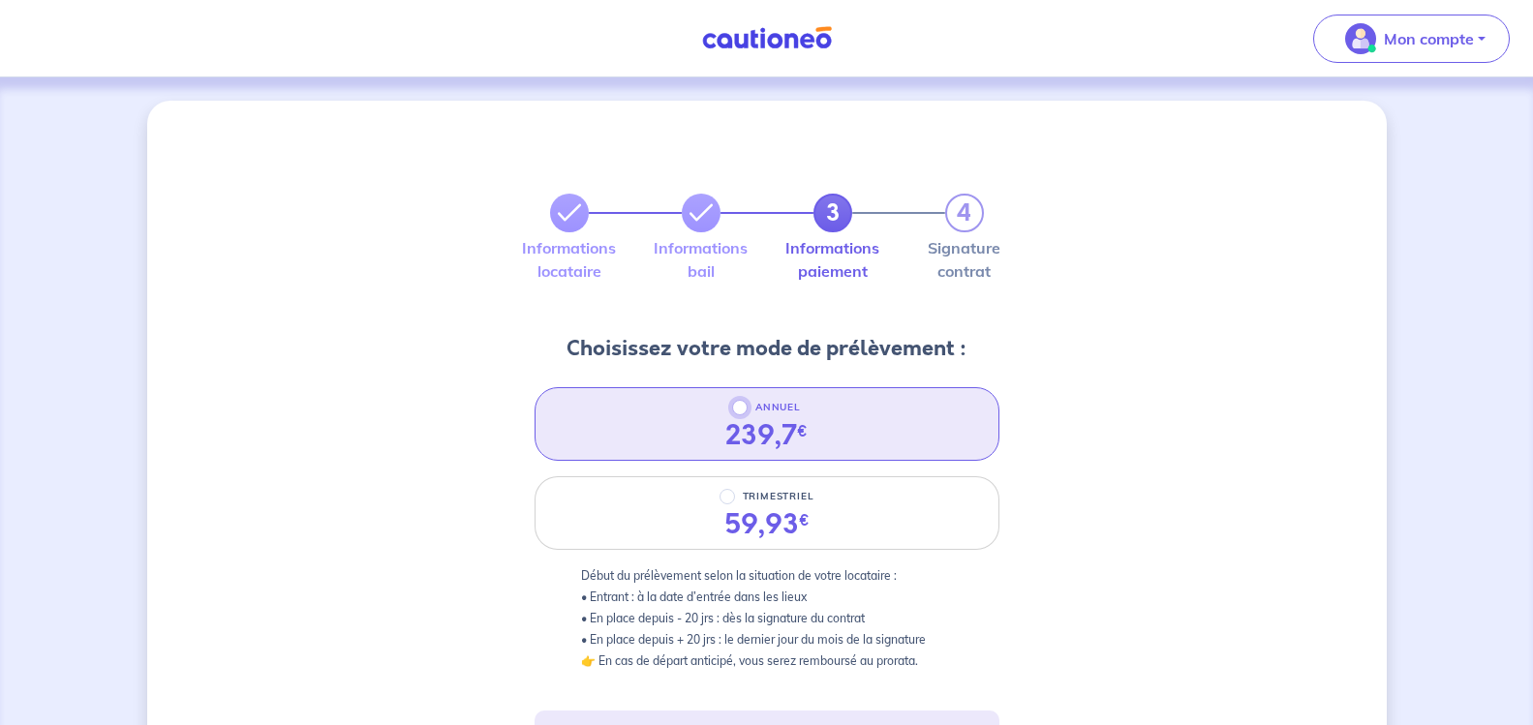
click at [745, 410] on input "ANNUEL" at bounding box center [739, 407] width 15 height 15
radio input "true"
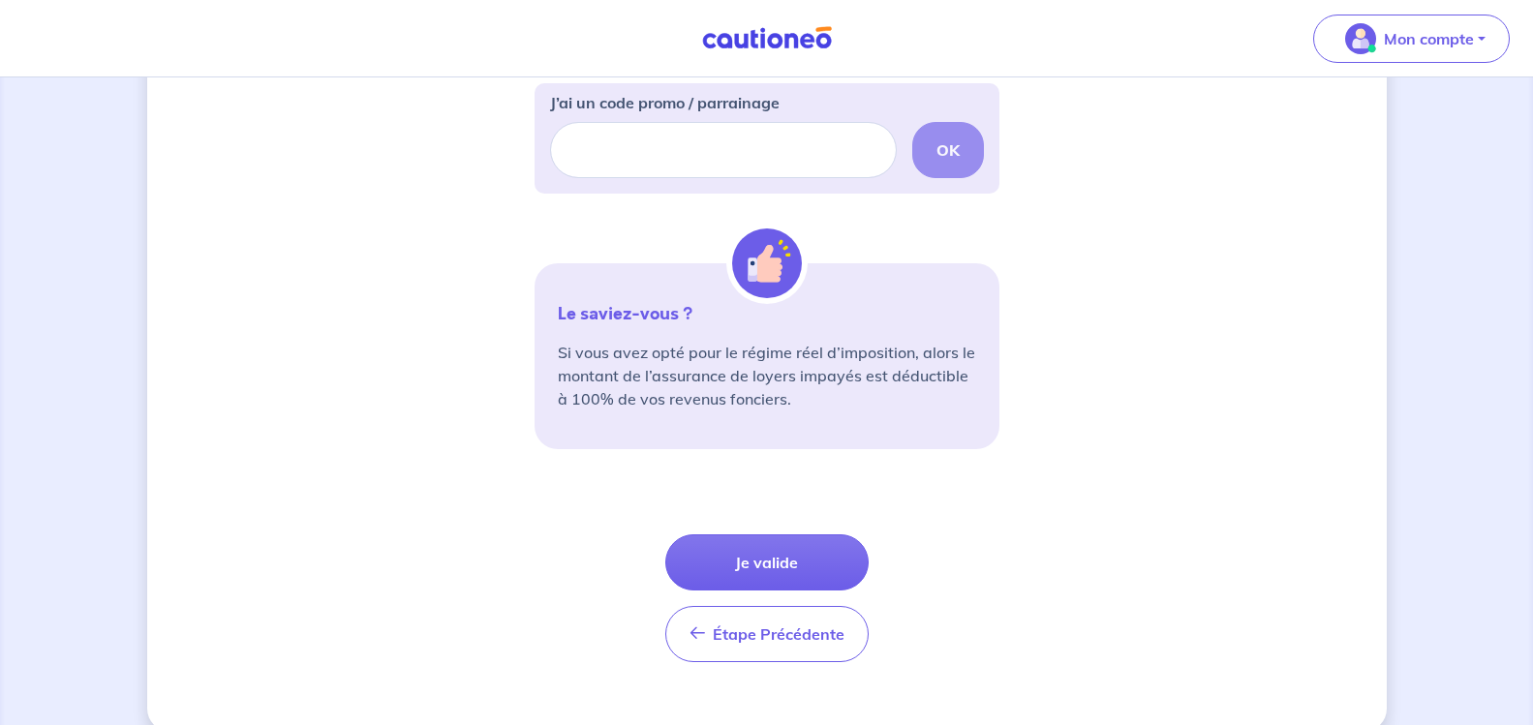
scroll to position [658, 0]
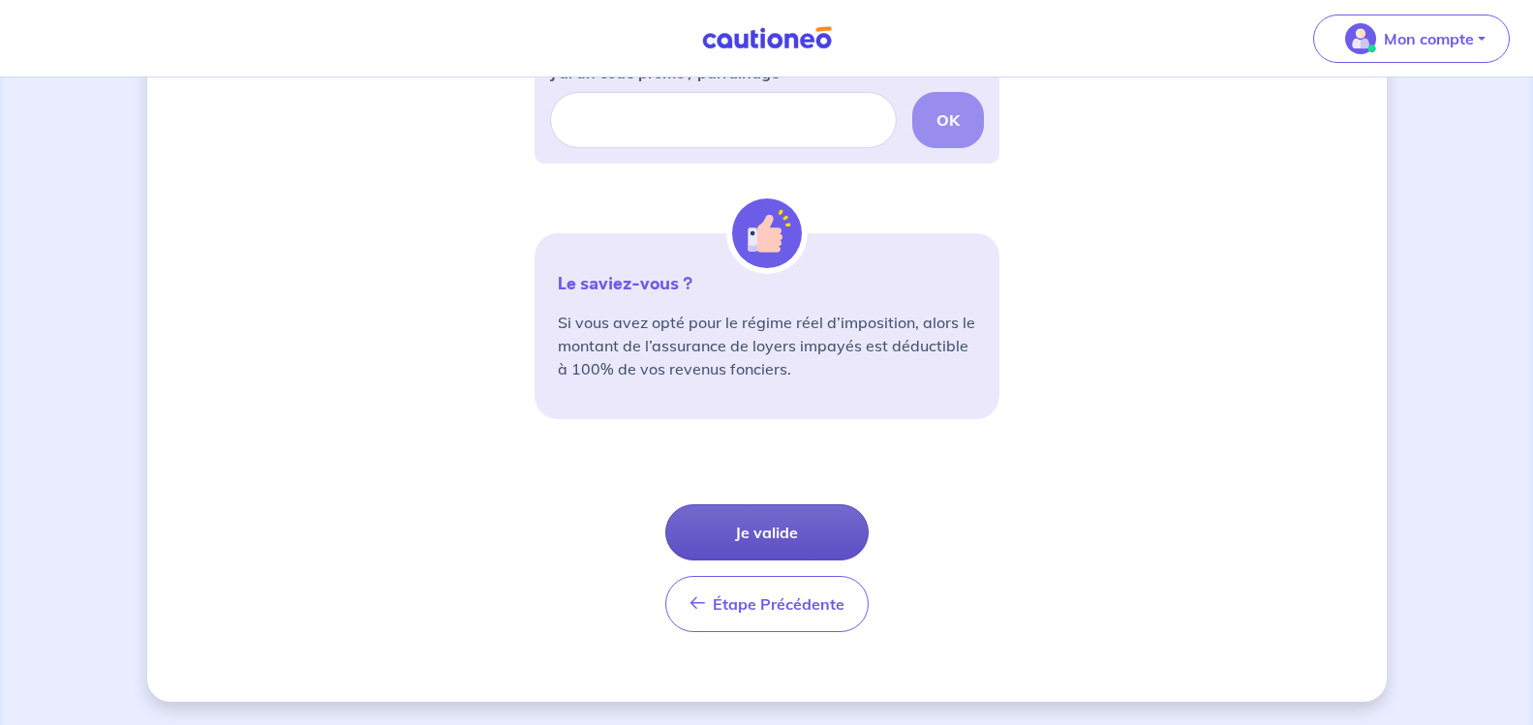
click at [802, 527] on button "Je valide" at bounding box center [766, 533] width 203 height 56
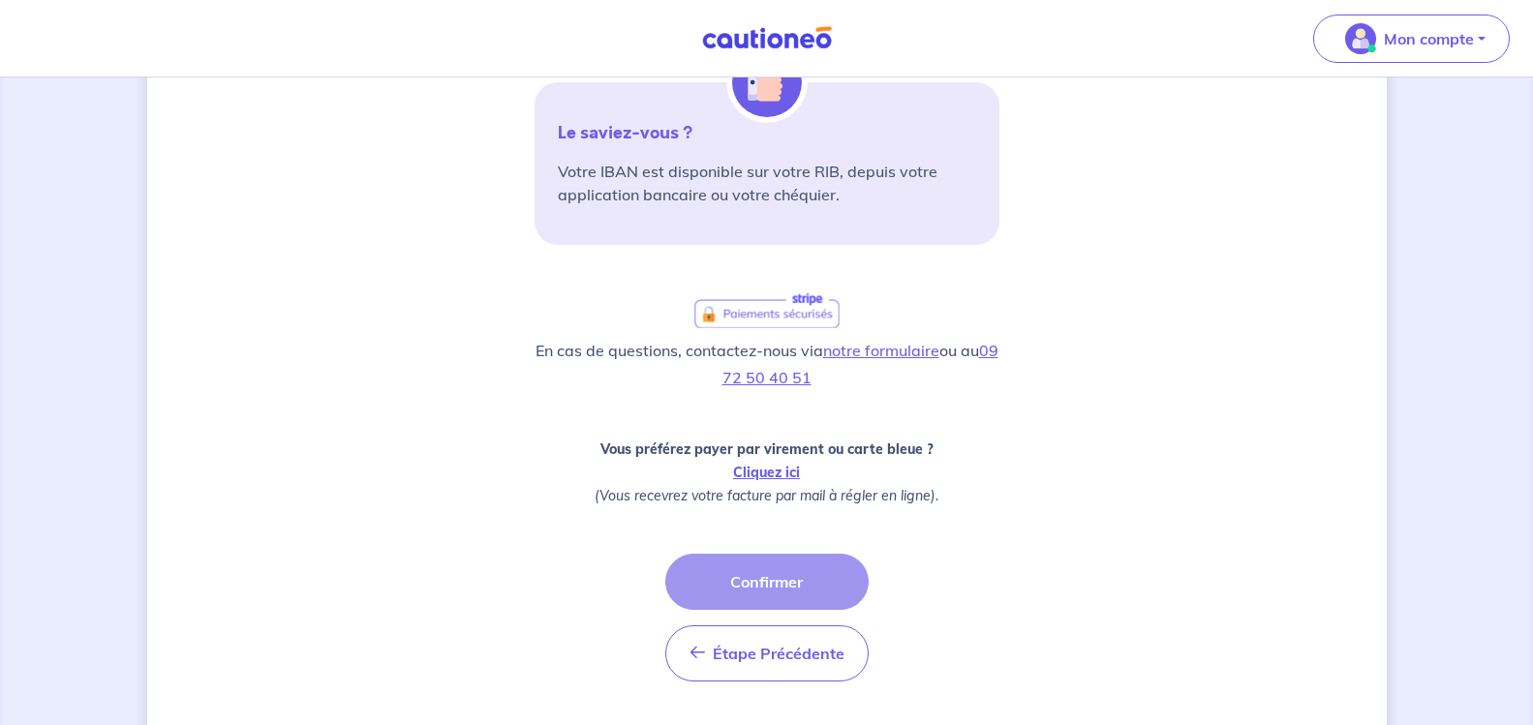
scroll to position [624, 0]
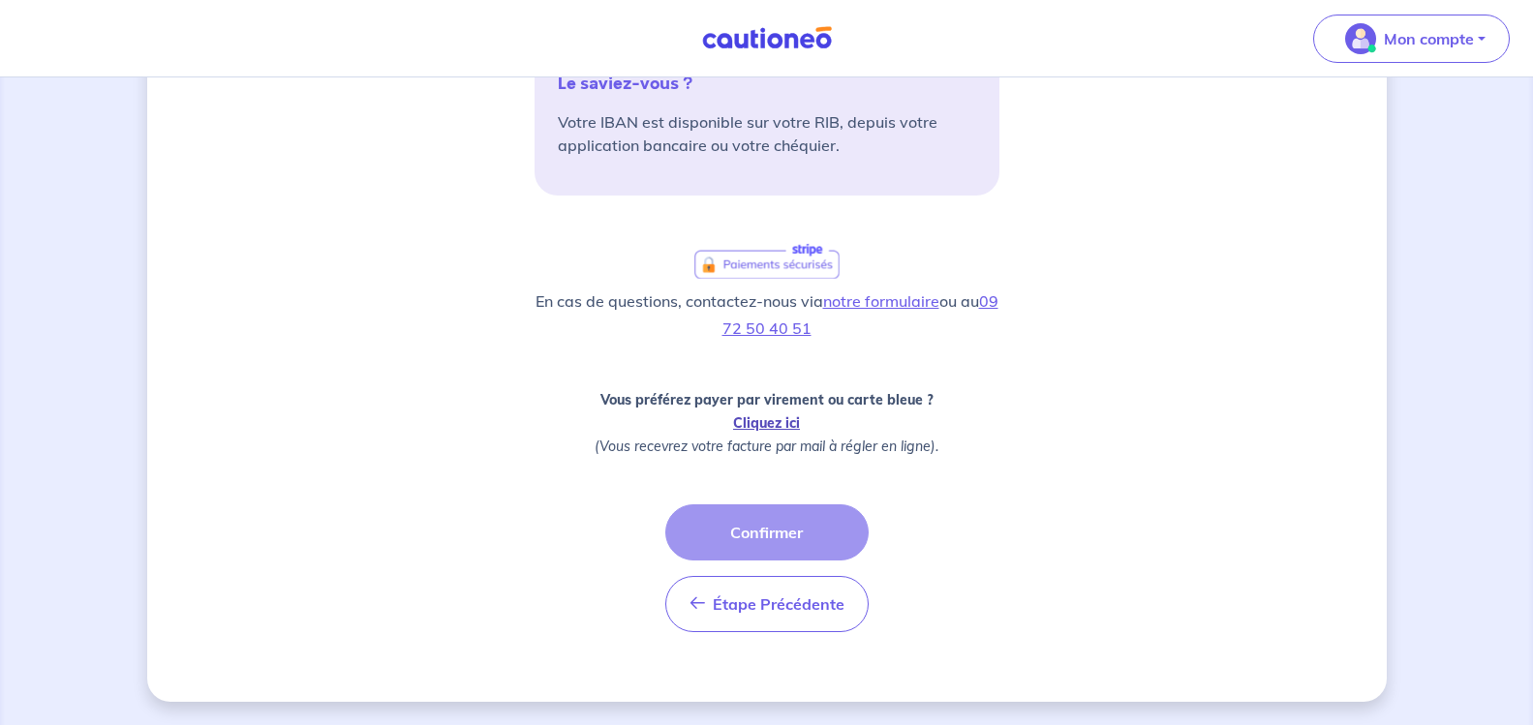
click at [785, 421] on link "Cliquez ici" at bounding box center [766, 423] width 67 height 17
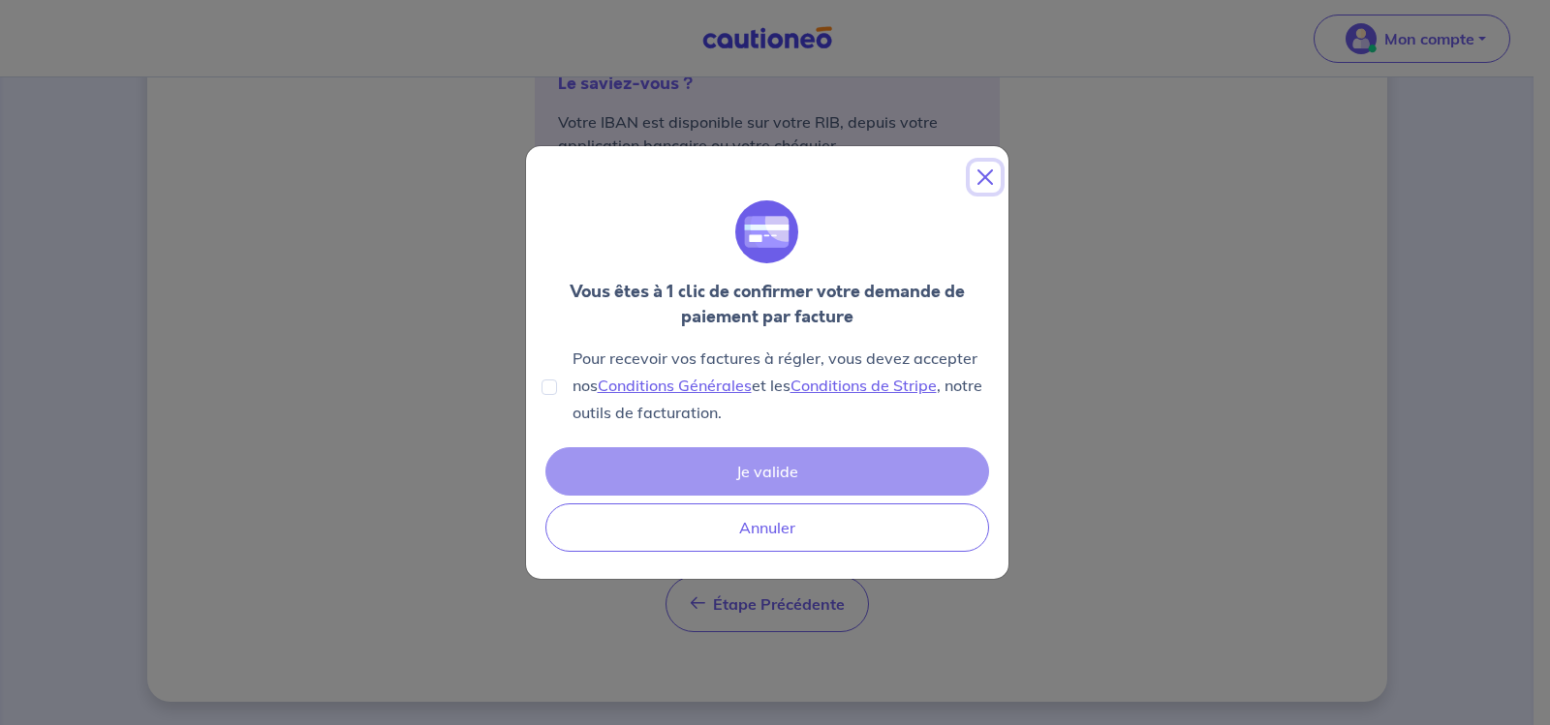
click at [981, 169] on button "Close" at bounding box center [985, 177] width 31 height 31
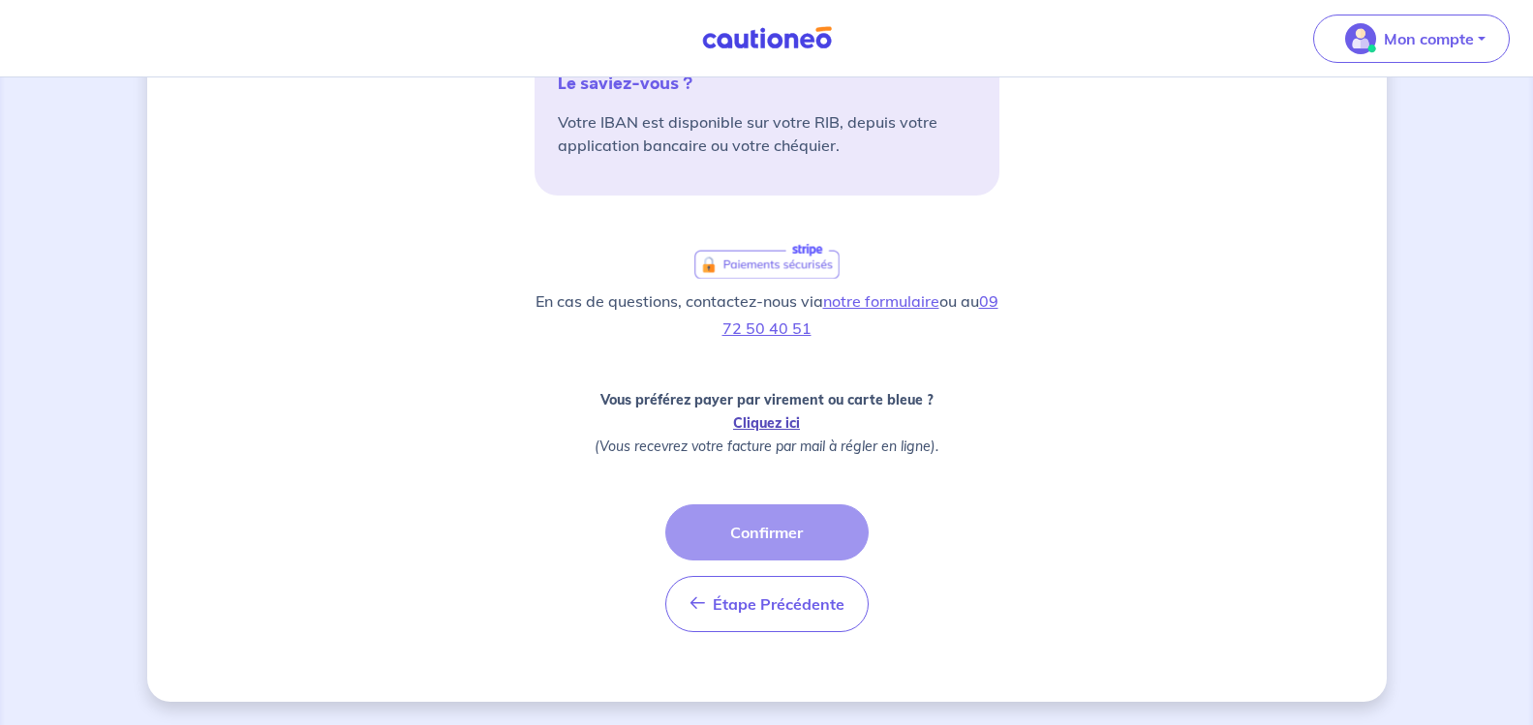
click at [761, 420] on link "Cliquez ici" at bounding box center [766, 423] width 67 height 17
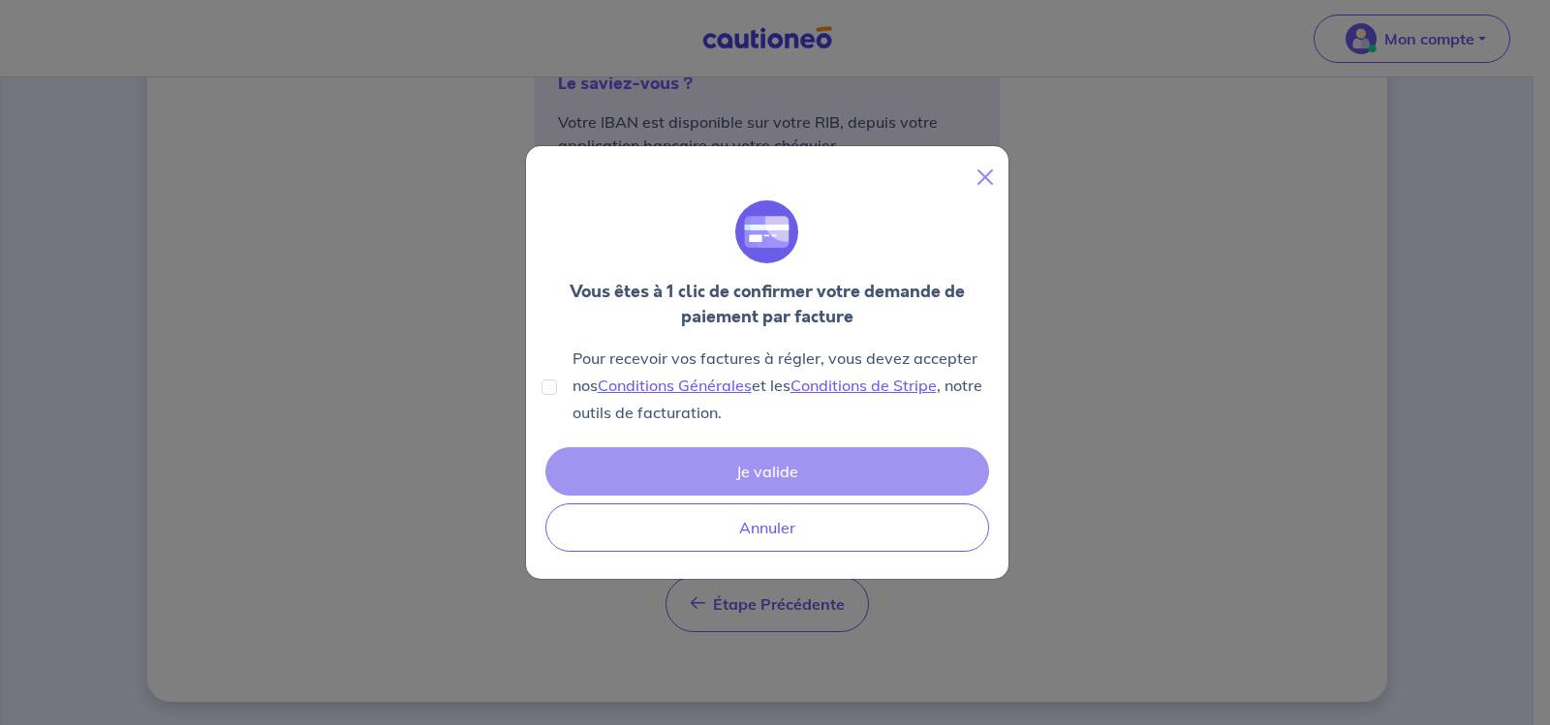
click at [557, 389] on div "Pour recevoir vos factures à régler, vous devez accepter nos Conditions Général…" at bounding box center [766, 385] width 451 height 81
click at [552, 385] on input "Pour recevoir vos factures à régler, vous devez accepter nos Conditions Général…" at bounding box center [548, 387] width 15 height 15
checkbox input "true"
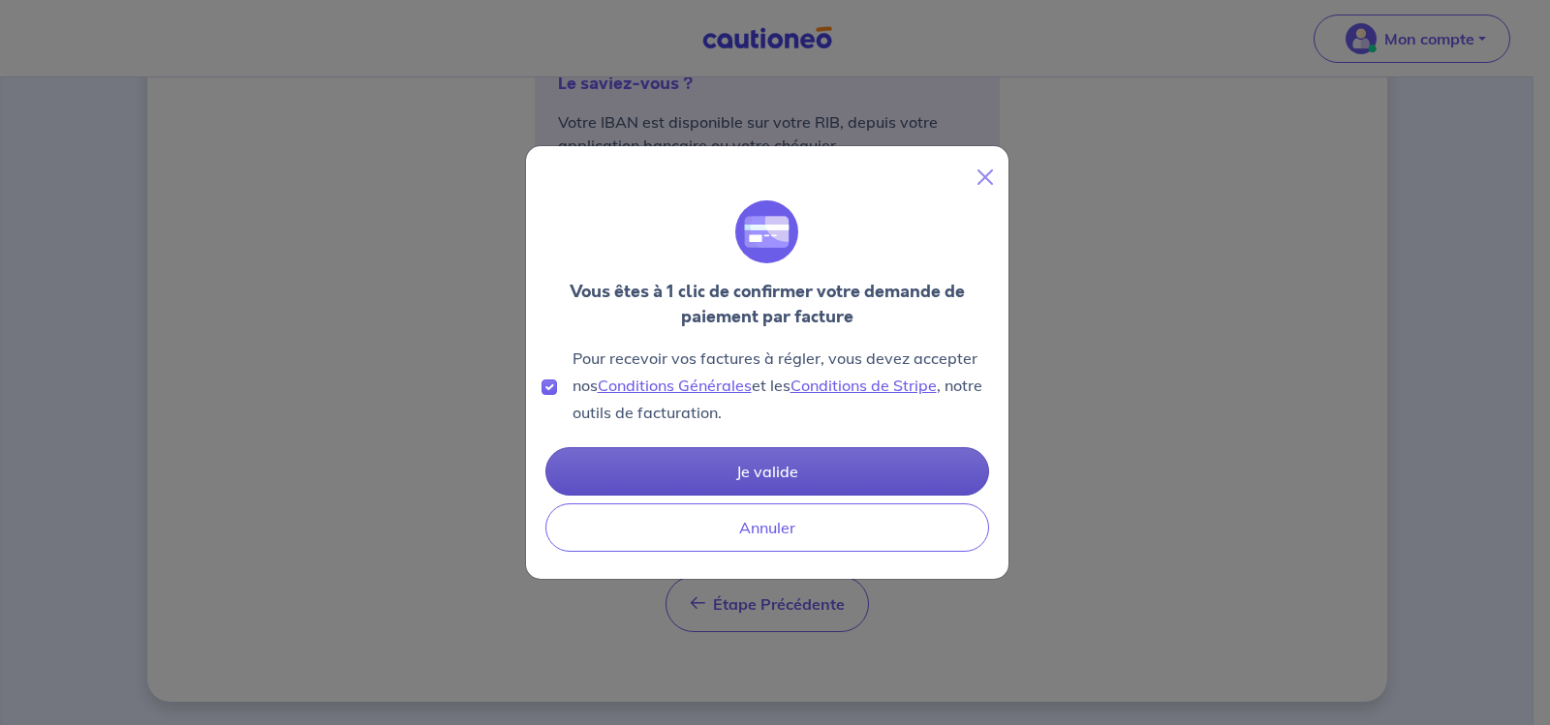
click at [779, 467] on button "Je valide" at bounding box center [767, 471] width 444 height 48
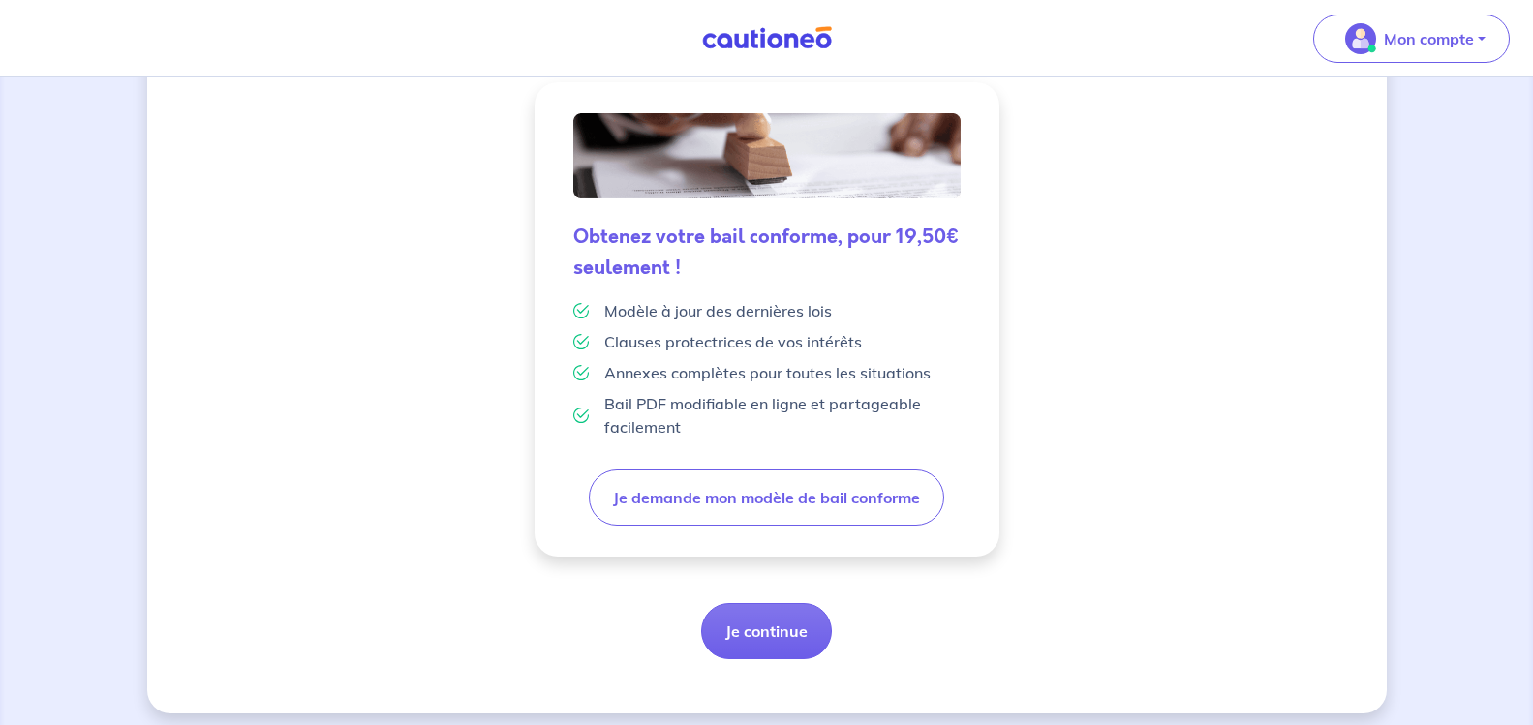
scroll to position [484, 0]
click at [769, 627] on button "Je continue" at bounding box center [766, 630] width 131 height 56
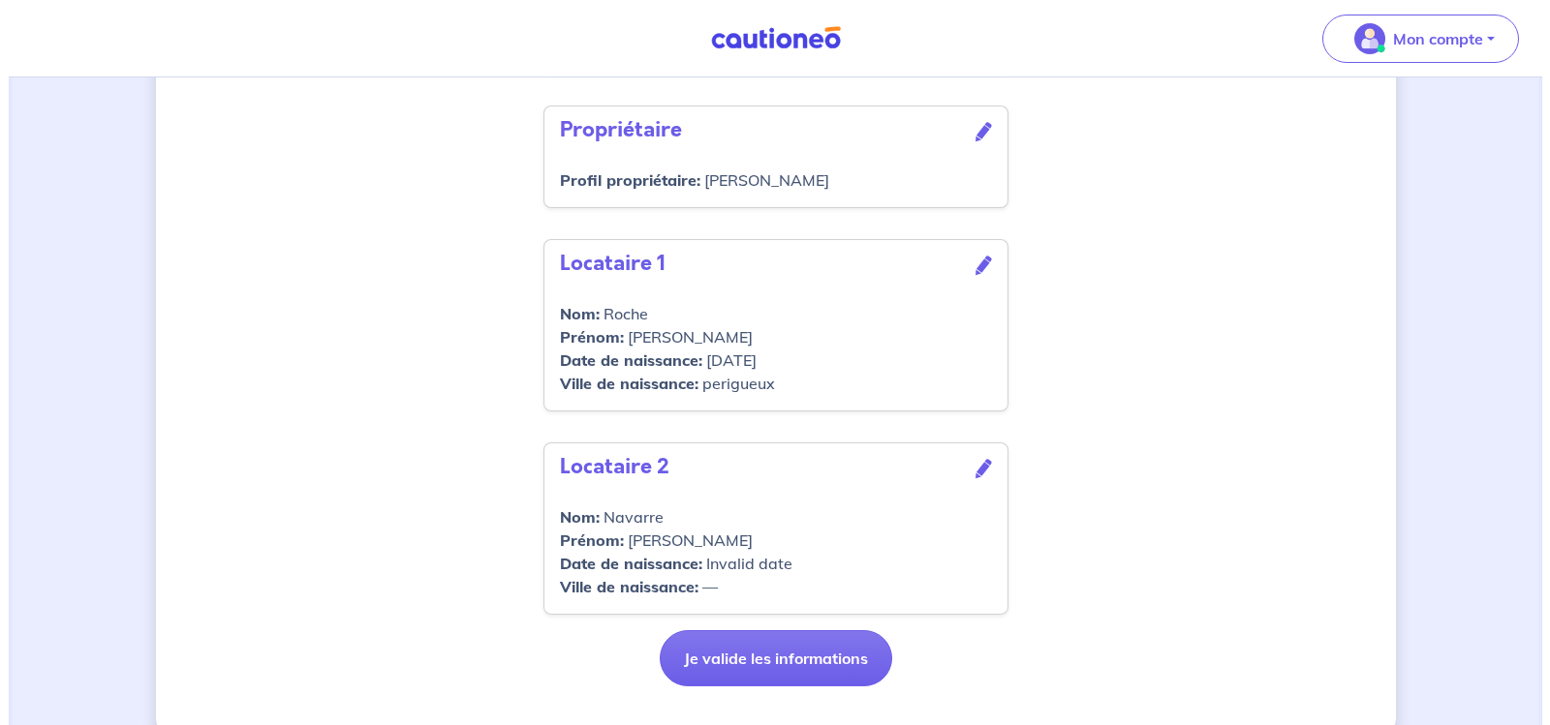
scroll to position [722, 0]
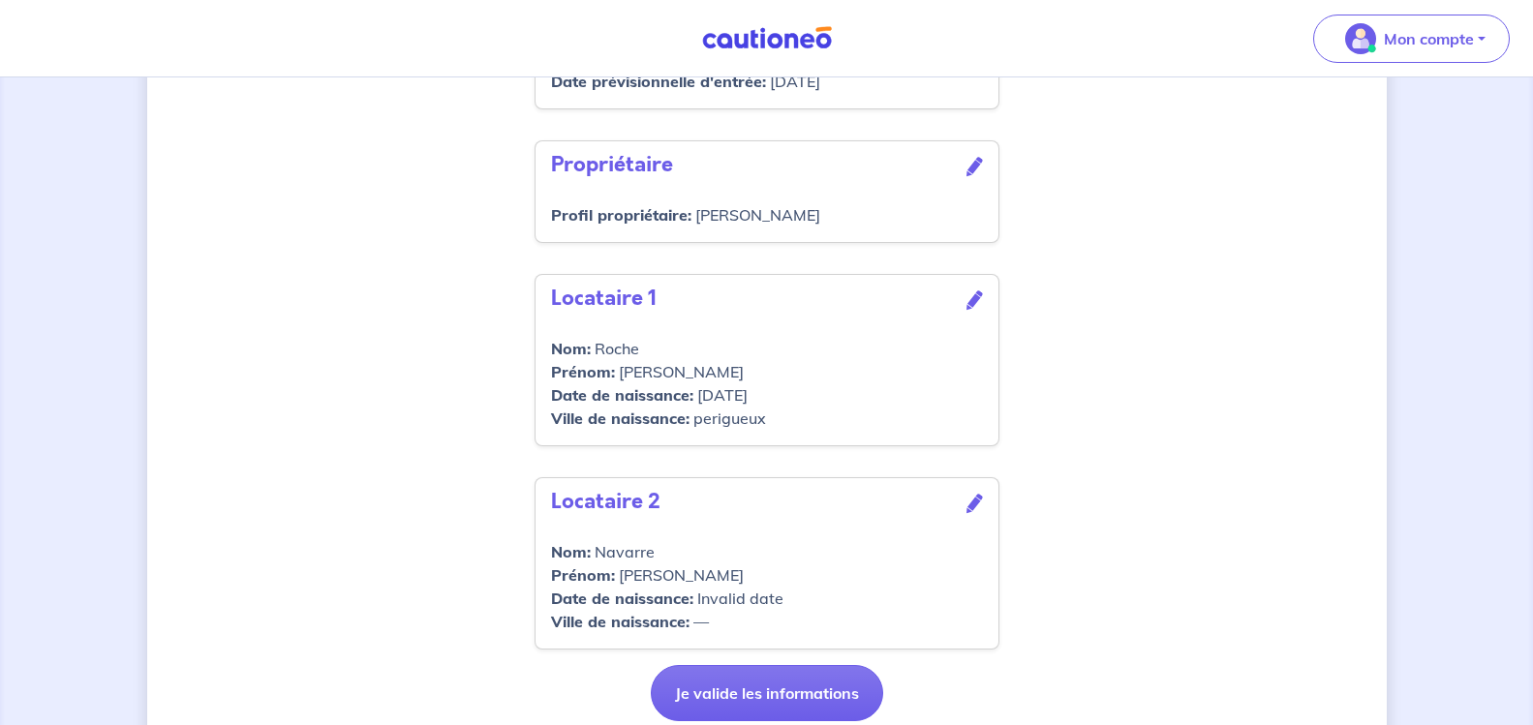
click at [974, 513] on icon at bounding box center [975, 503] width 16 height 19
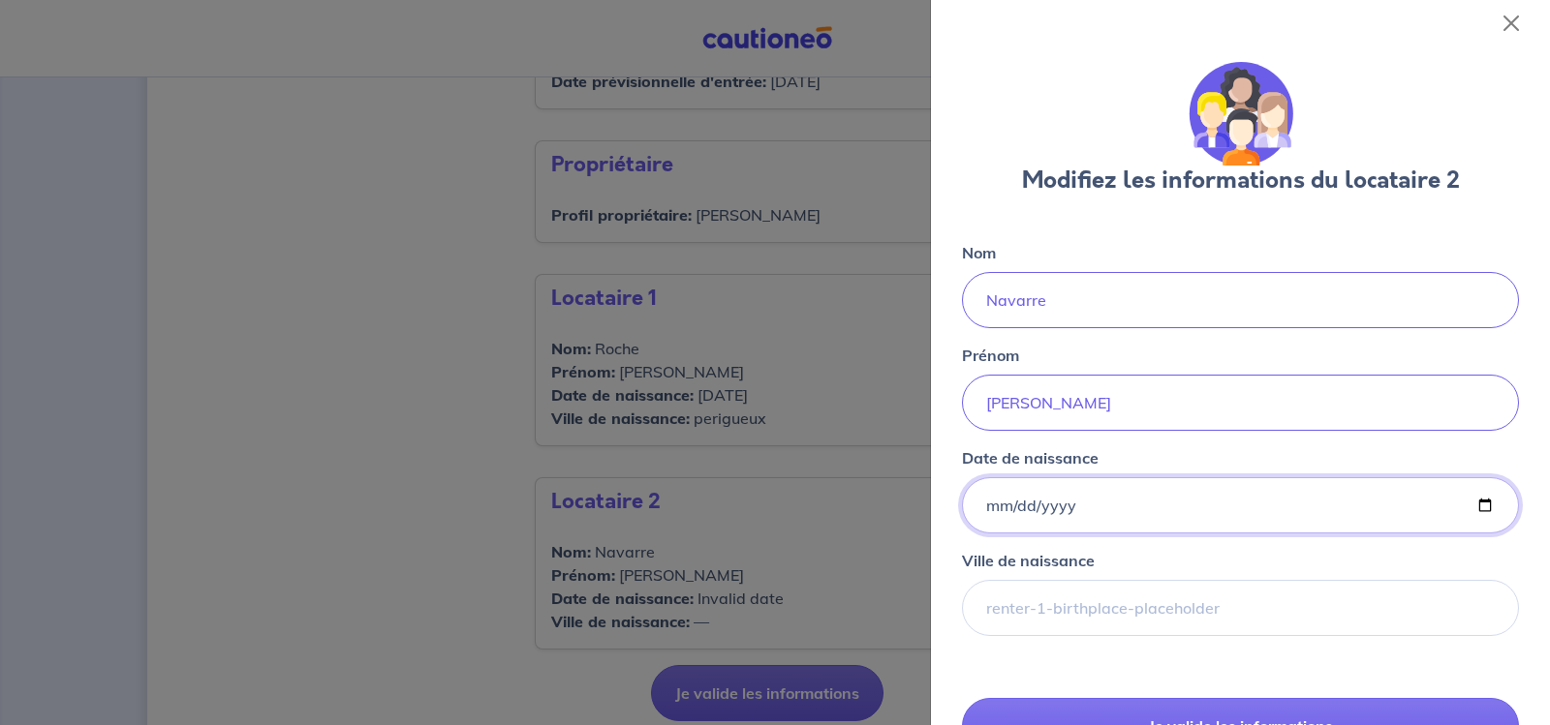
click at [1072, 506] on input "Date de naissance" at bounding box center [1240, 506] width 557 height 56
click at [1068, 506] on input "Date de naissance" at bounding box center [1240, 506] width 557 height 56
click at [1468, 501] on input "Date de naissance" at bounding box center [1240, 506] width 557 height 56
type input "[DATE]"
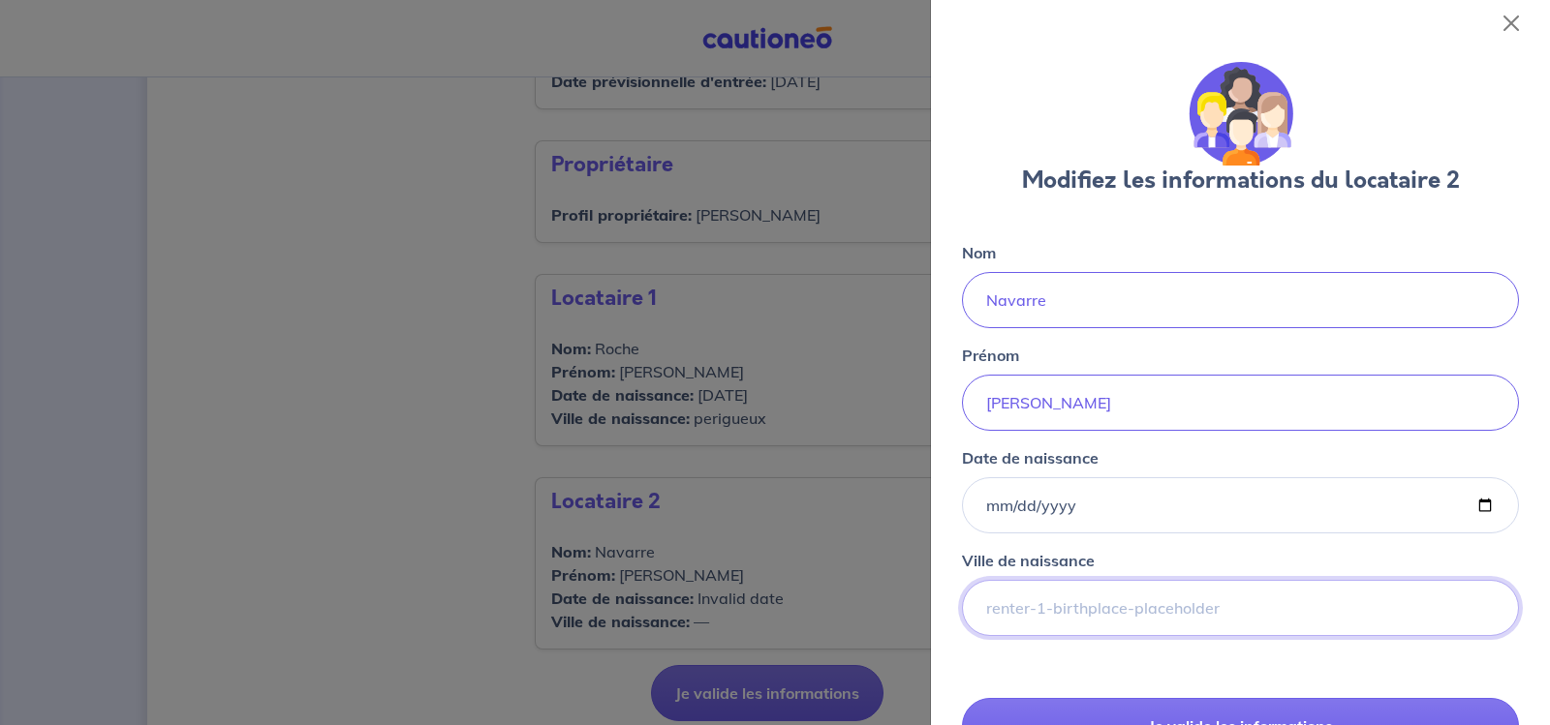
click at [1044, 603] on input "Ville de naissance" at bounding box center [1240, 608] width 557 height 56
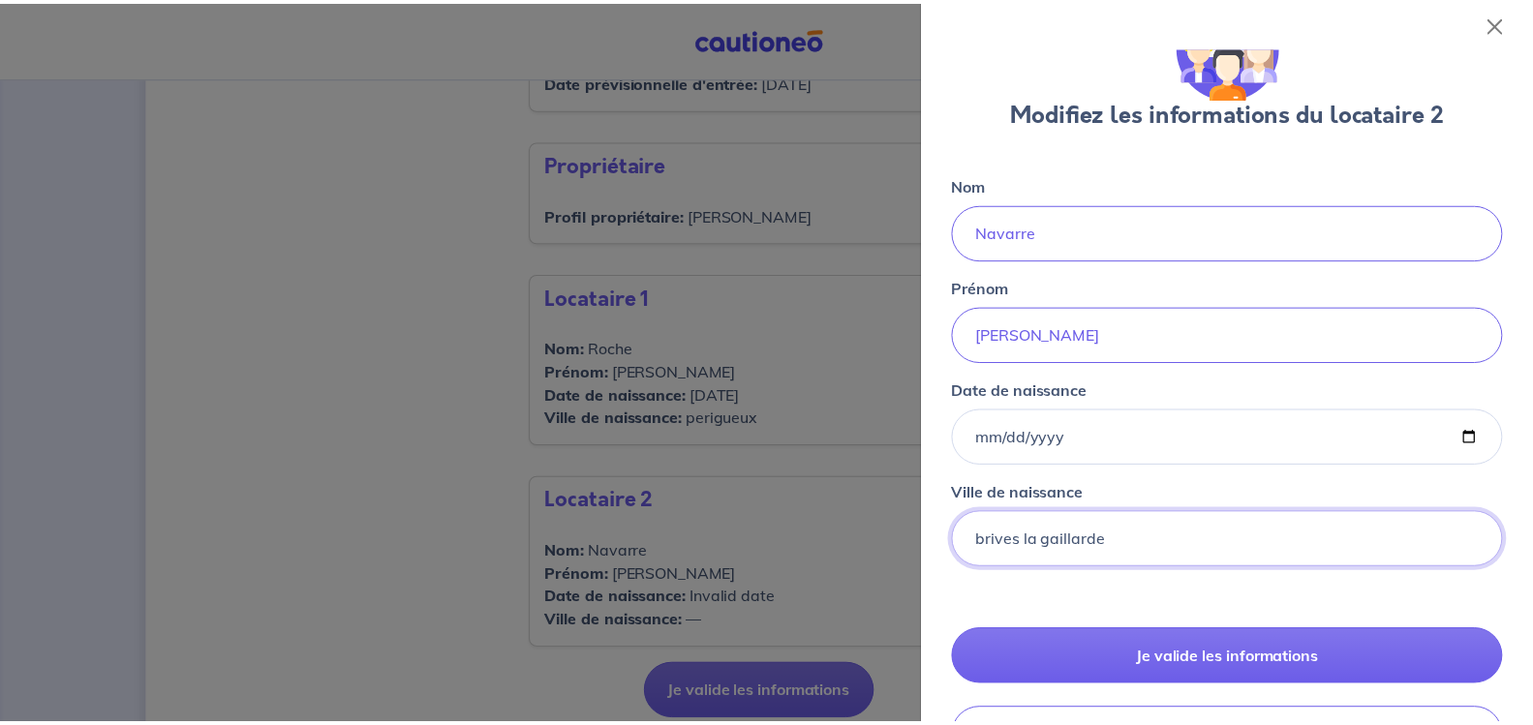
scroll to position [97, 0]
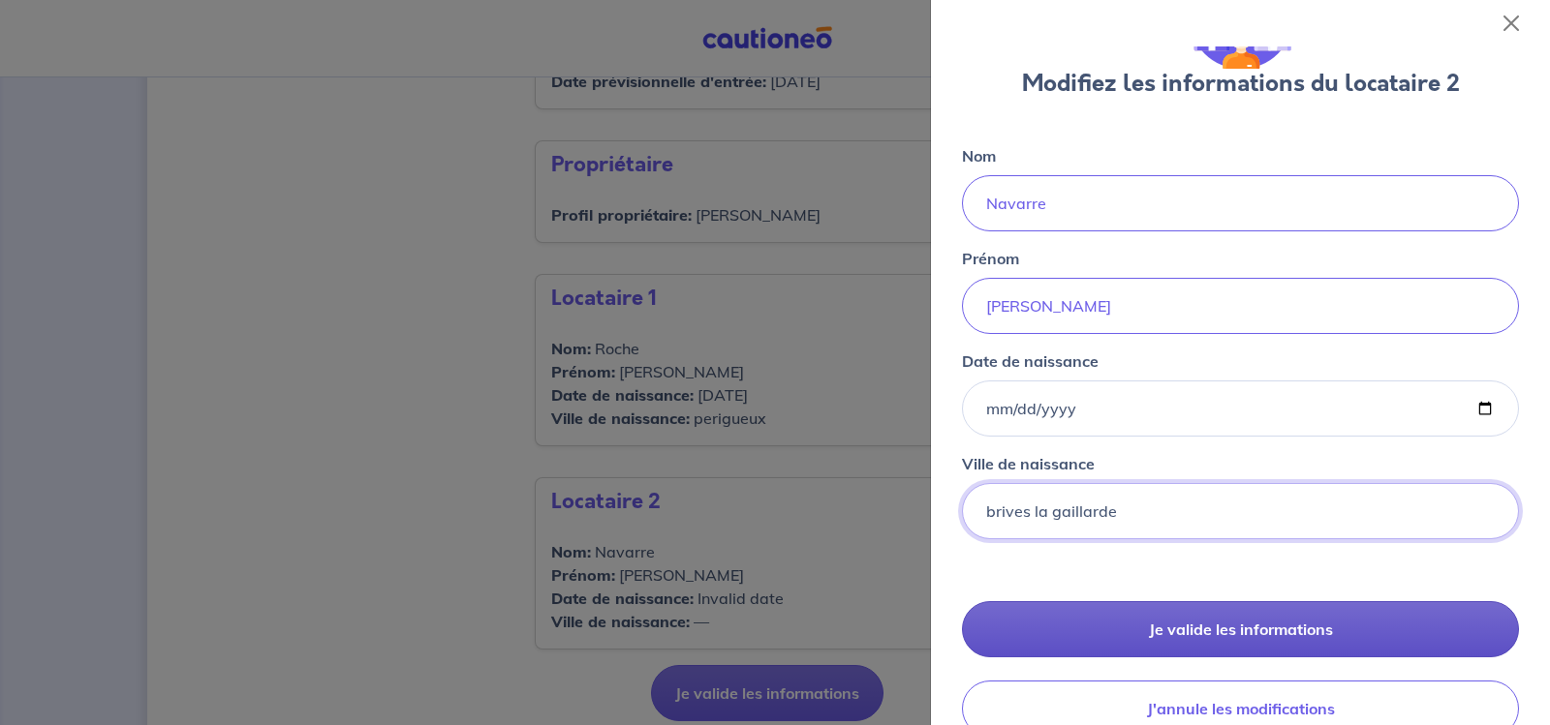
type input "brives la gaillarde"
click at [1159, 637] on button "Je valide les informations" at bounding box center [1240, 629] width 557 height 56
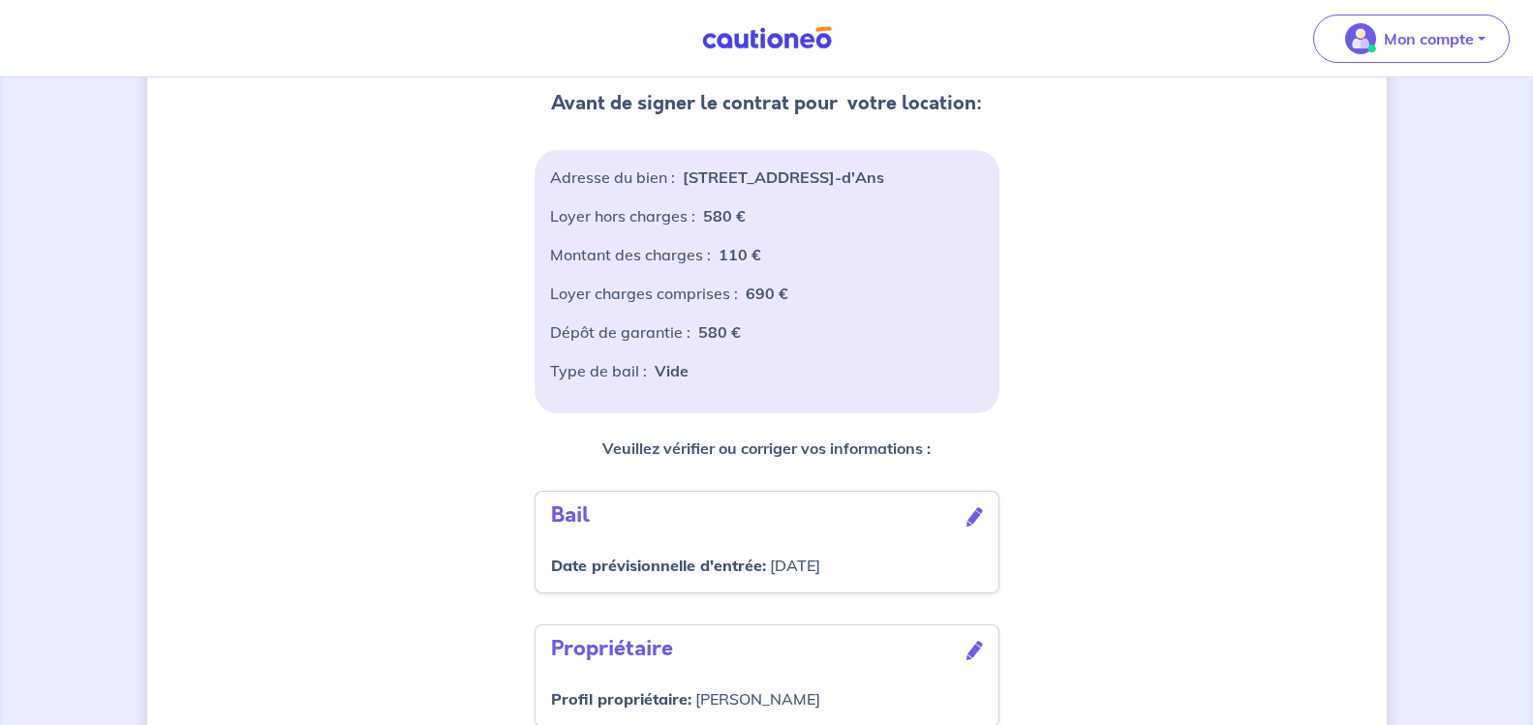
scroll to position [140, 0]
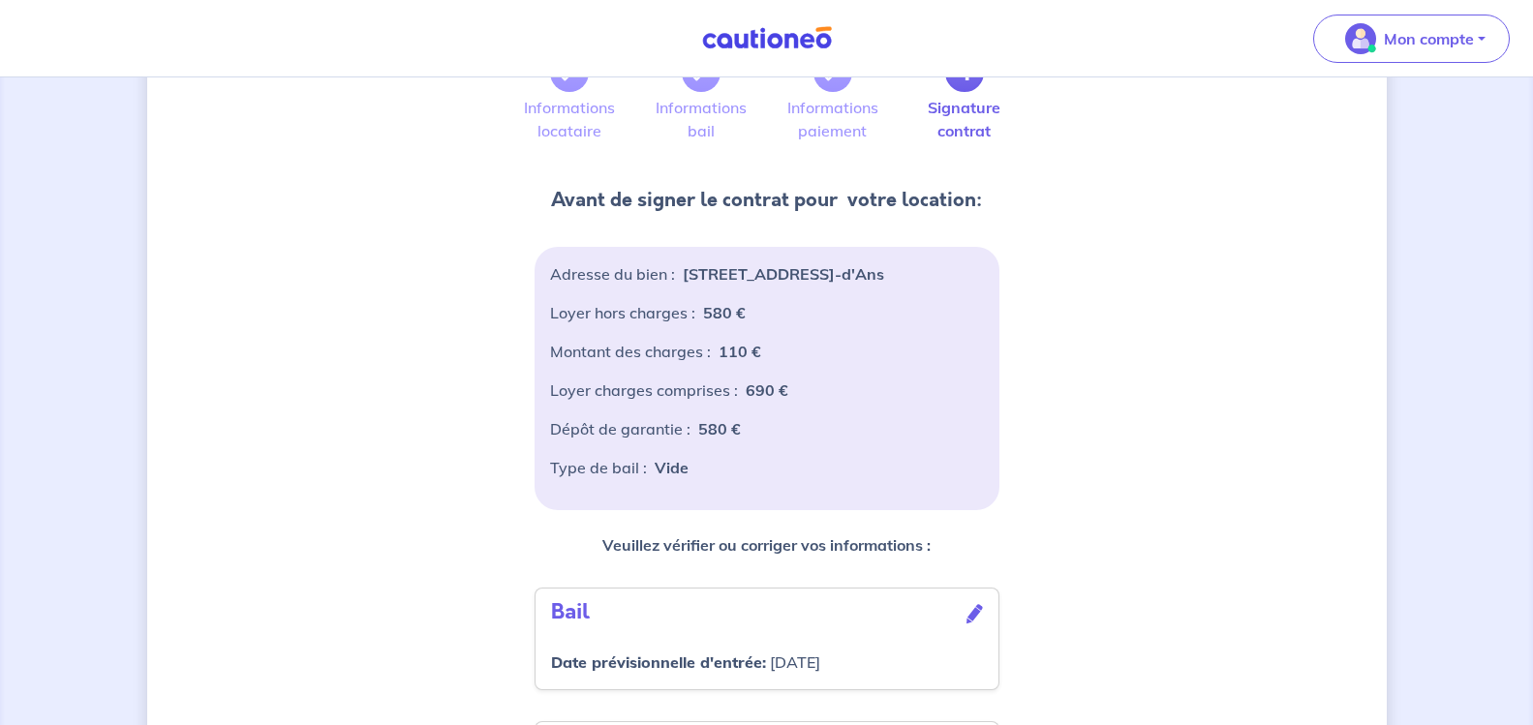
click at [760, 379] on div "Montant des charges : 110 €" at bounding box center [767, 359] width 434 height 39
click at [730, 256] on div "Adresse du bien : [STREET_ADDRESS]-d'Ans [PERSON_NAME] hors charges : 580 € Mon…" at bounding box center [767, 378] width 465 height 263
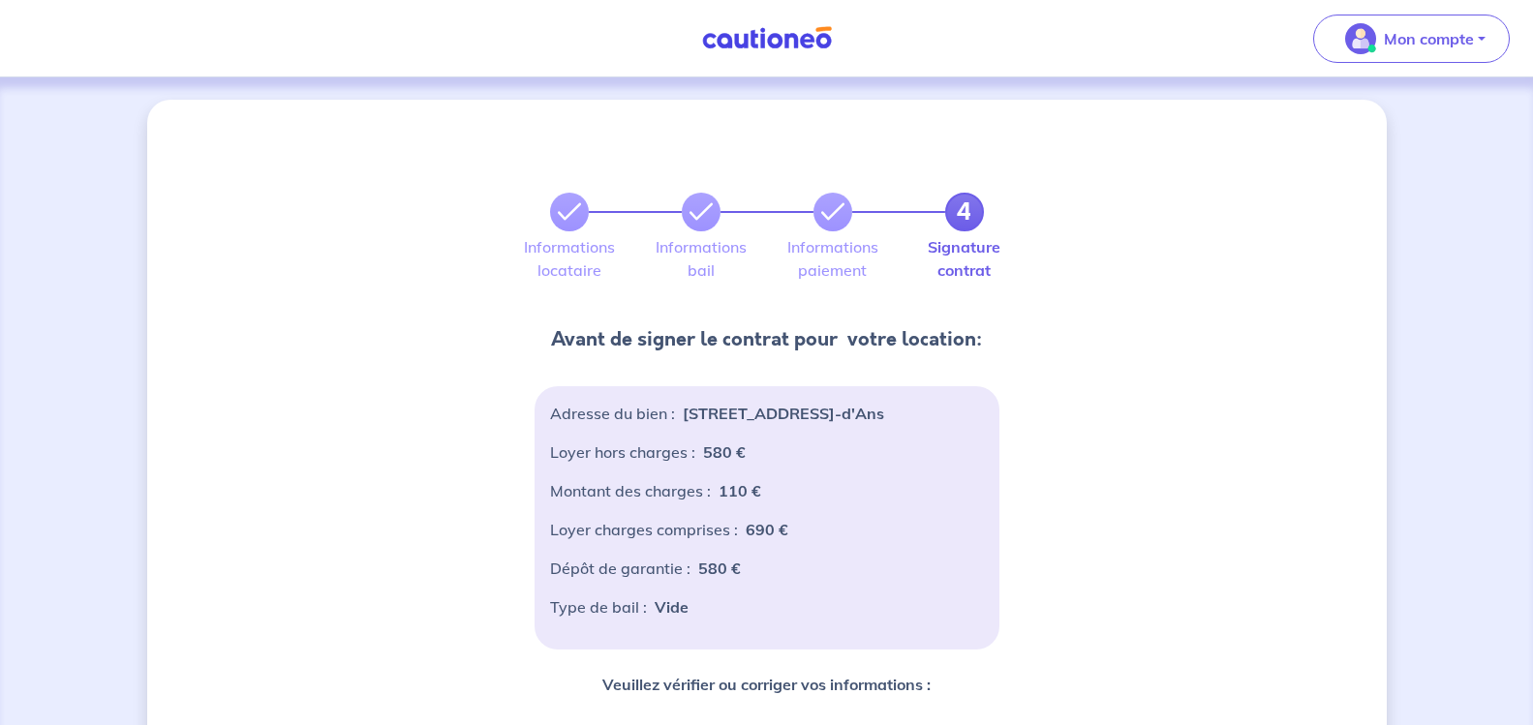
scroll to position [97, 0]
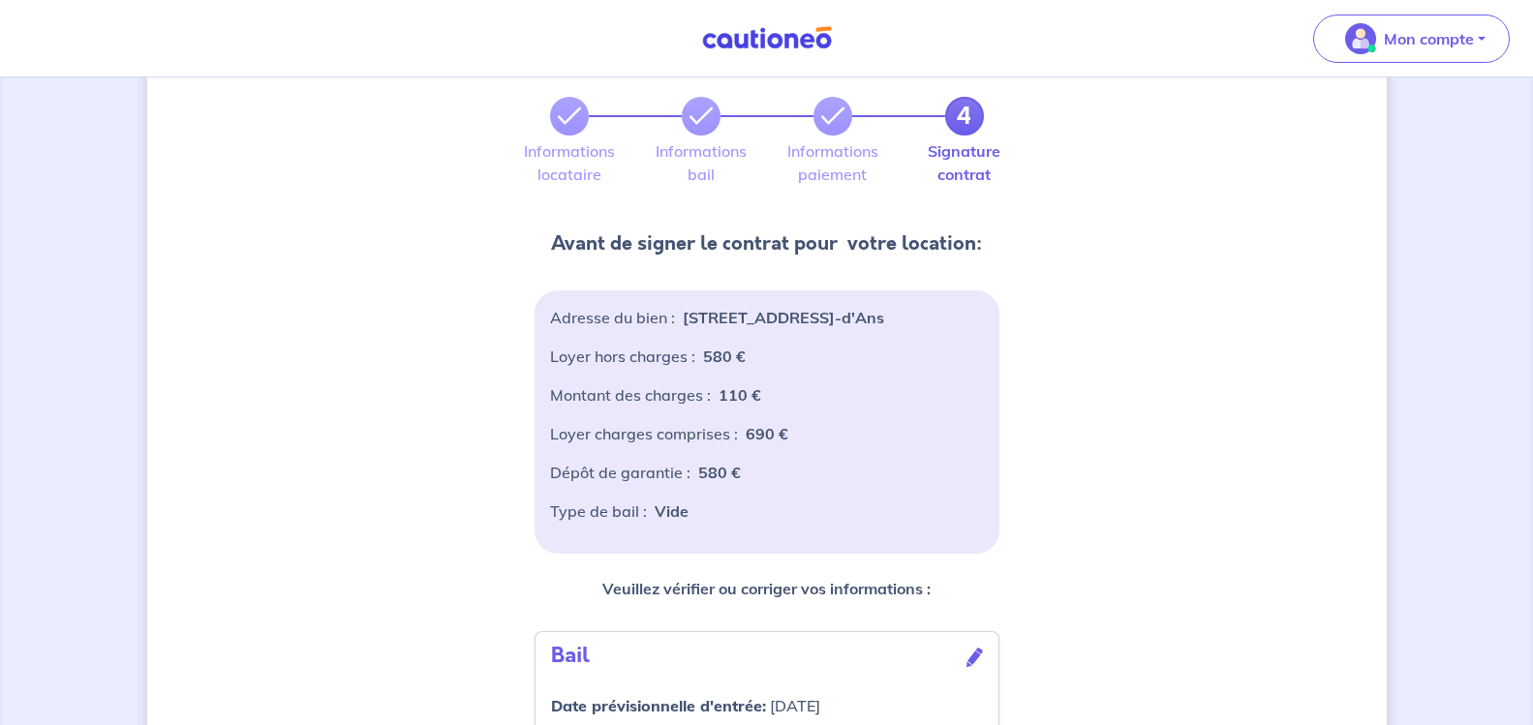
click at [881, 318] on p "[STREET_ADDRESS]-d'Ans" at bounding box center [783, 317] width 201 height 23
click at [875, 318] on p "[STREET_ADDRESS]-d'Ans" at bounding box center [783, 317] width 201 height 23
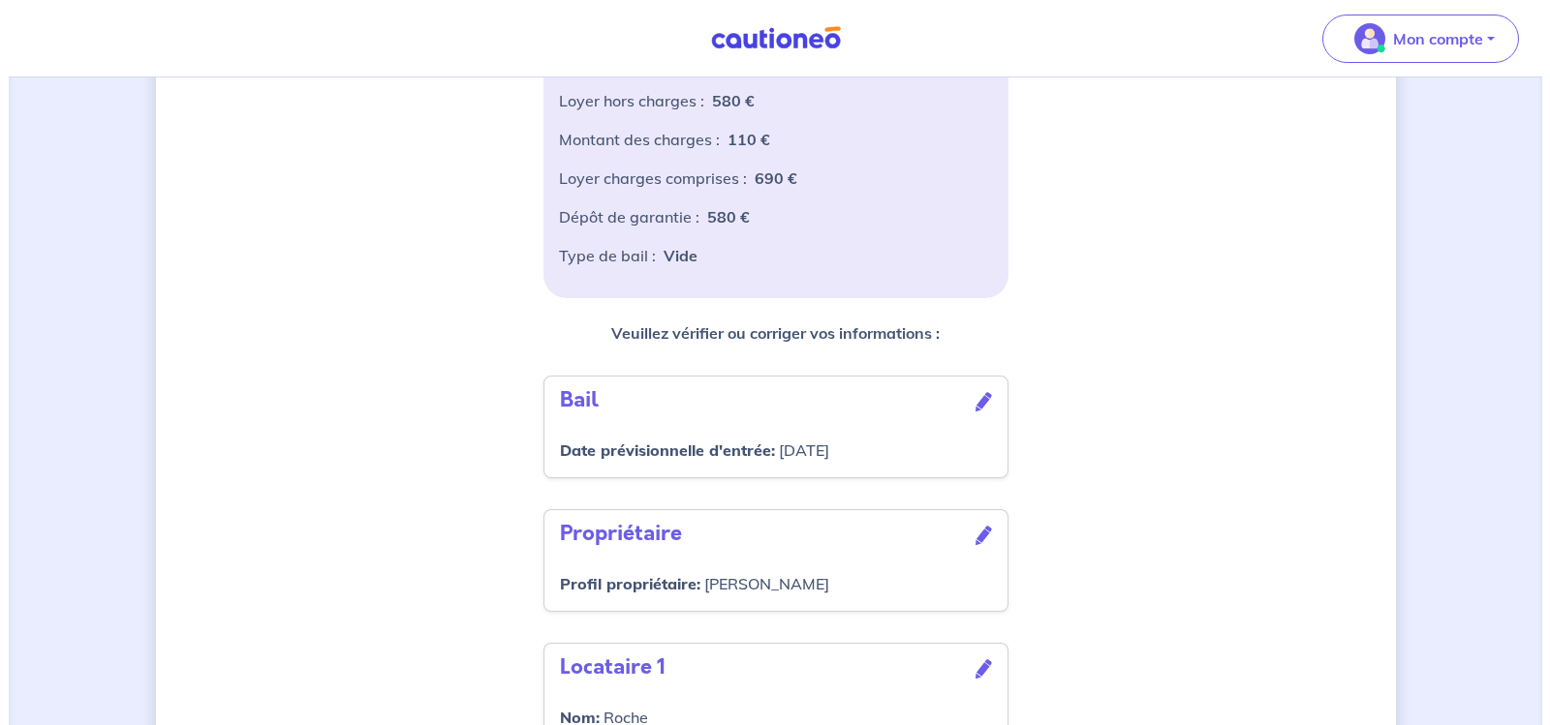
scroll to position [387, 0]
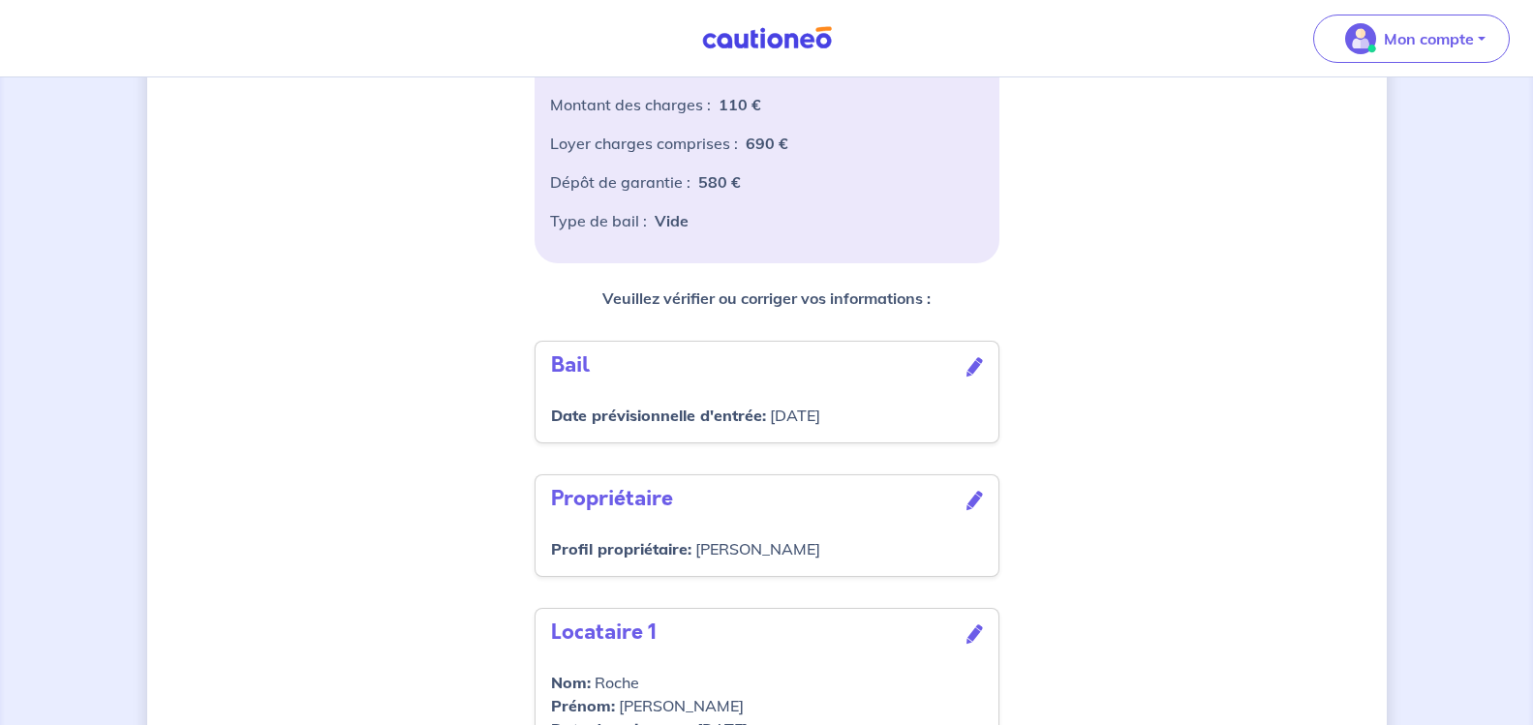
click at [971, 377] on icon at bounding box center [975, 366] width 16 height 19
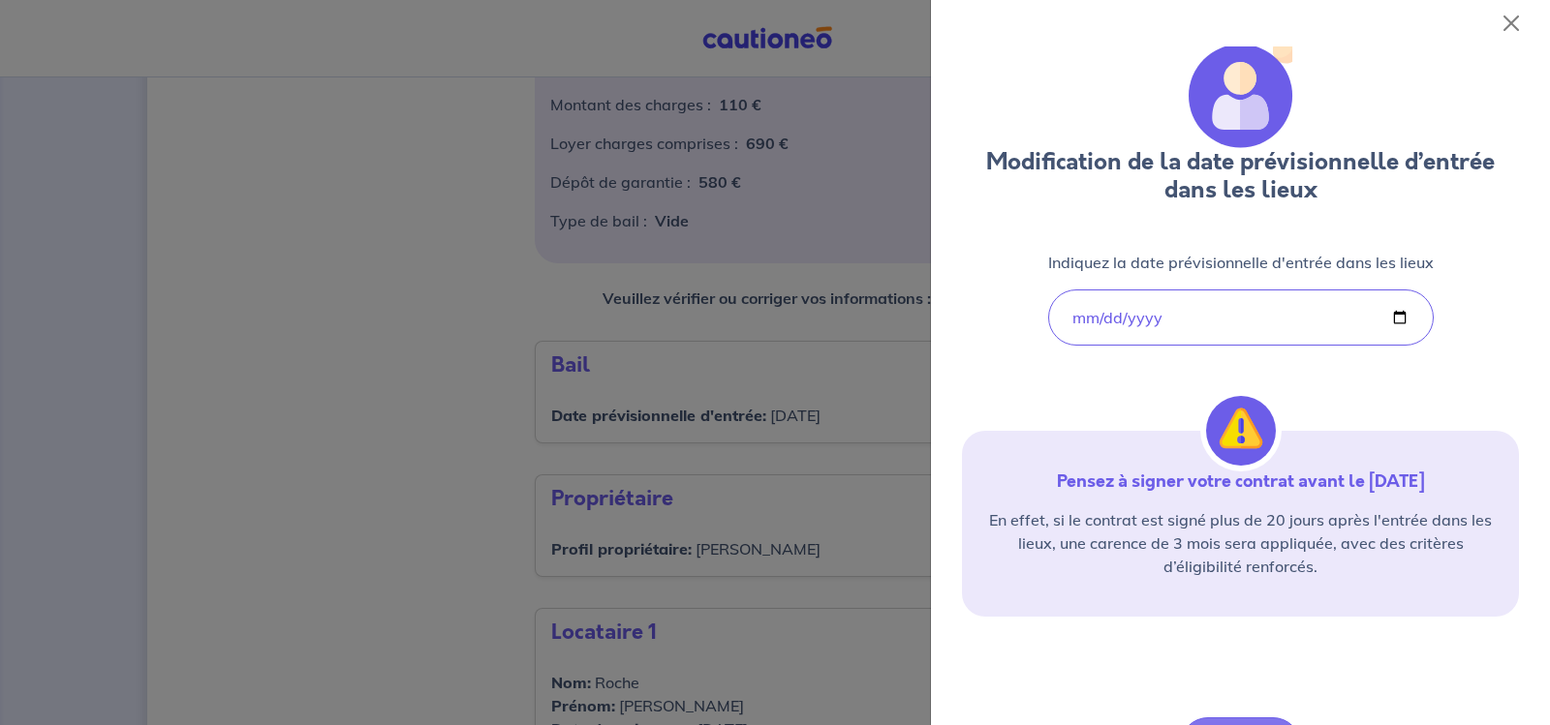
scroll to position [0, 0]
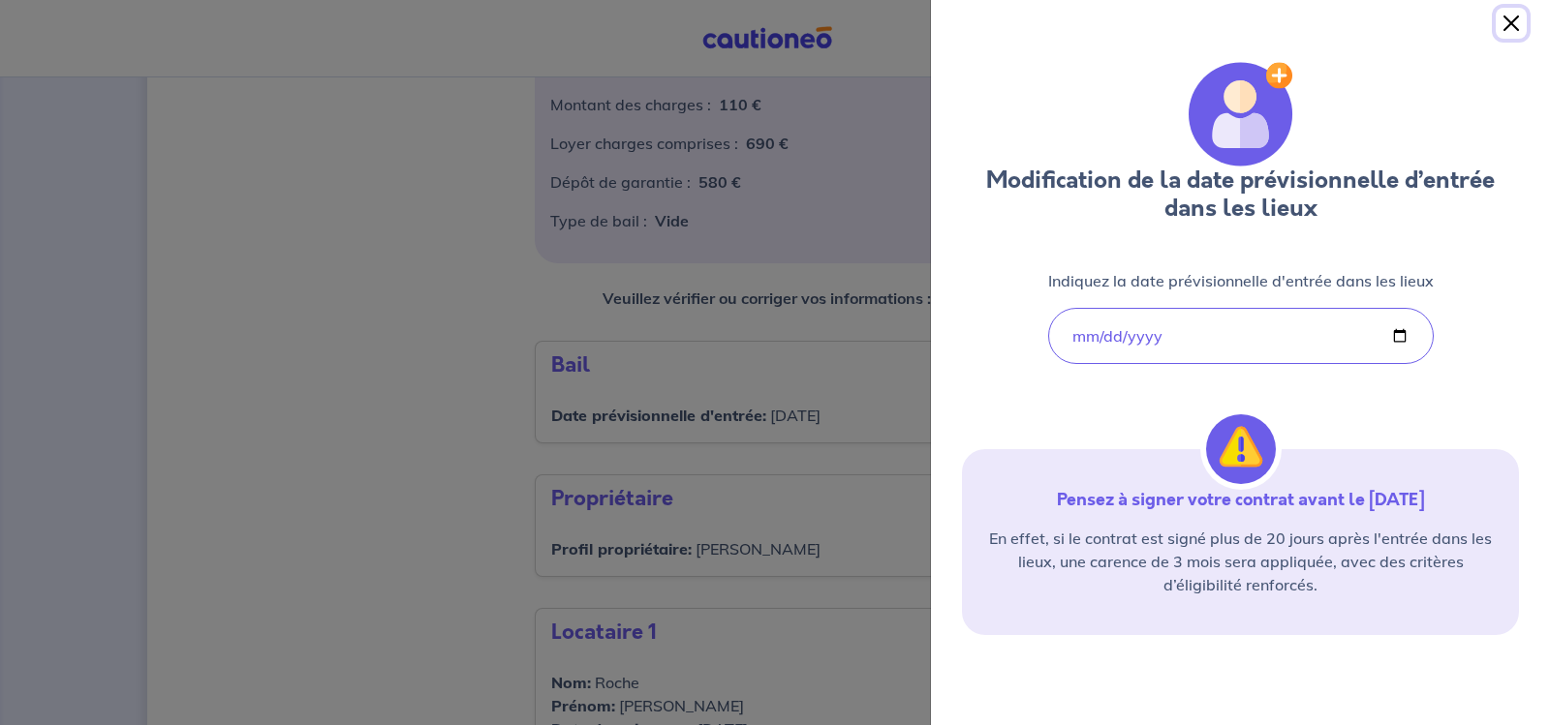
click at [1518, 21] on button "Close" at bounding box center [1510, 23] width 31 height 31
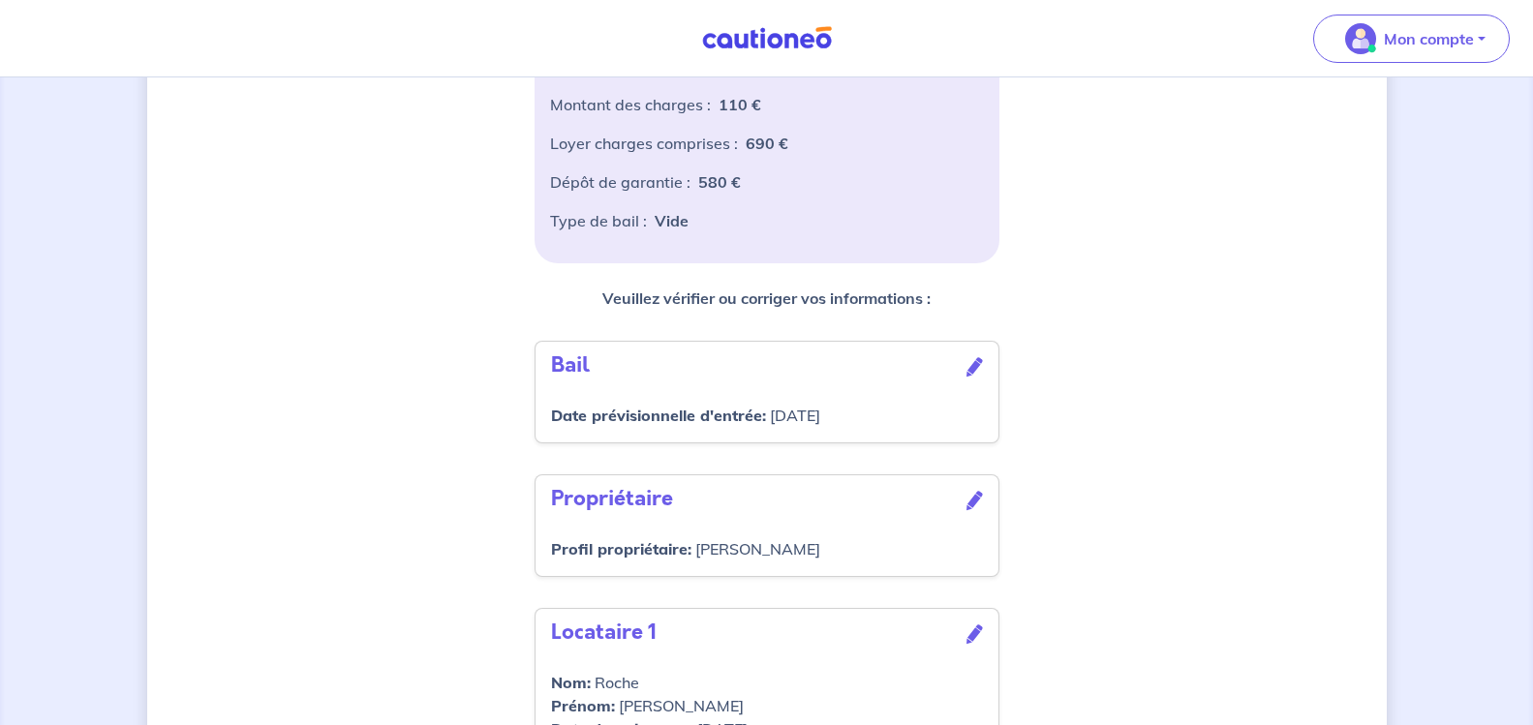
click at [974, 510] on icon at bounding box center [975, 500] width 16 height 19
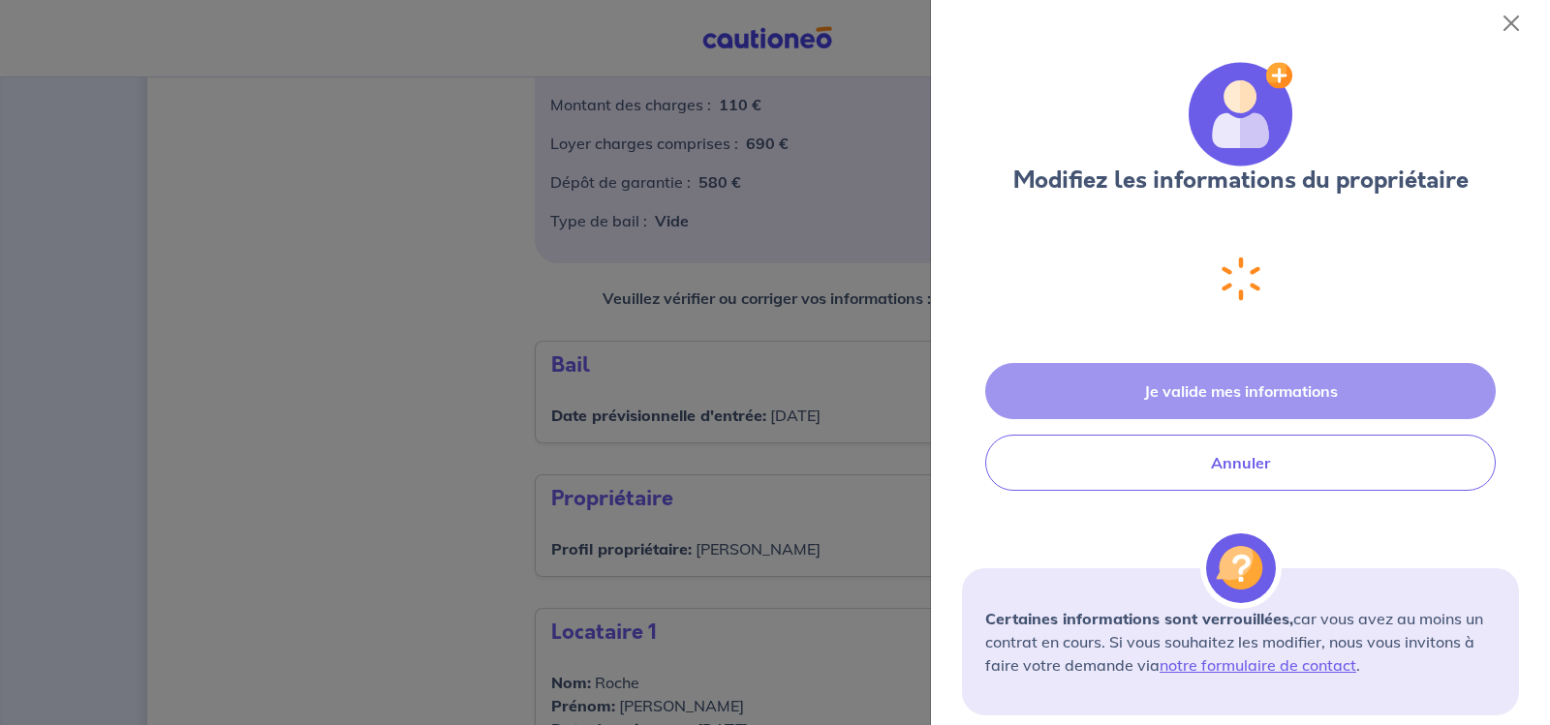
select select "FR"
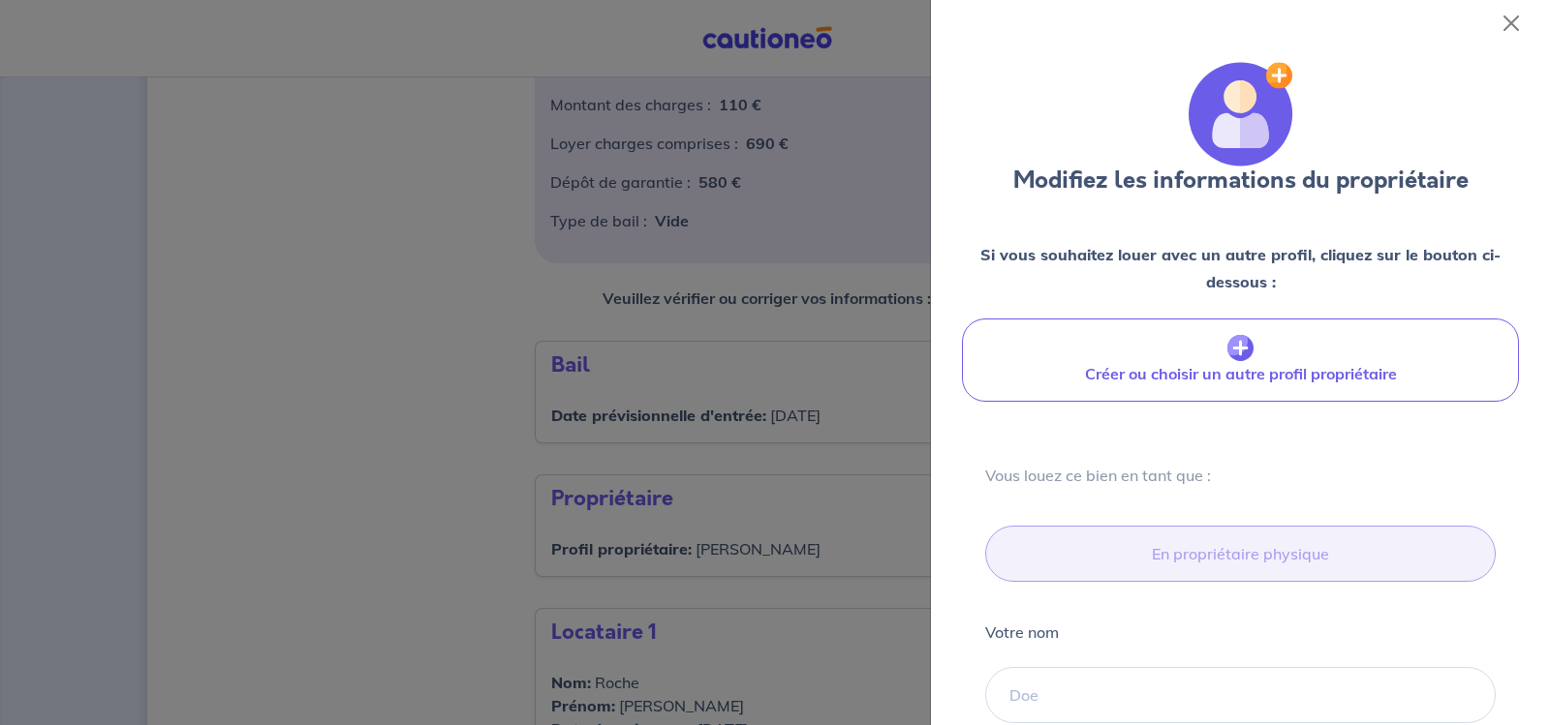
type input "06 82 47 97 44"
type input "[GEOGRAPHIC_DATA], 24640 [GEOGRAPHIC_DATA]-d'Ans"
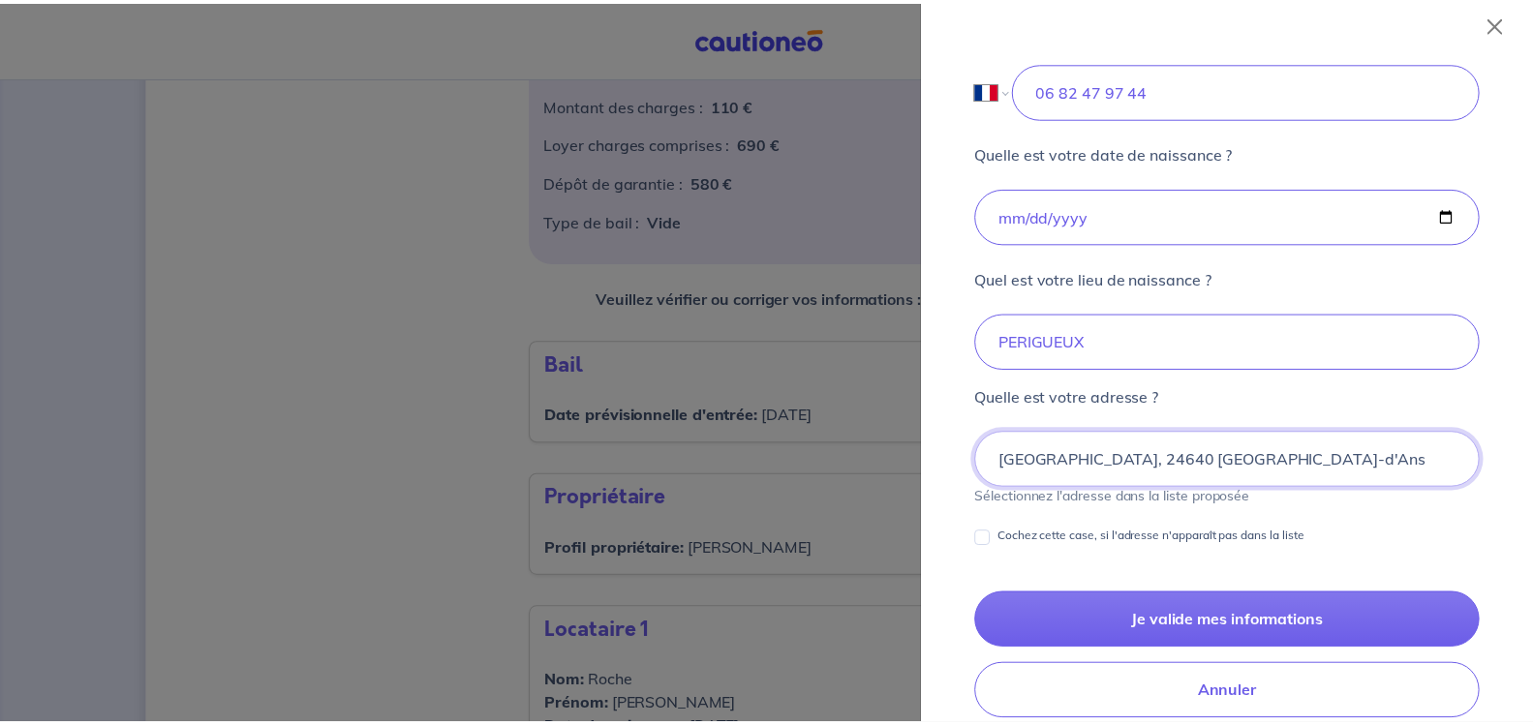
scroll to position [960, 0]
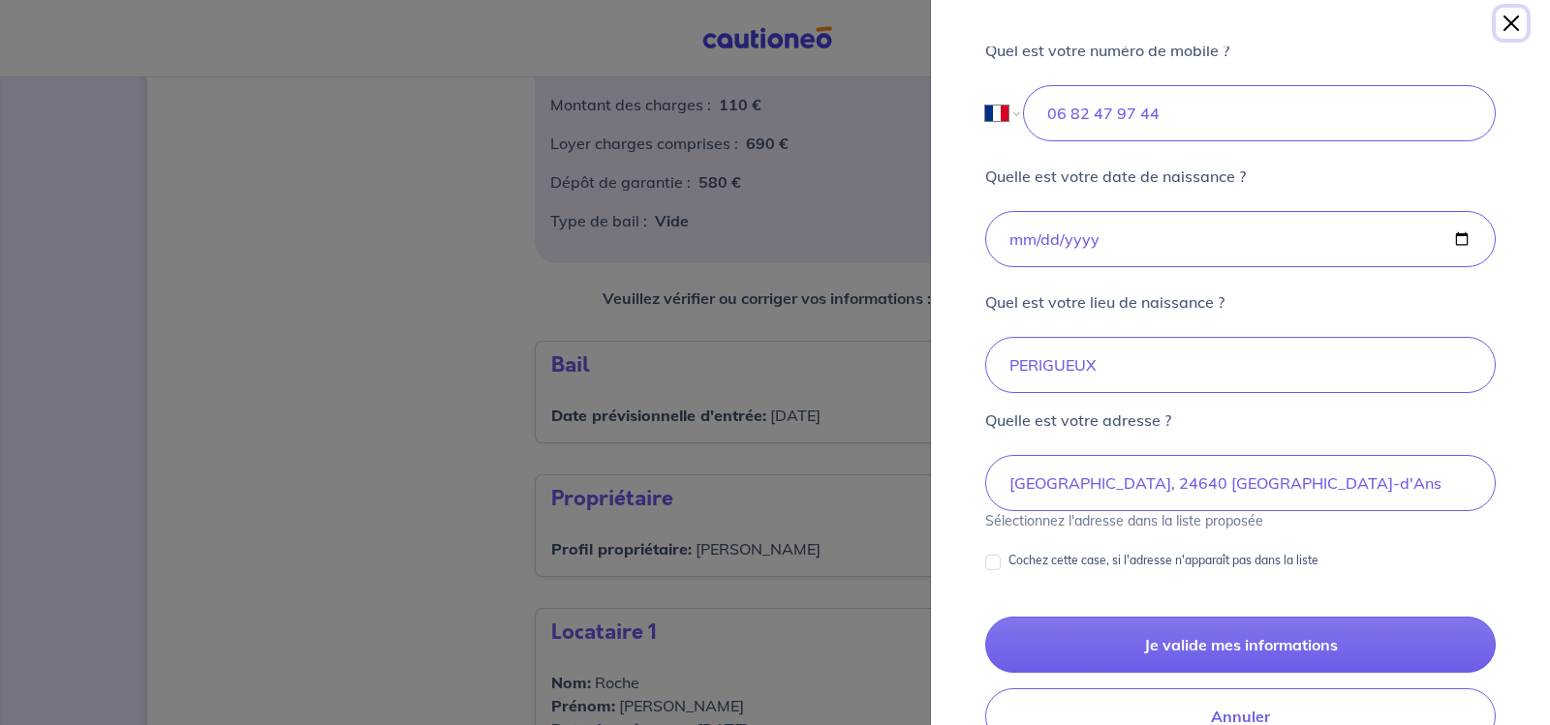
click at [1513, 24] on button "Close" at bounding box center [1510, 23] width 31 height 31
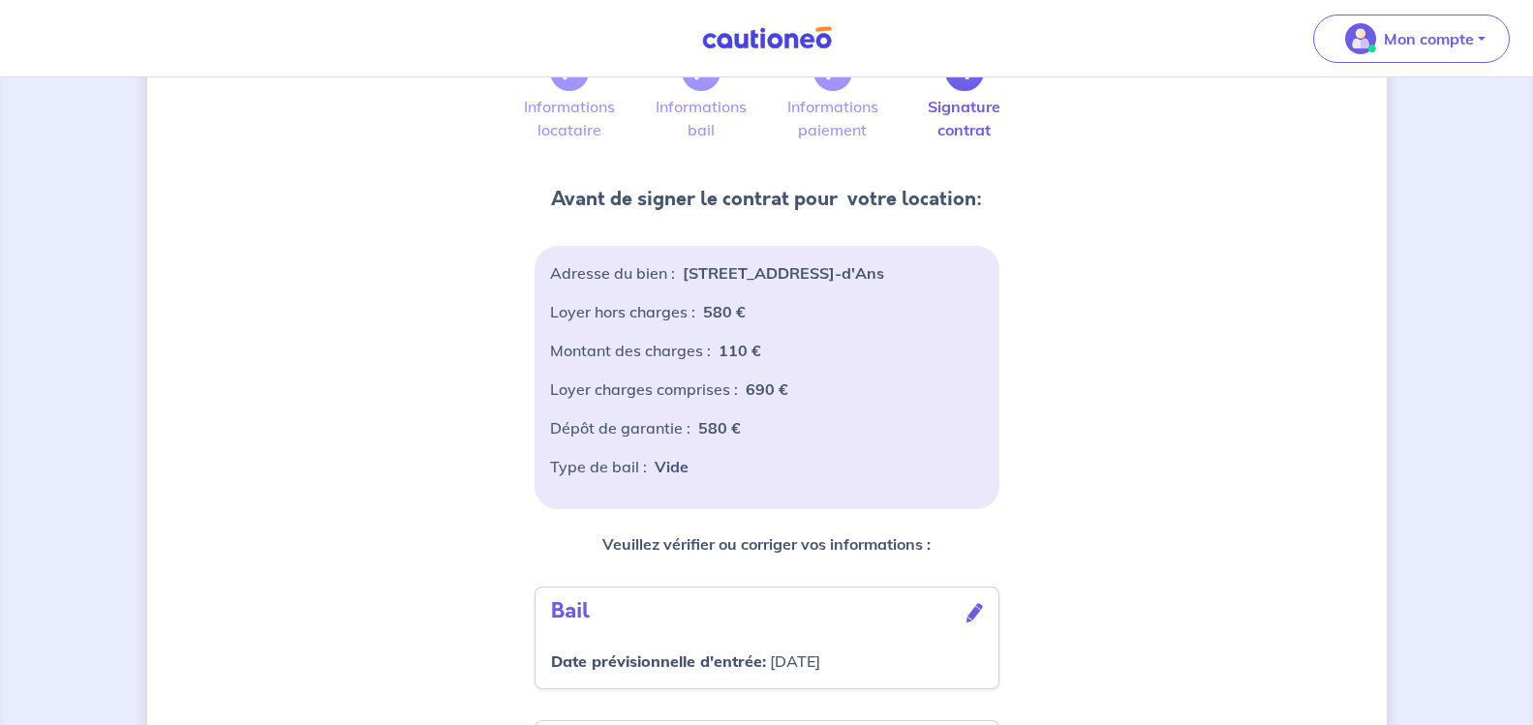
scroll to position [0, 0]
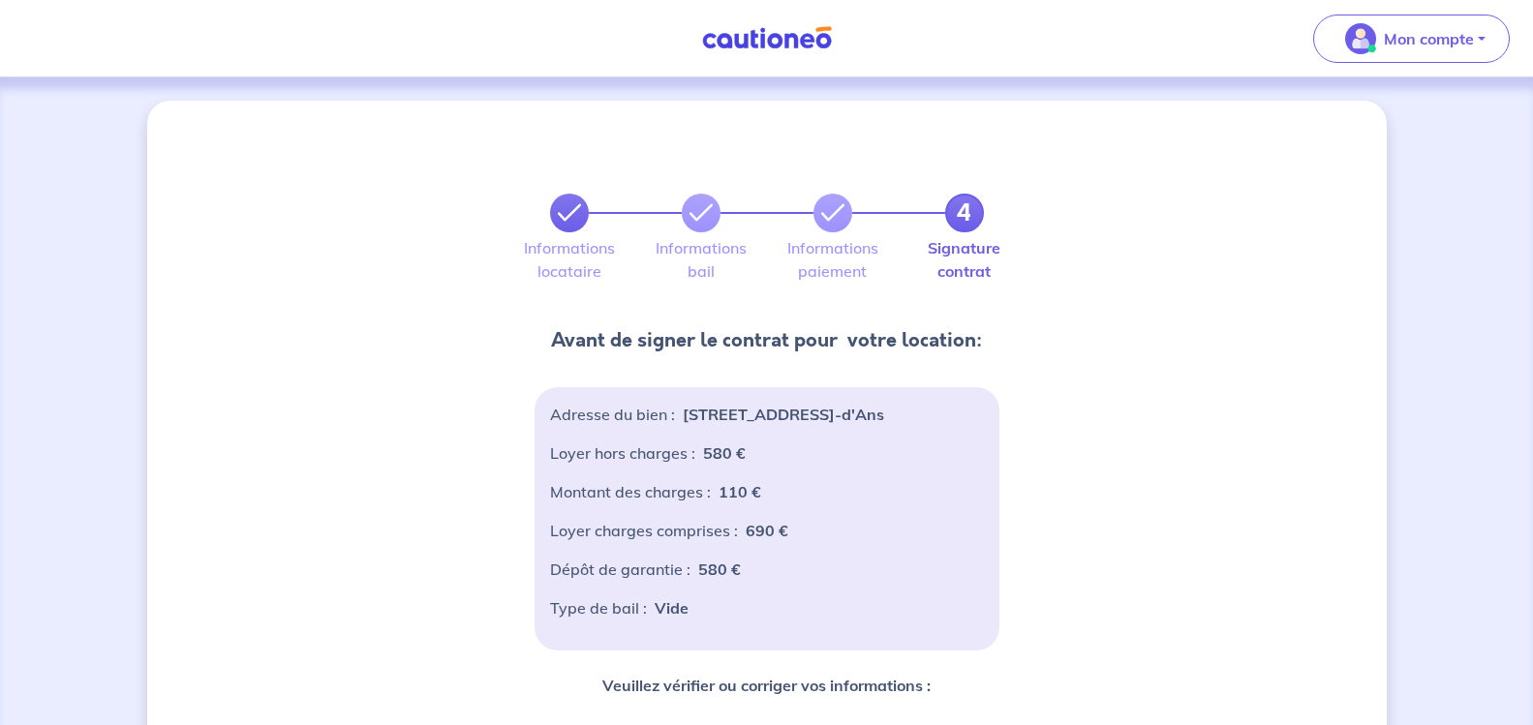
click at [574, 214] on icon at bounding box center [569, 212] width 23 height 23
click at [753, 403] on p "[STREET_ADDRESS]-d'Ans" at bounding box center [783, 414] width 201 height 23
click at [584, 207] on link at bounding box center [569, 213] width 39 height 39
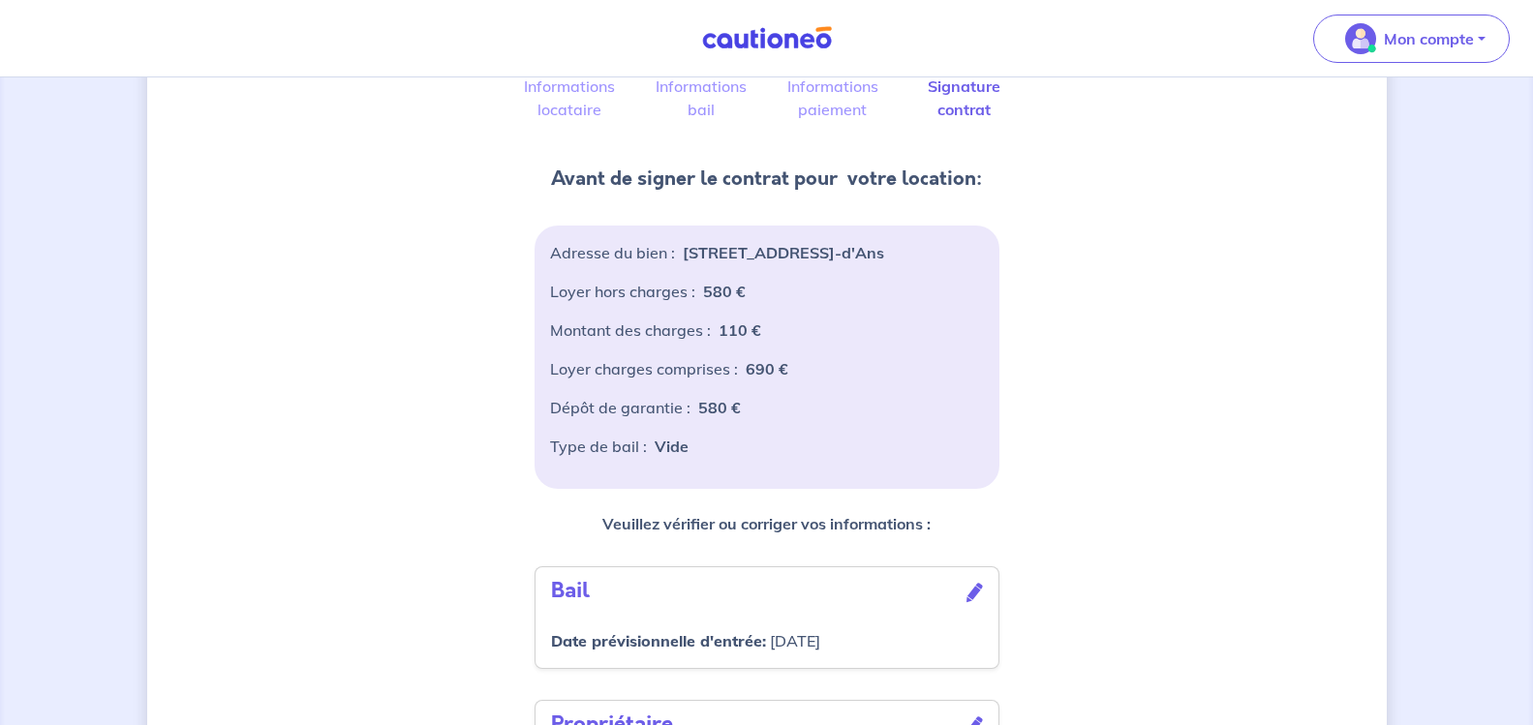
scroll to position [194, 0]
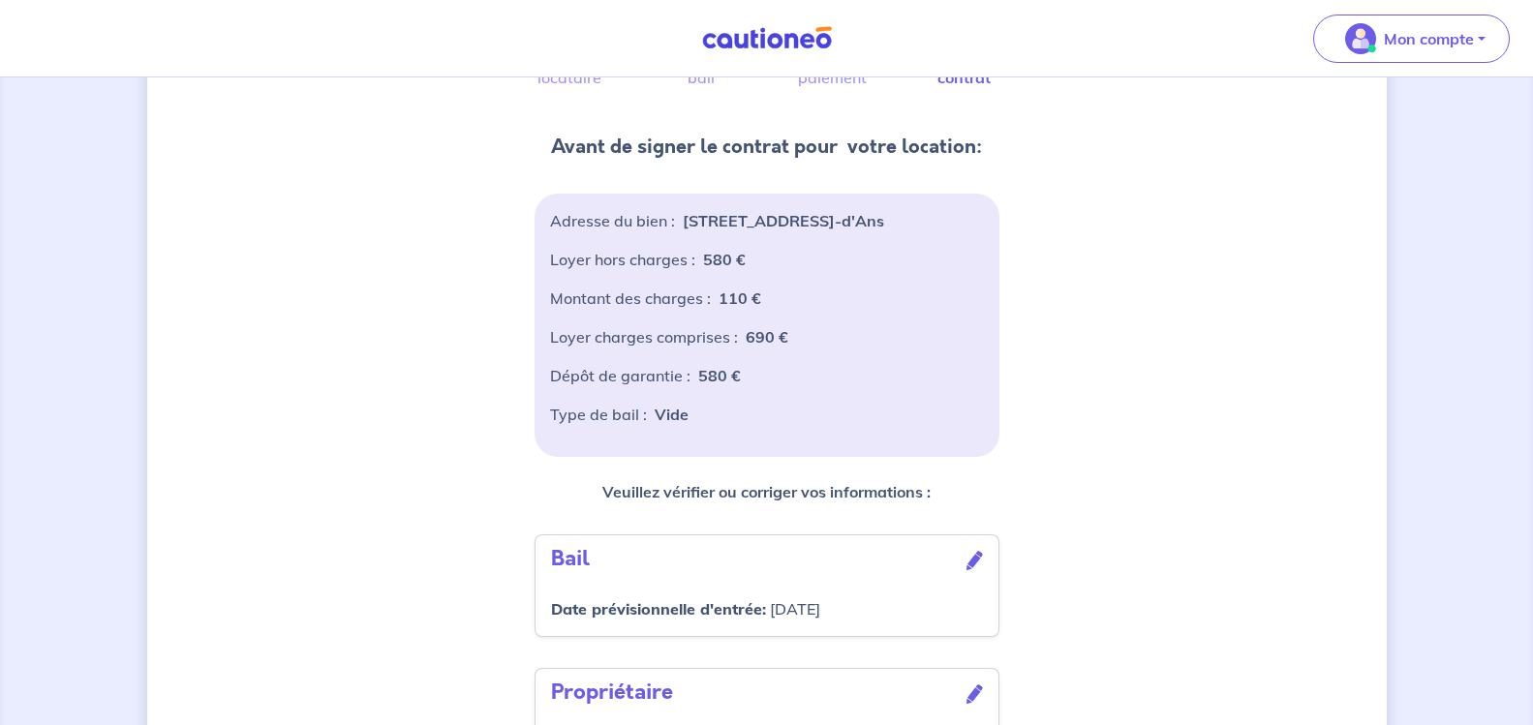
click at [875, 221] on p "[STREET_ADDRESS]-d'Ans" at bounding box center [783, 220] width 201 height 23
click at [791, 282] on div "[PERSON_NAME] hors charges : 580 €" at bounding box center [767, 267] width 434 height 39
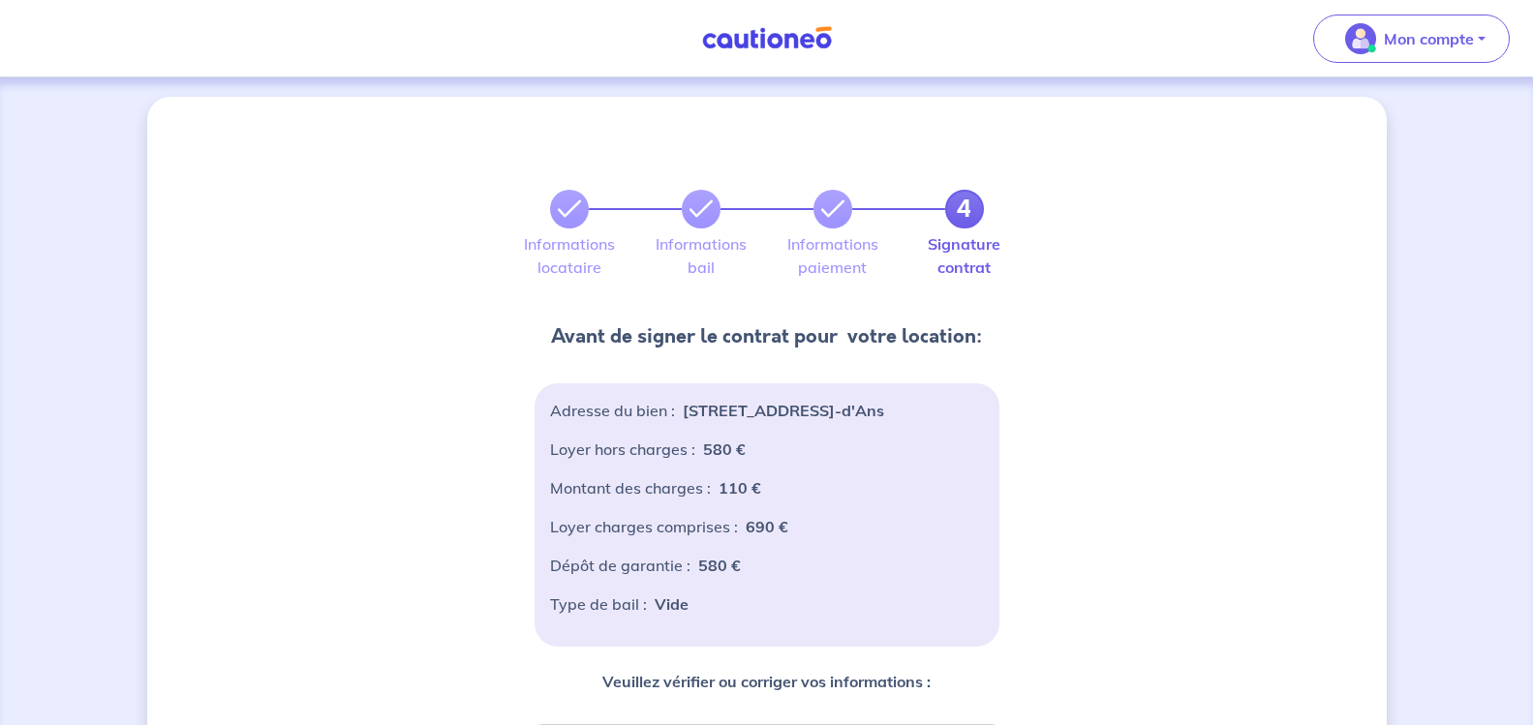
scroll to position [0, 0]
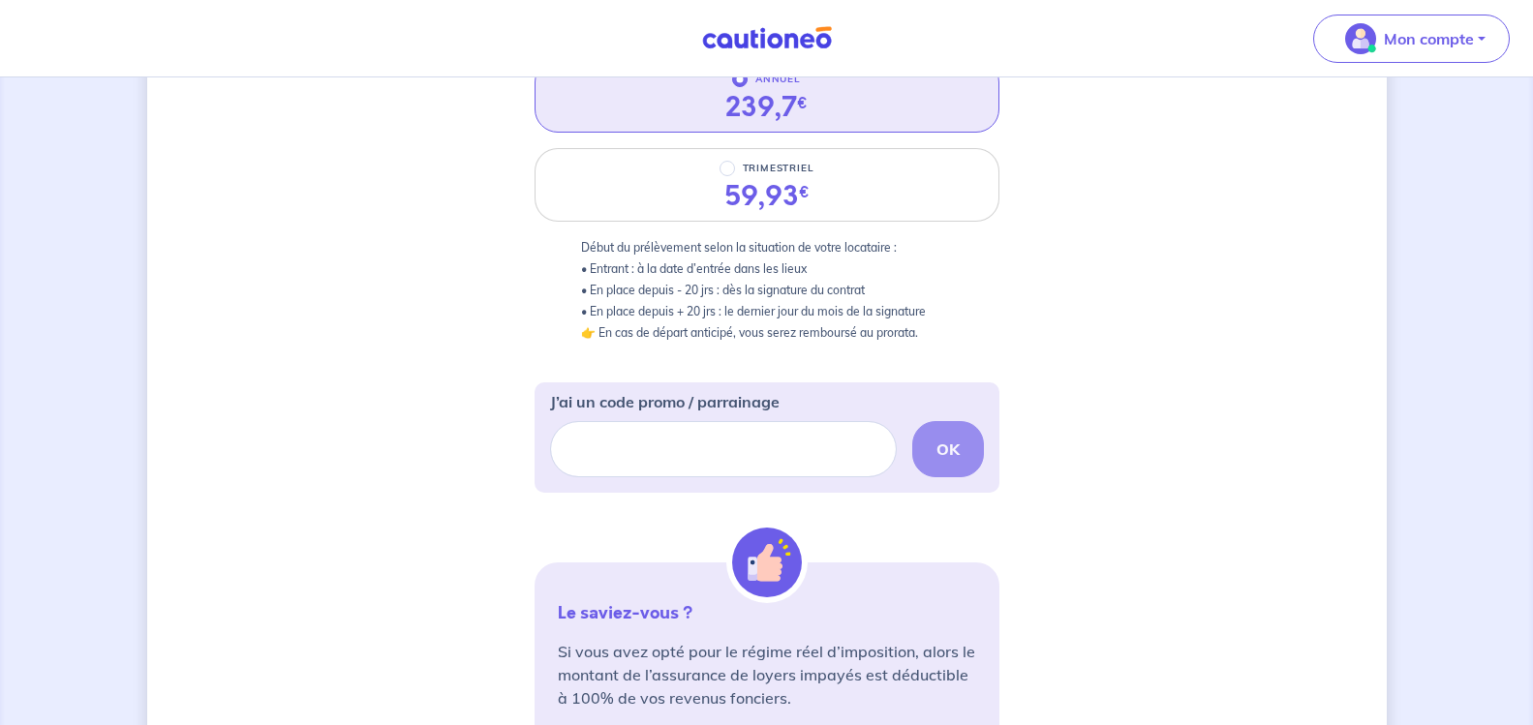
scroll to position [301, 0]
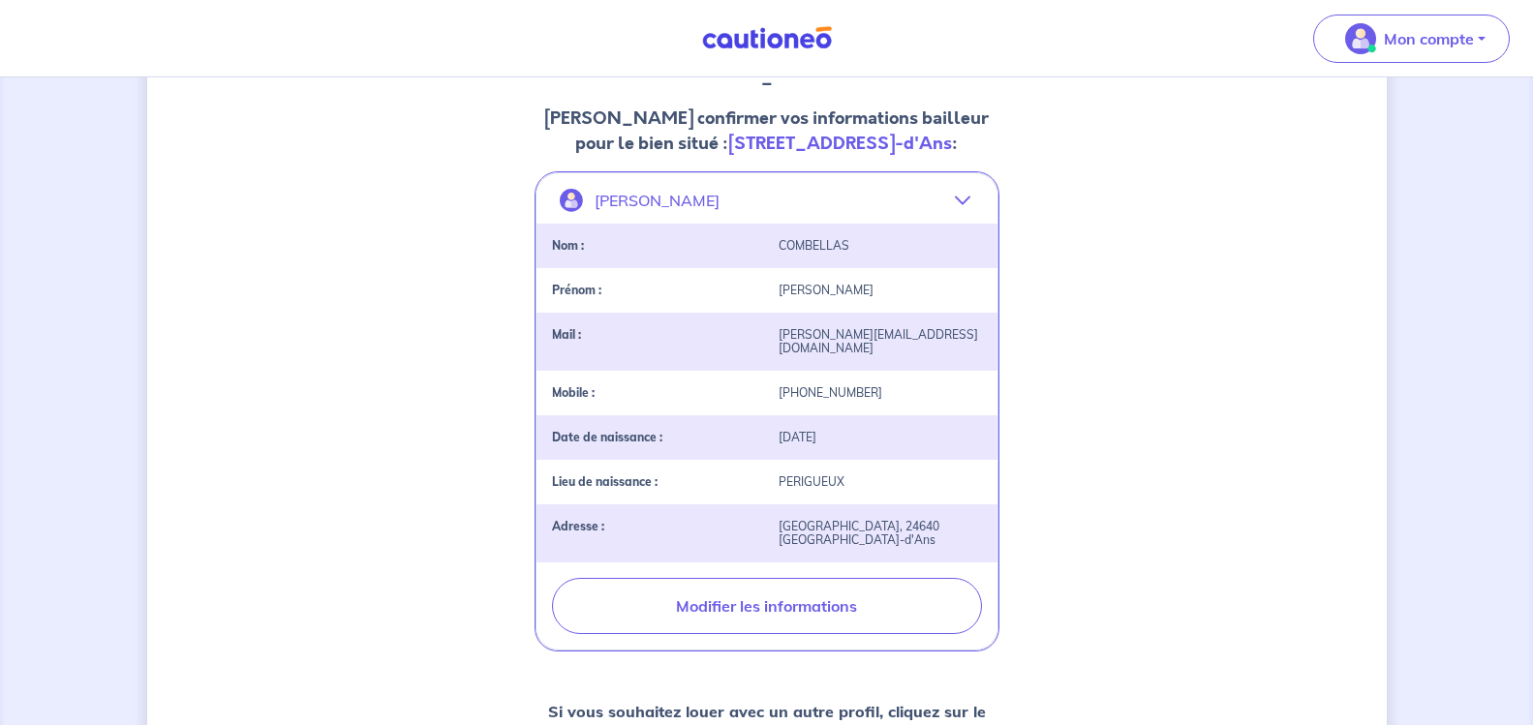
scroll to position [270, 0]
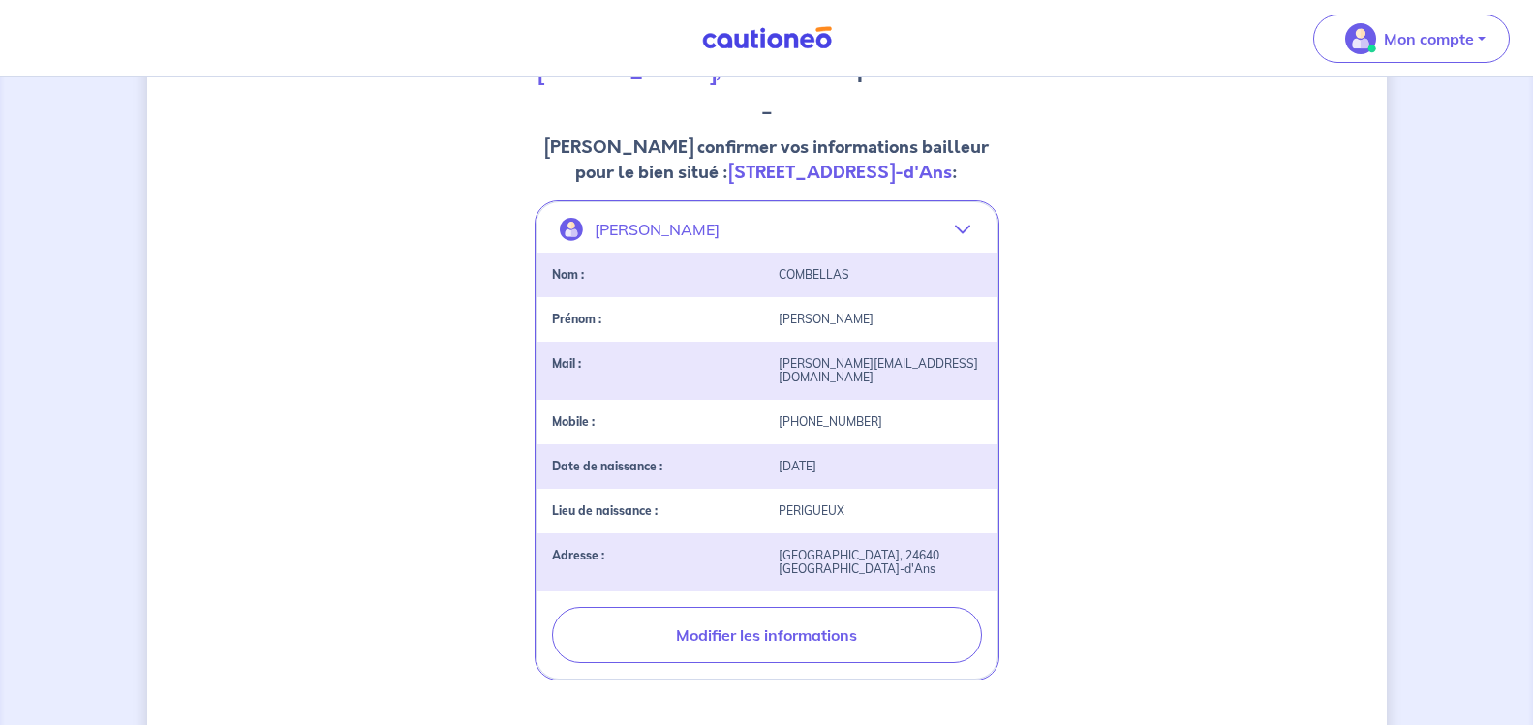
click at [855, 185] on strong "[STREET_ADDRESS]-d'Ans" at bounding box center [840, 172] width 224 height 25
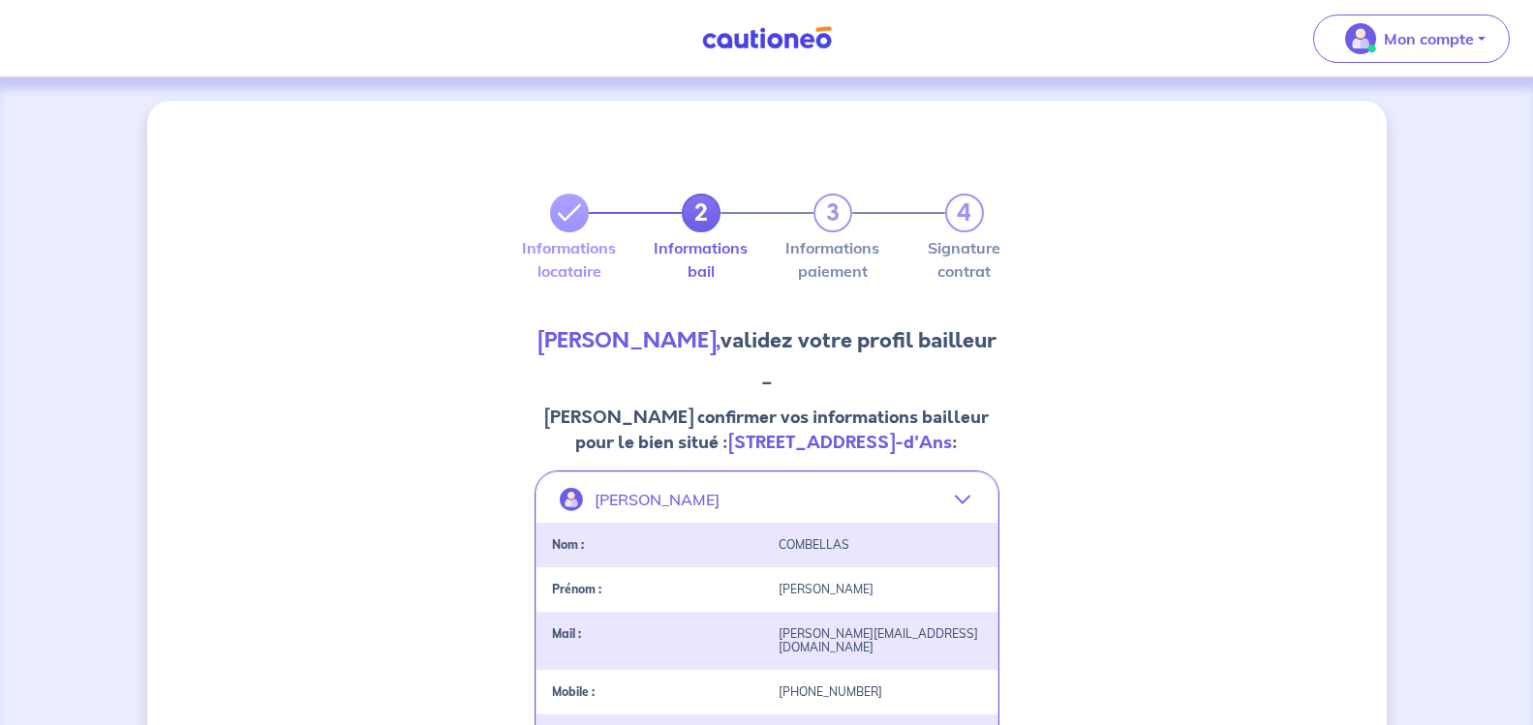
select select "FR"
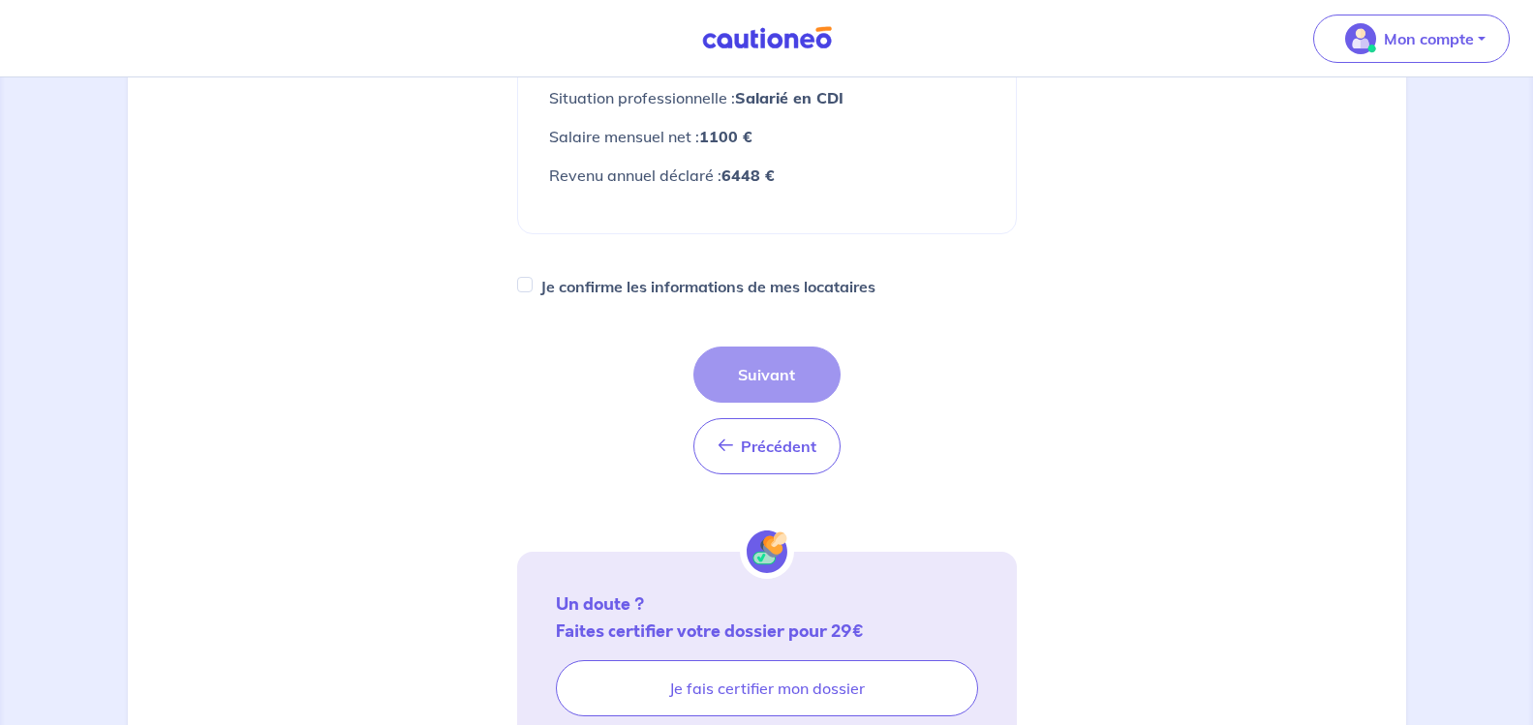
scroll to position [678, 0]
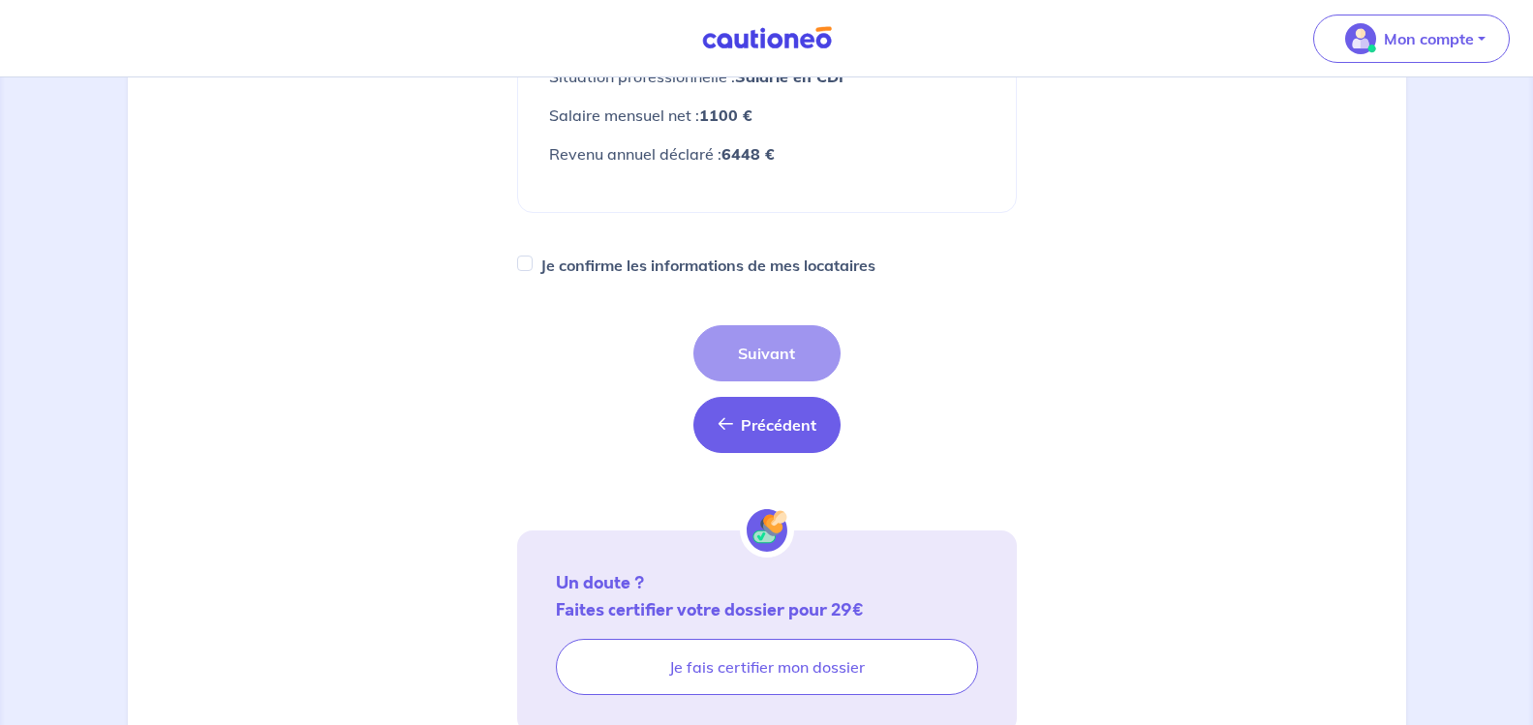
click at [750, 416] on span "Précédent" at bounding box center [779, 425] width 76 height 19
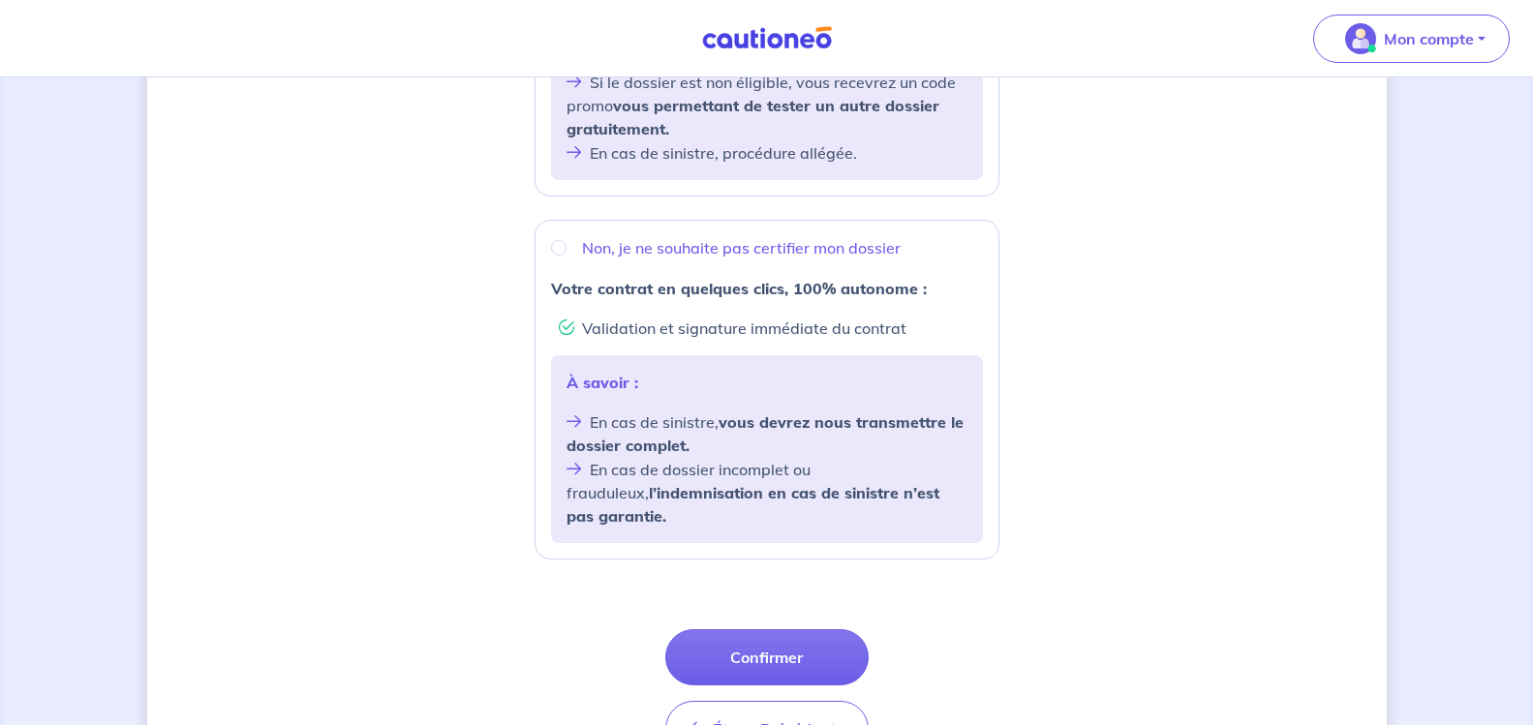
scroll to position [708, 0]
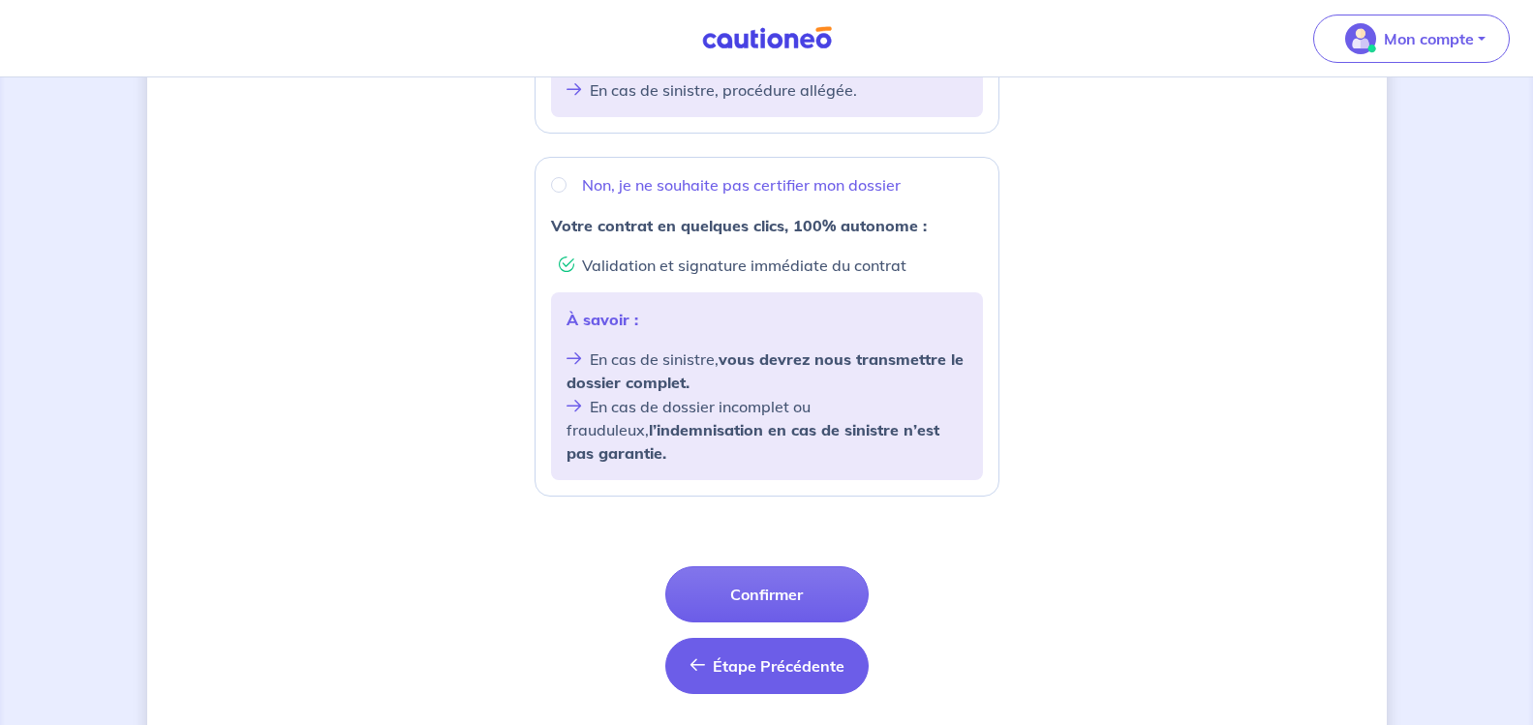
click at [770, 657] on span "Étape Précédente" at bounding box center [779, 666] width 132 height 19
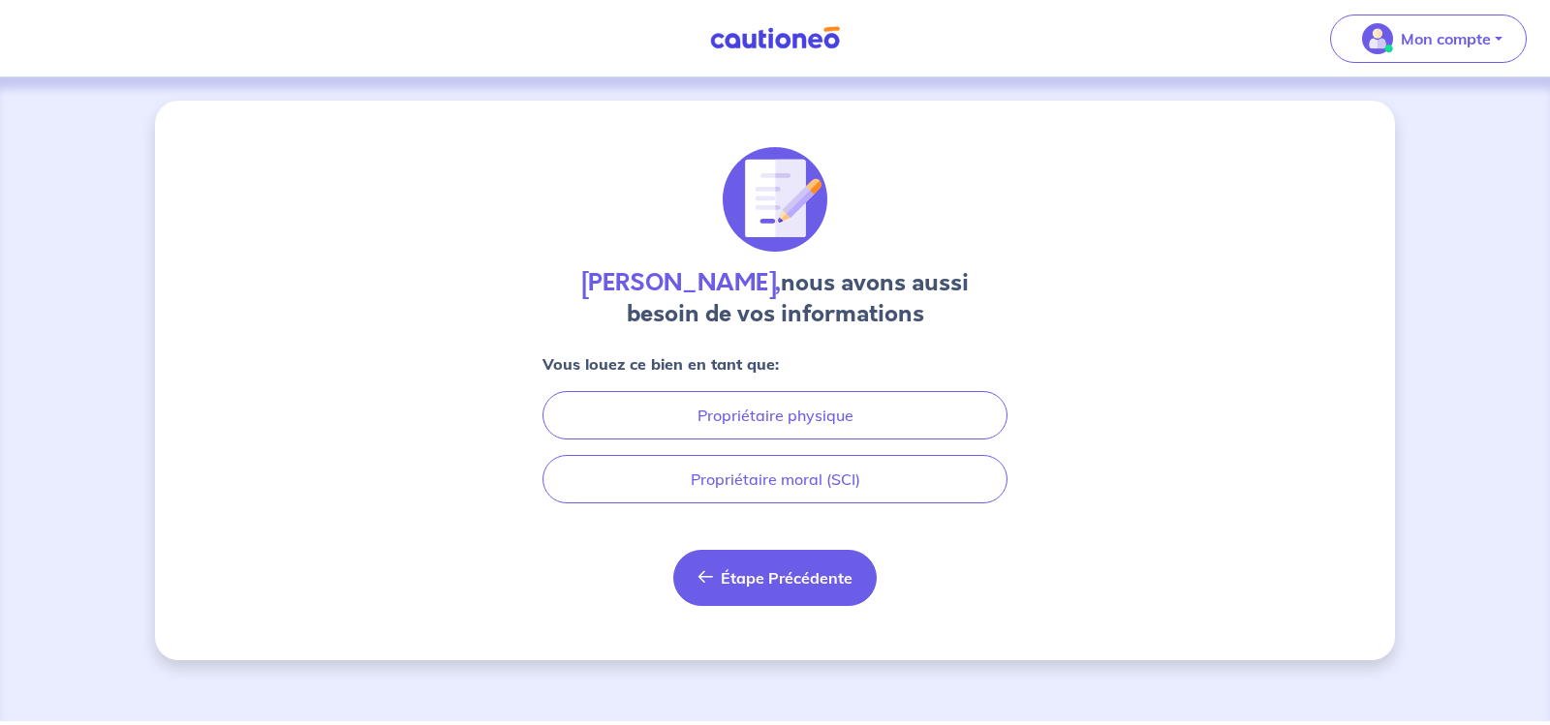
click at [743, 573] on span "Étape Précédente" at bounding box center [787, 578] width 132 height 19
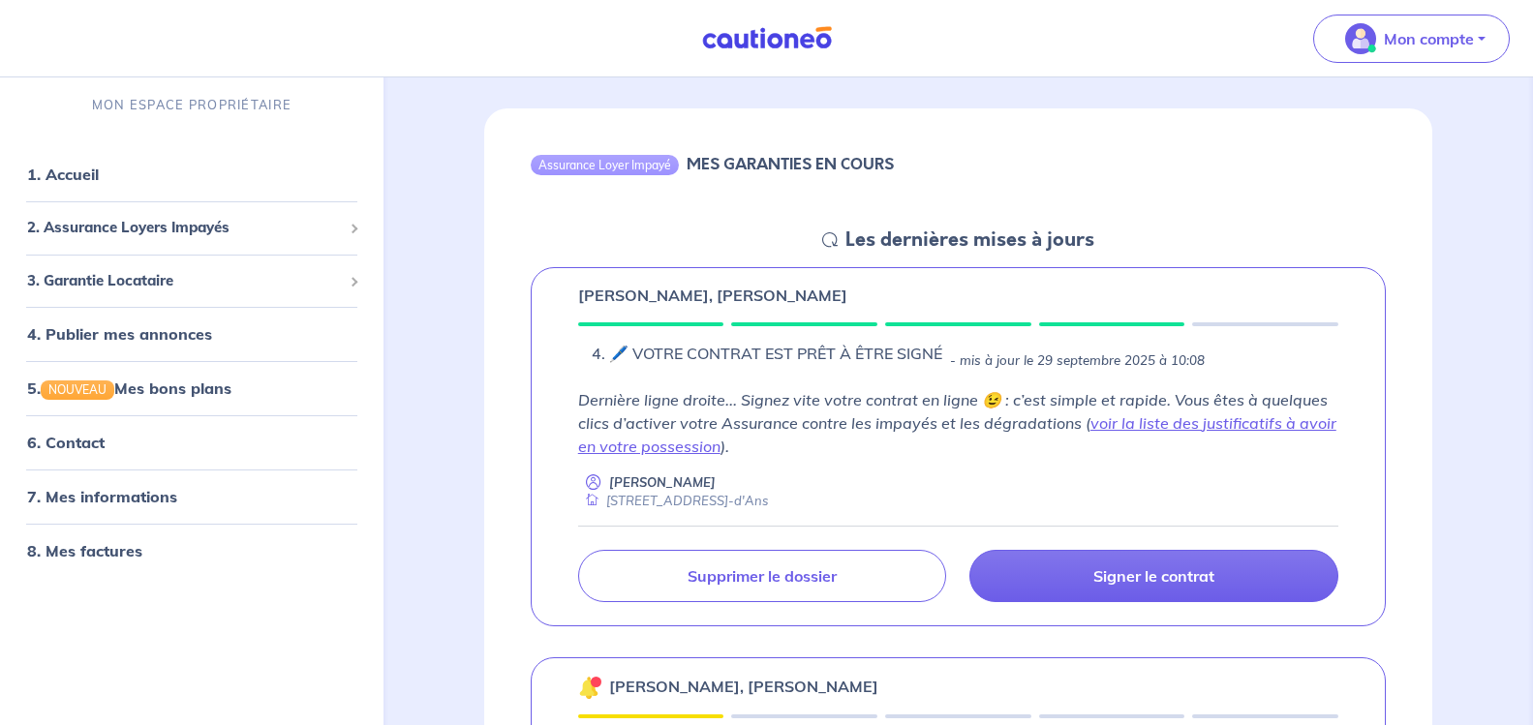
scroll to position [194, 0]
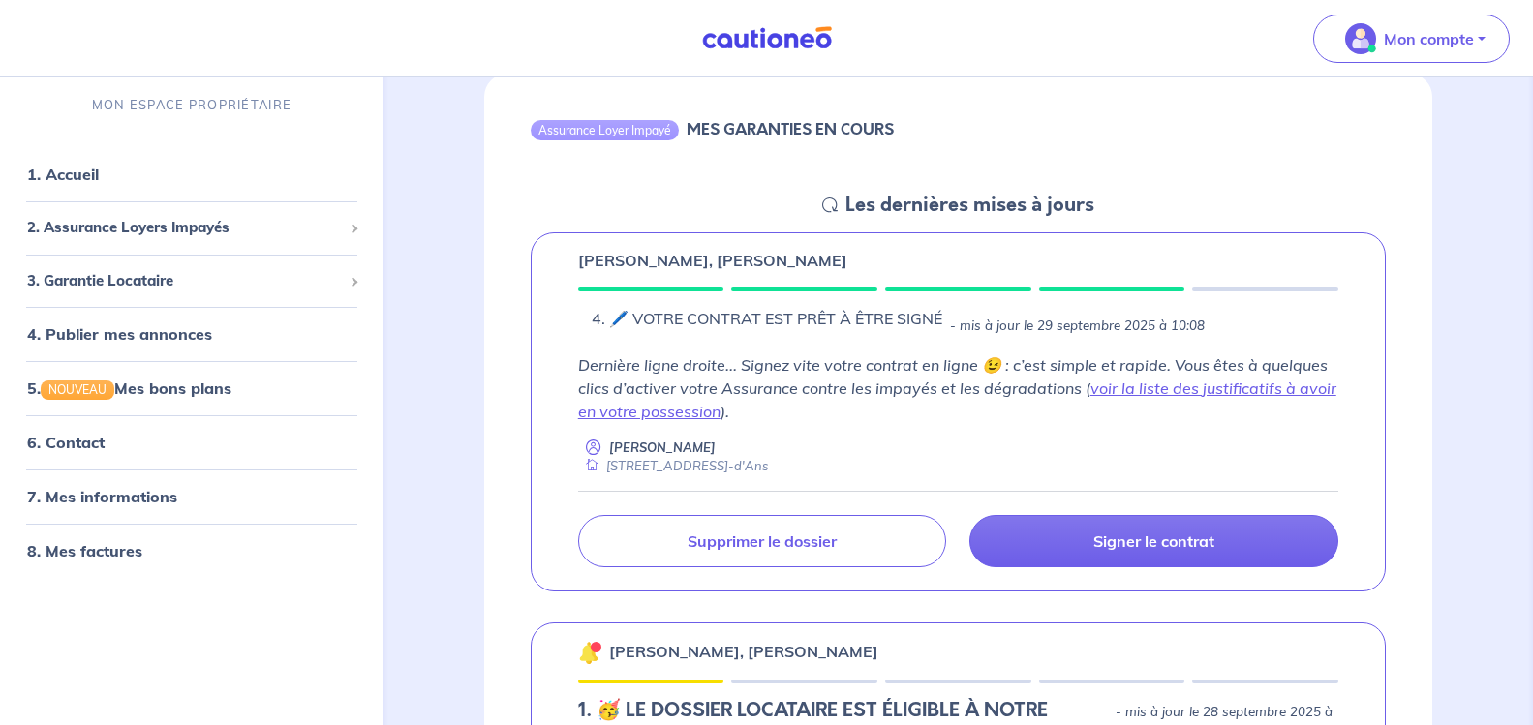
click at [607, 464] on div "[STREET_ADDRESS]-d'Ans" at bounding box center [673, 466] width 190 height 18
click at [618, 321] on li "🖊️ VOTRE CONTRAT EST PRÊT À ÊTRE SIGNÉ" at bounding box center [775, 318] width 333 height 23
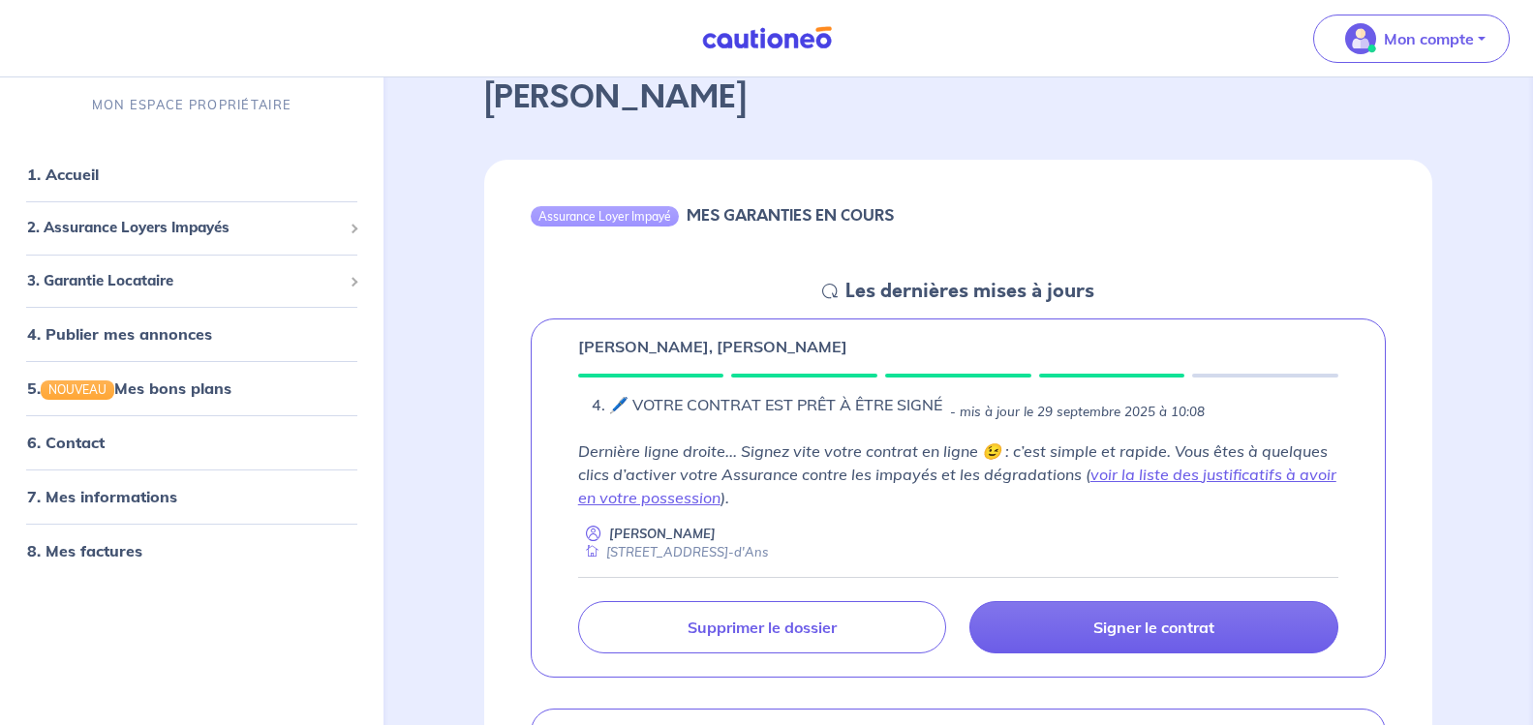
scroll to position [97, 0]
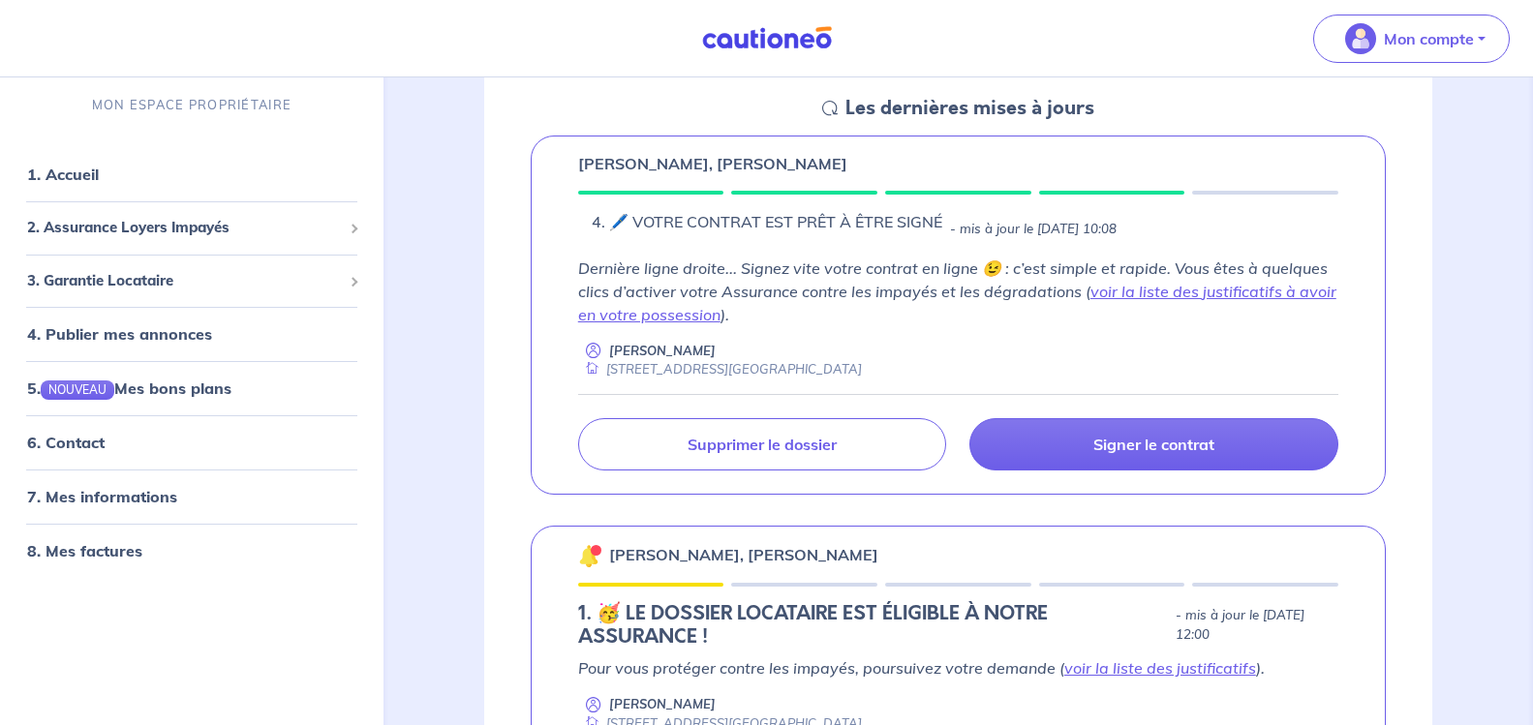
scroll to position [194, 0]
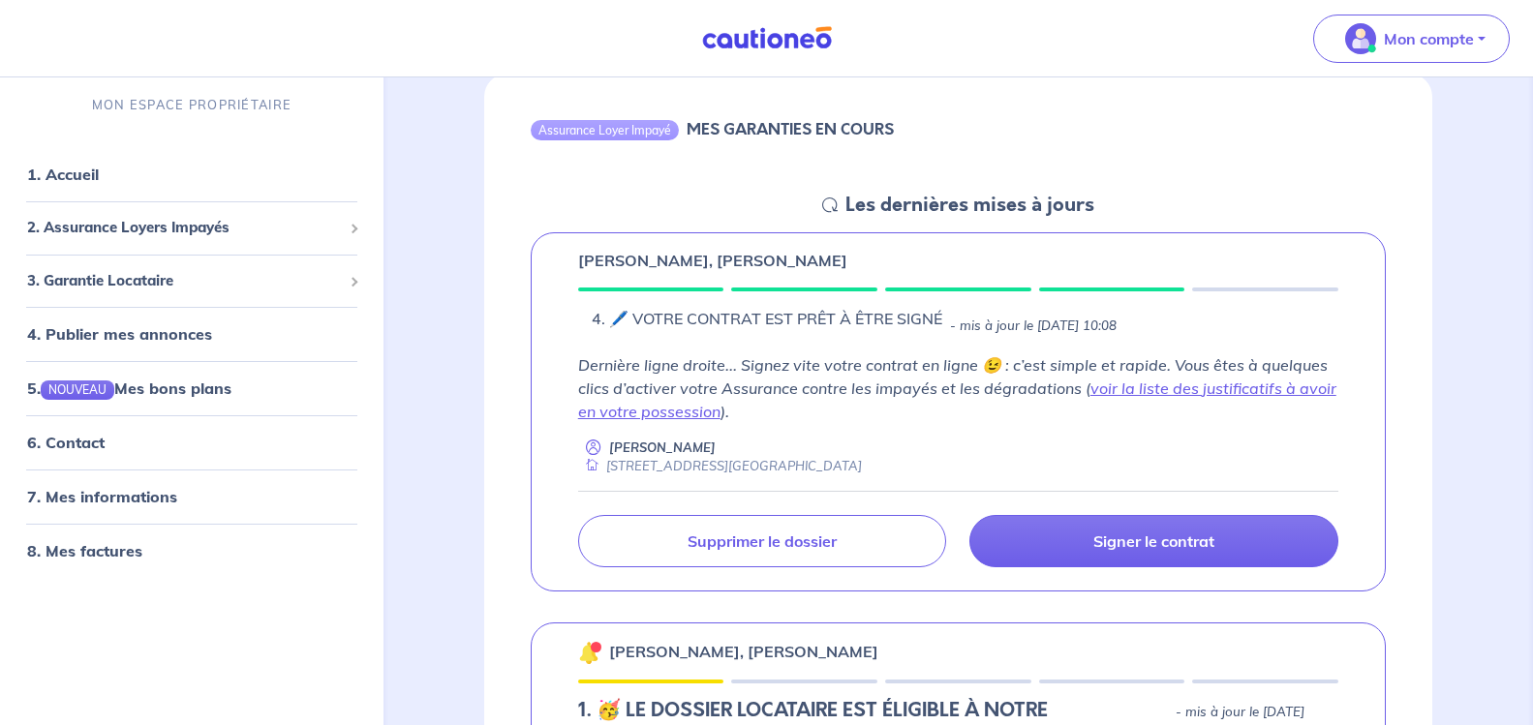
click at [698, 354] on p "Dernière ligne droite... Signez vite votre contrat en ligne 😉 : c’est simple et…" at bounding box center [958, 389] width 760 height 70
click at [632, 340] on div "🖊️ VOTRE CONTRAT EST PRÊT À ÊTRE SIGNÉ - mis à jour le 29 septembre 2025 à 10:08" at bounding box center [958, 326] width 760 height 39
click at [164, 491] on link "7. Mes informations" at bounding box center [99, 496] width 144 height 19
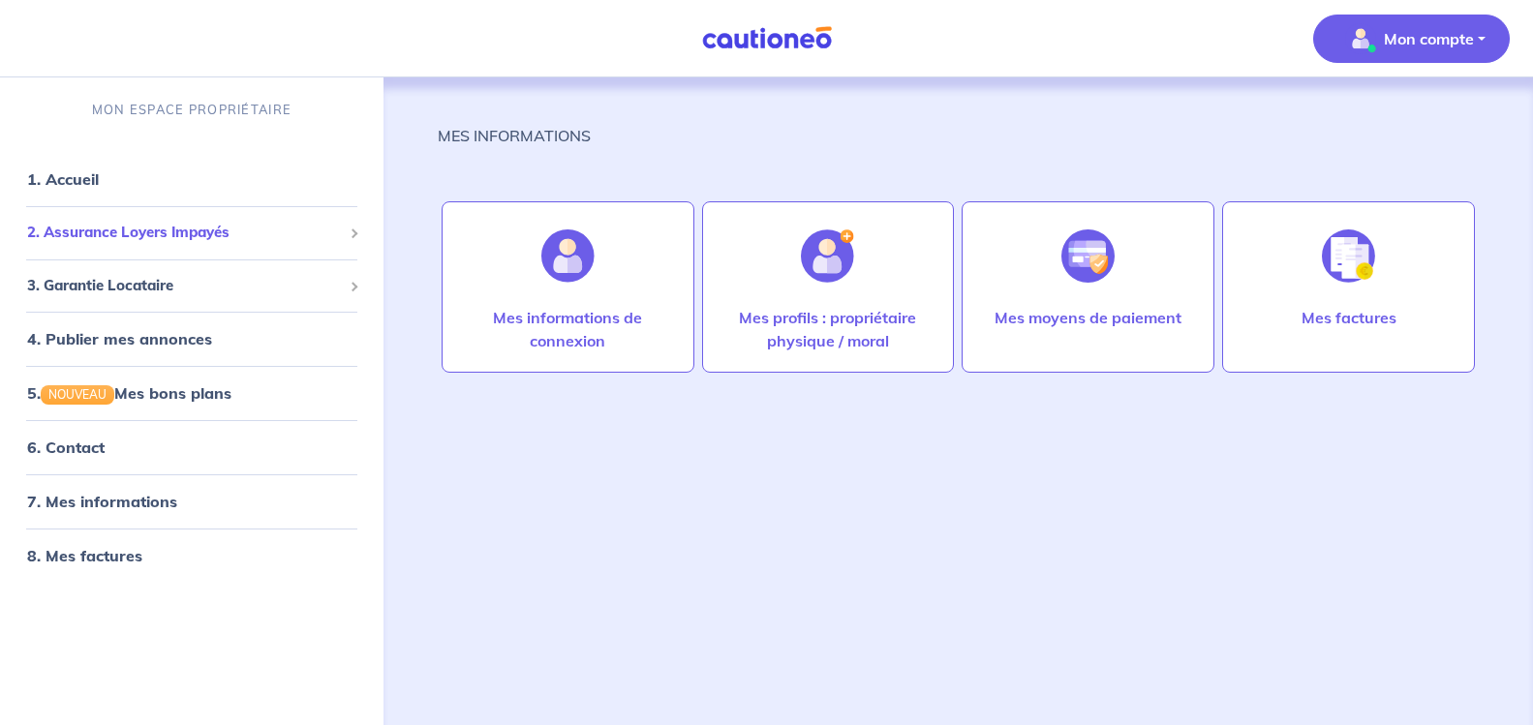
click at [66, 231] on span "2. Assurance Loyers Impayés" at bounding box center [184, 233] width 315 height 22
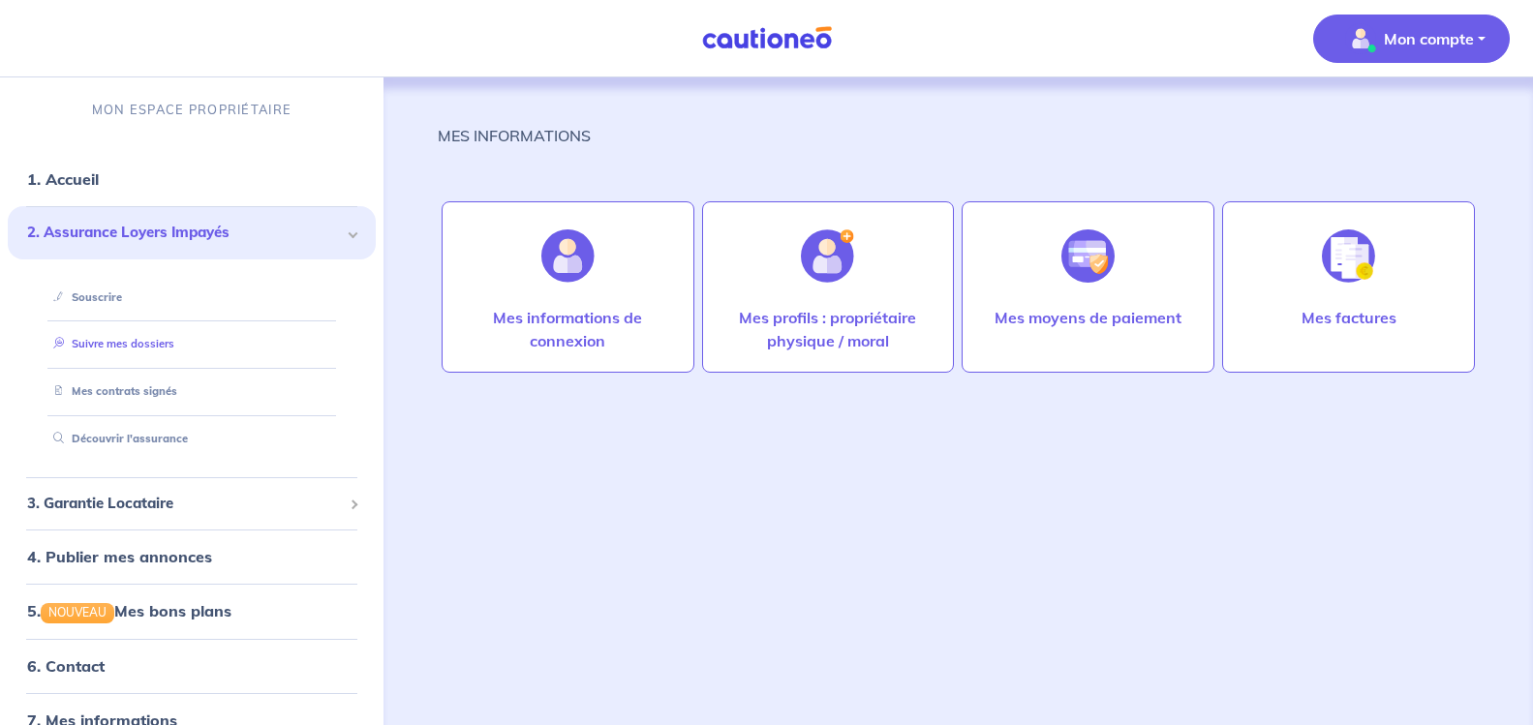
click at [145, 341] on link "Suivre mes dossiers" at bounding box center [110, 344] width 129 height 14
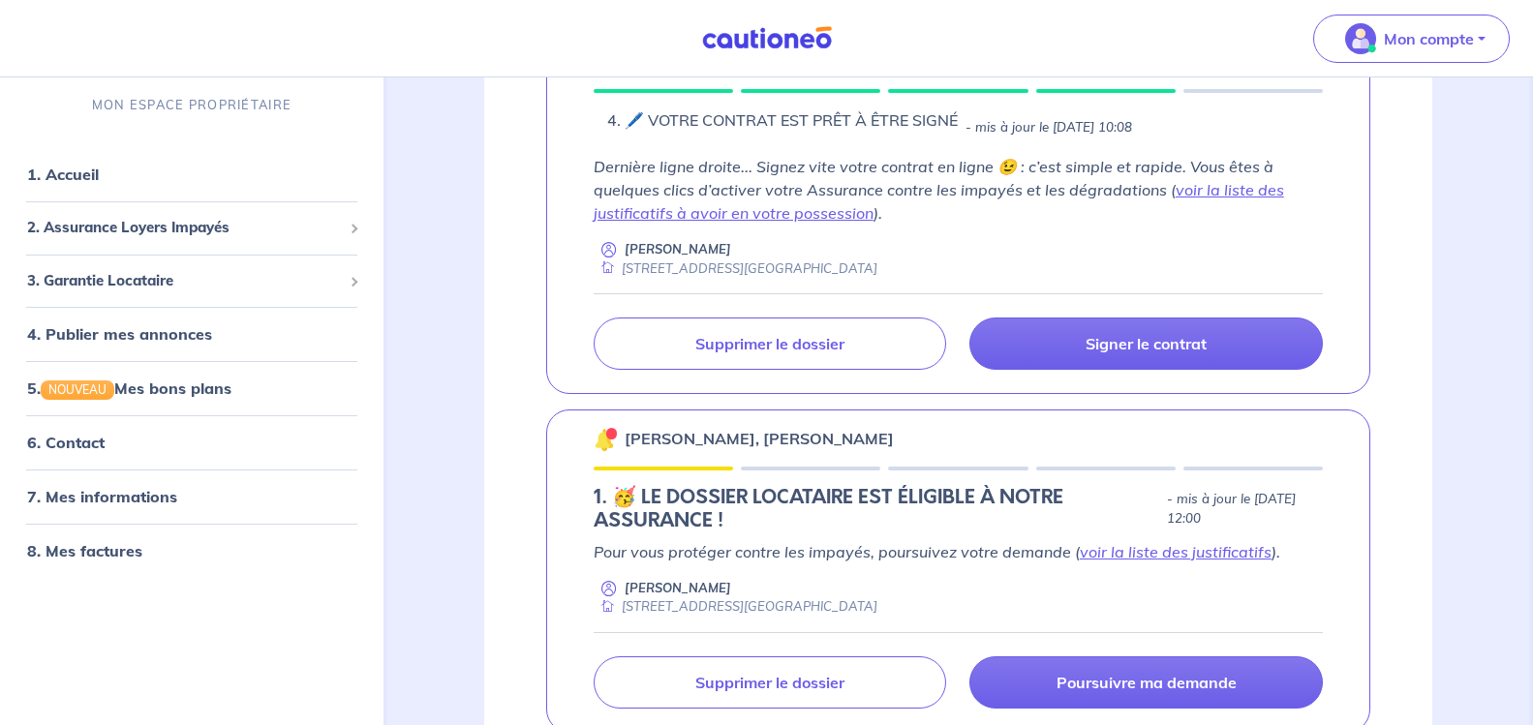
scroll to position [524, 0]
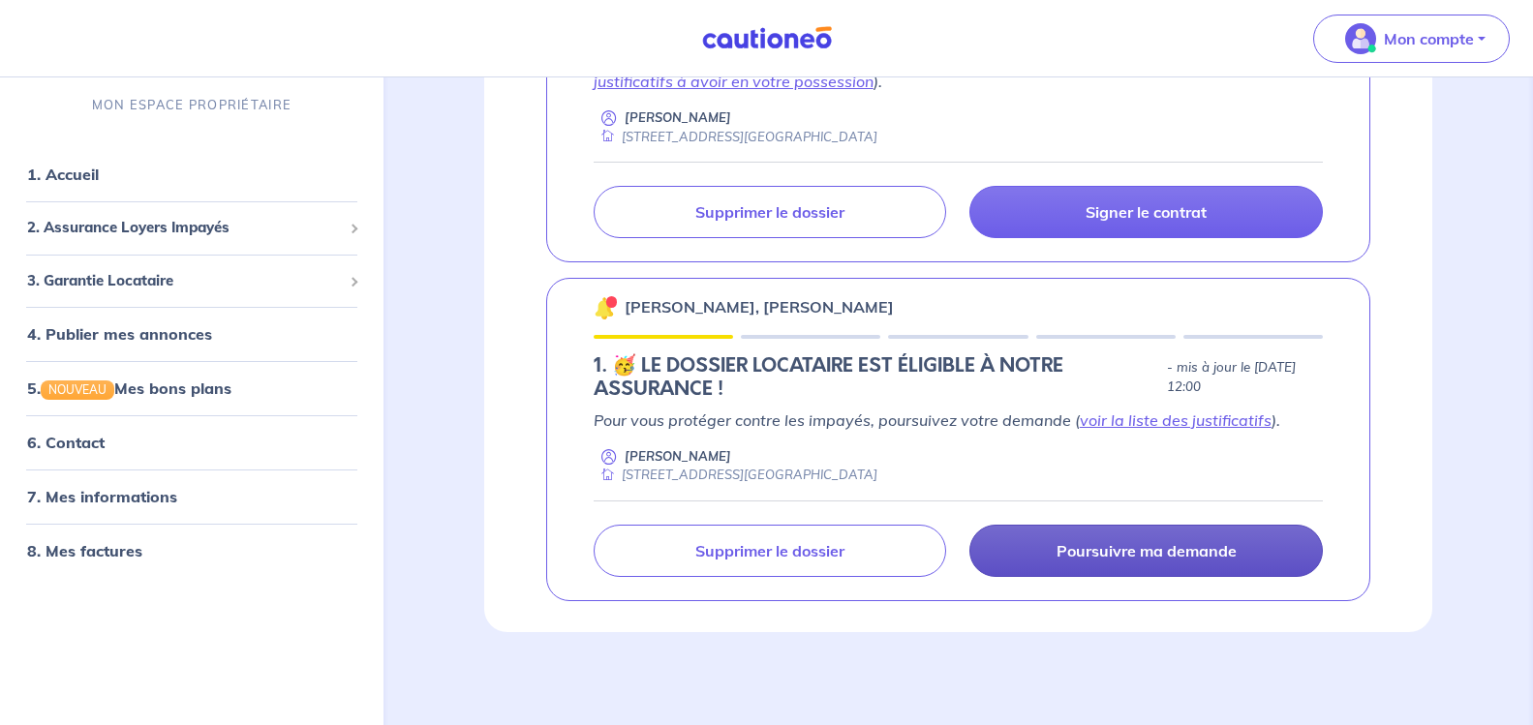
click at [1187, 546] on p "Poursuivre ma demande" at bounding box center [1147, 550] width 180 height 19
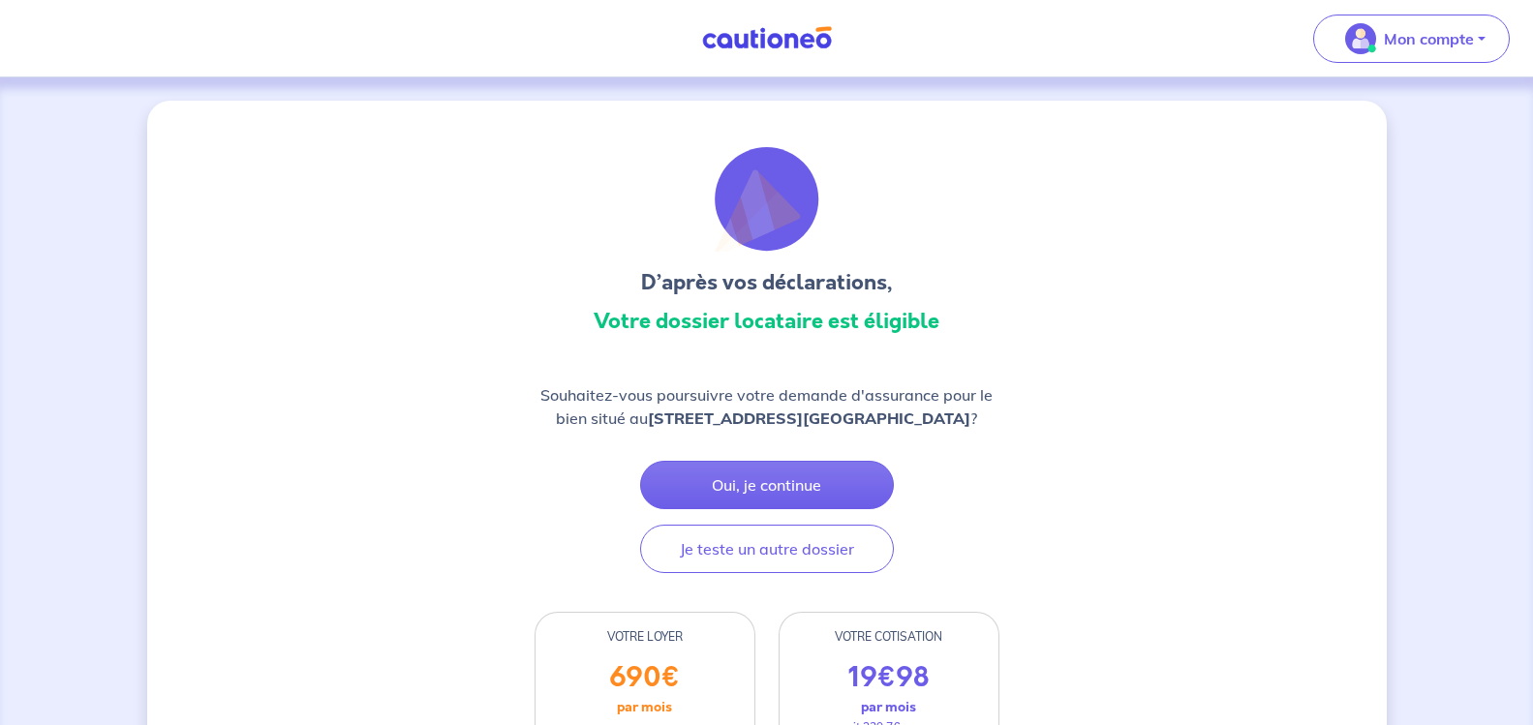
click at [754, 428] on p "Souhaitez-vous poursuivre votre demande d'assurance pour le bien situé au 1247 …" at bounding box center [767, 407] width 465 height 46
click at [769, 418] on strong "[STREET_ADDRESS]-d'Ans" at bounding box center [809, 418] width 323 height 19
drag, startPoint x: 771, startPoint y: 418, endPoint x: 785, endPoint y: 419, distance: 13.6
click at [774, 418] on strong "[STREET_ADDRESS]-d'Ans" at bounding box center [809, 418] width 323 height 19
click at [789, 425] on strong "[STREET_ADDRESS]-d'Ans" at bounding box center [809, 418] width 323 height 19
